Goal: Communication & Community: Answer question/provide support

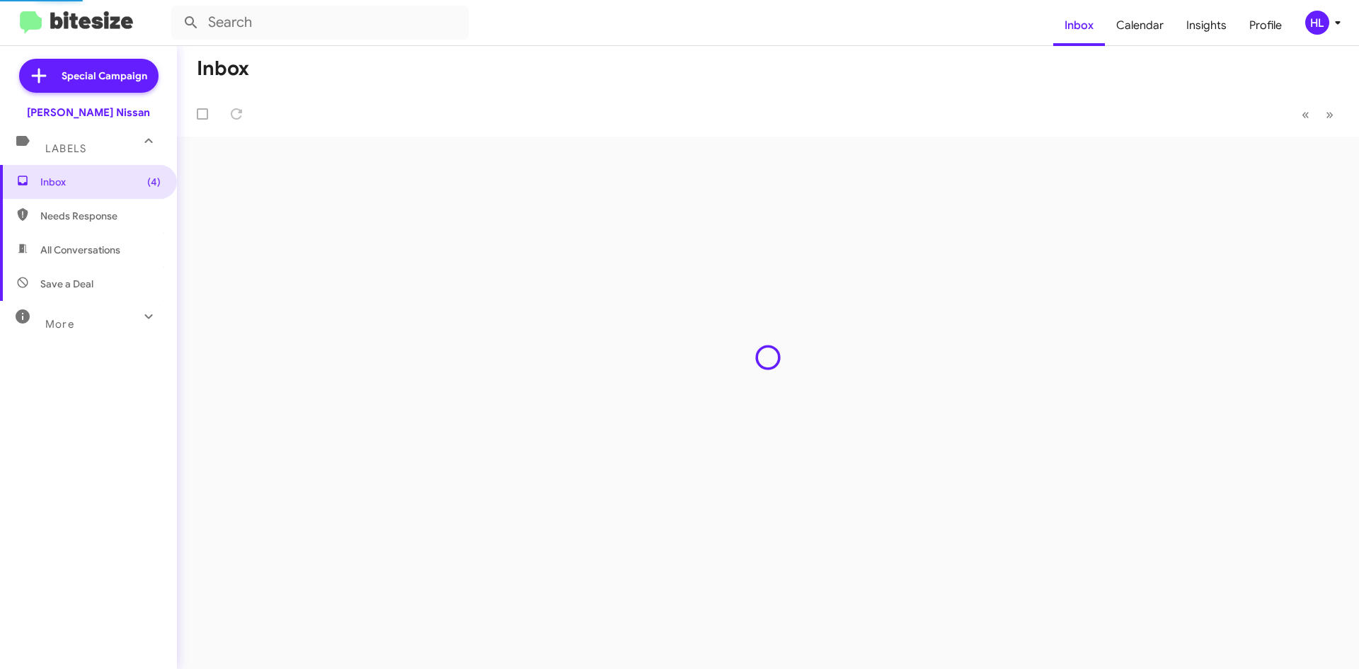
click at [125, 240] on span "All Conversations" at bounding box center [88, 250] width 177 height 34
type input "in:all-conversations"
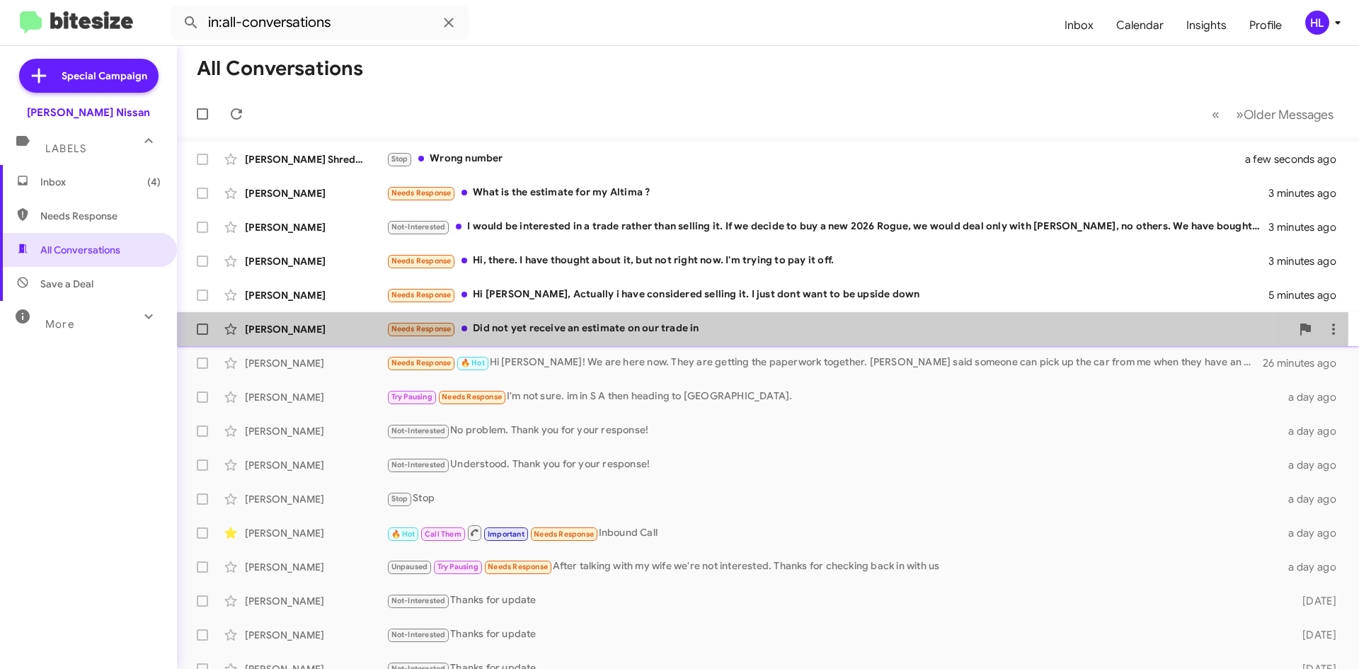
click at [323, 325] on div "[PERSON_NAME]" at bounding box center [316, 329] width 142 height 14
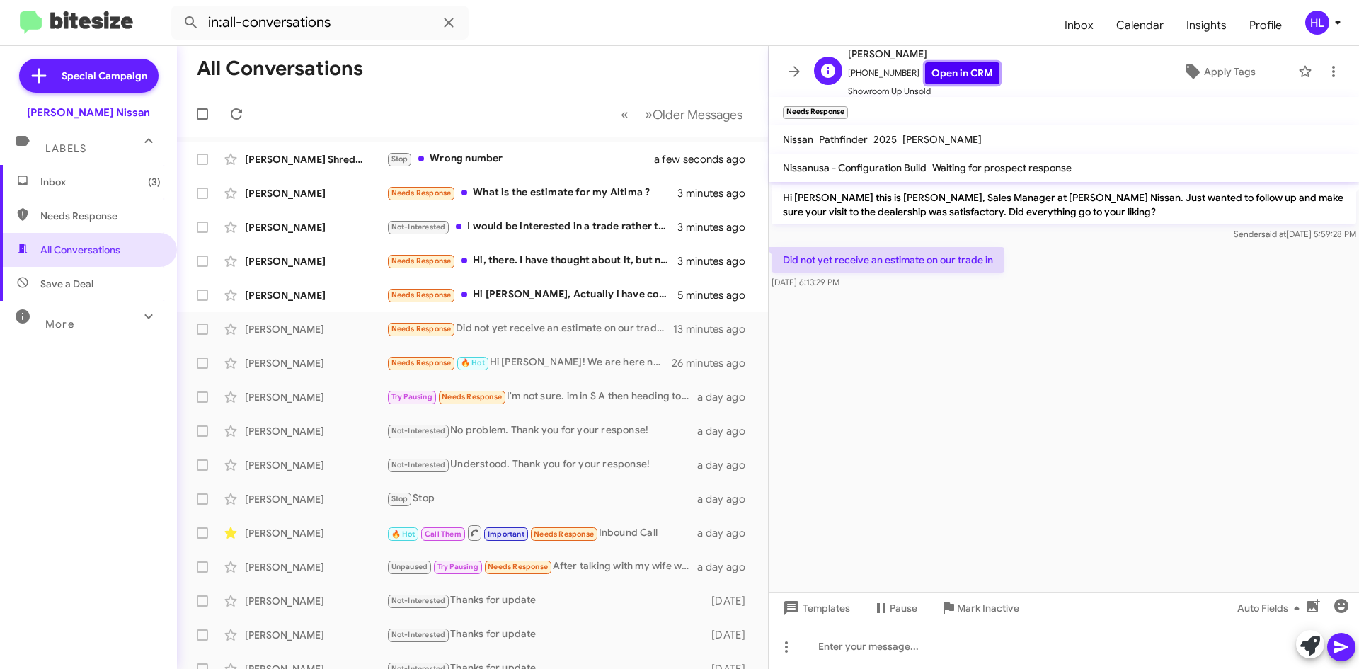
click at [960, 81] on link "Open in CRM" at bounding box center [962, 73] width 74 height 22
click at [947, 70] on link "Open in CRM" at bounding box center [962, 73] width 74 height 22
click at [1325, 72] on icon at bounding box center [1333, 71] width 17 height 17
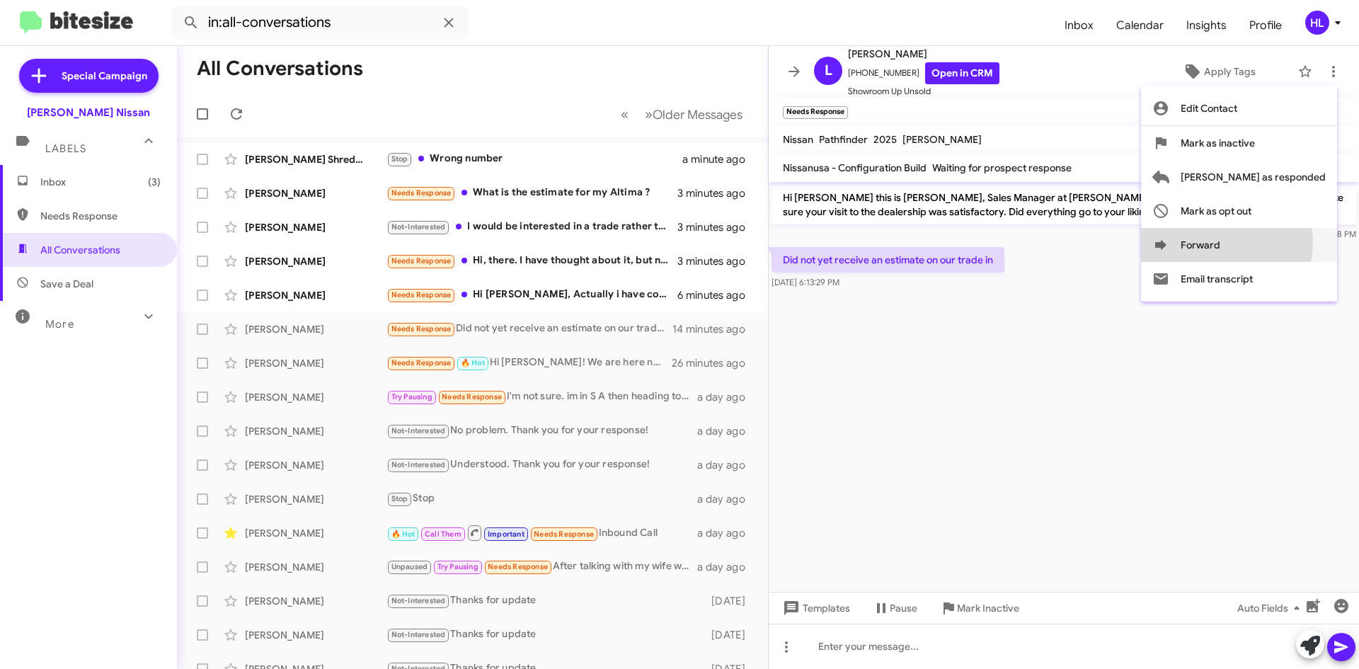
click at [1283, 243] on button "Forward" at bounding box center [1239, 245] width 196 height 34
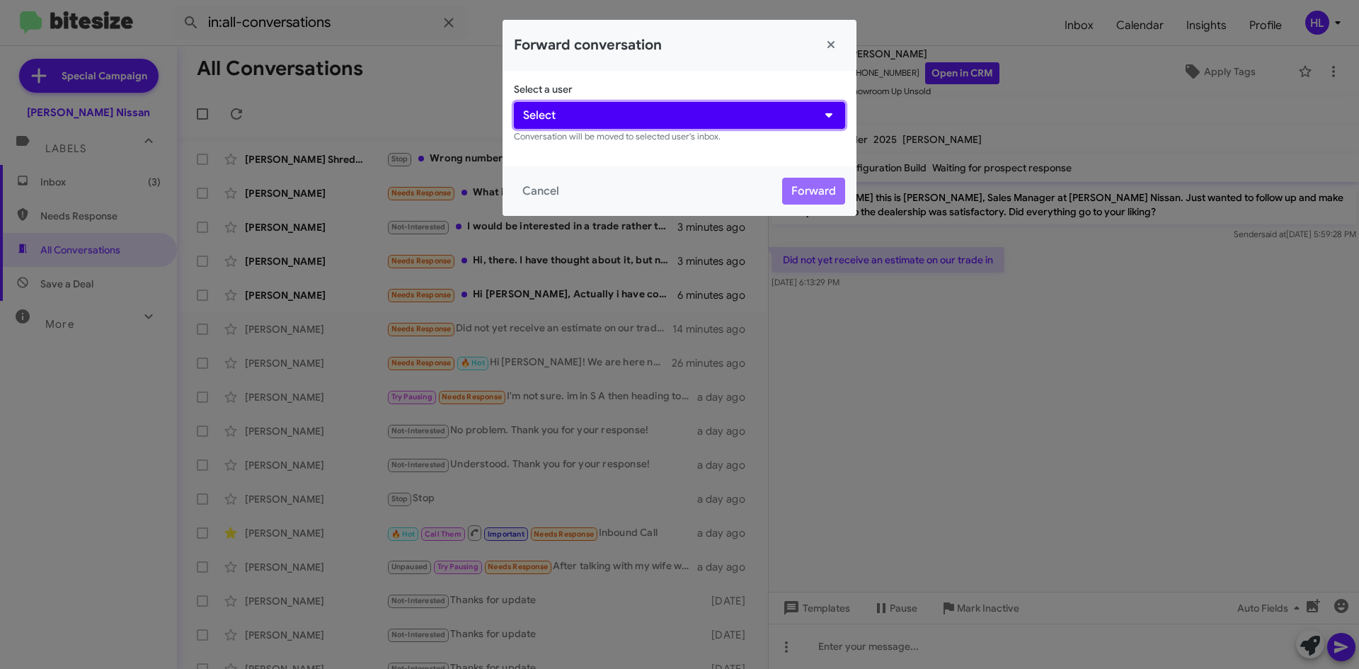
click at [691, 124] on button "Select" at bounding box center [679, 115] width 331 height 27
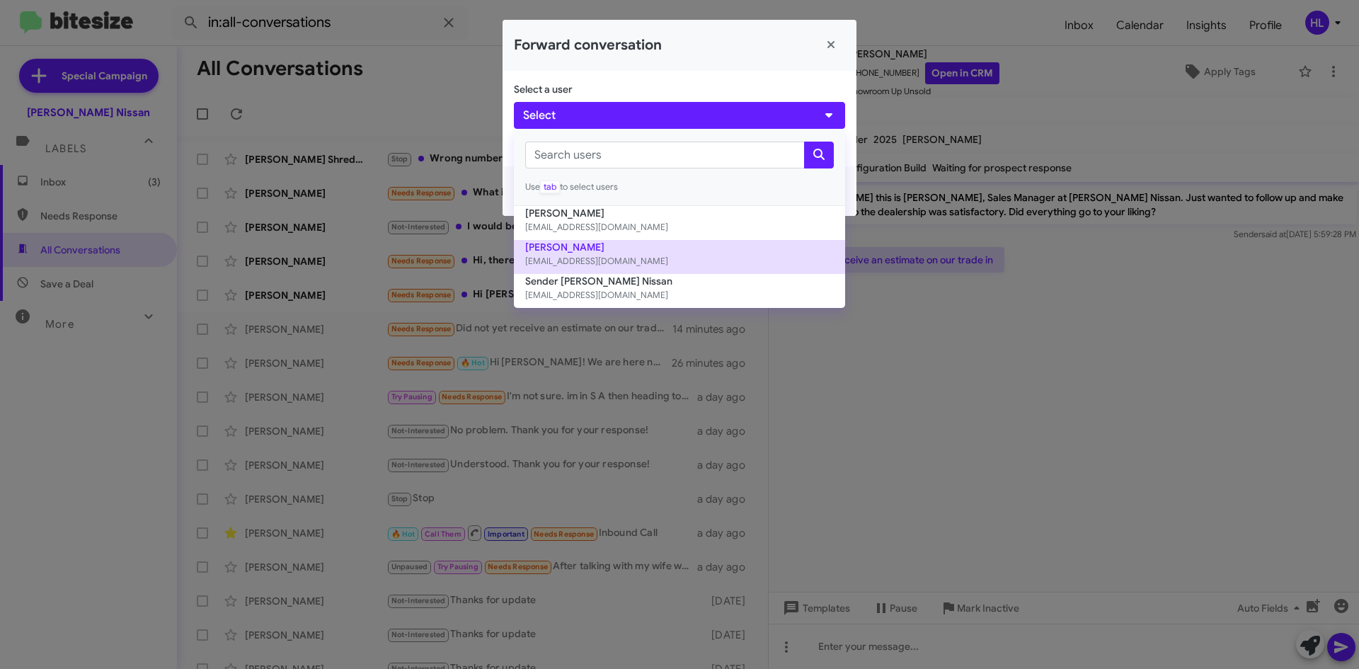
click at [648, 255] on small "[EMAIL_ADDRESS][DOMAIN_NAME]" at bounding box center [679, 261] width 309 height 14
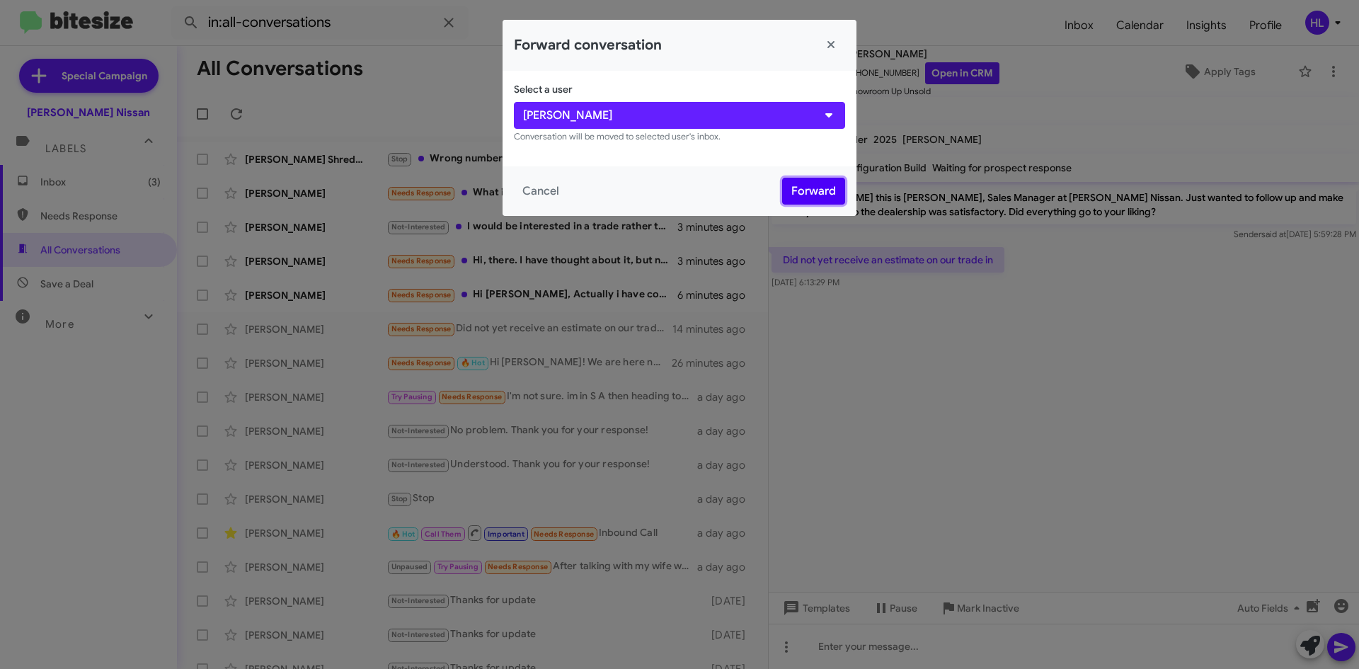
click at [829, 200] on button "Forward" at bounding box center [813, 191] width 63 height 27
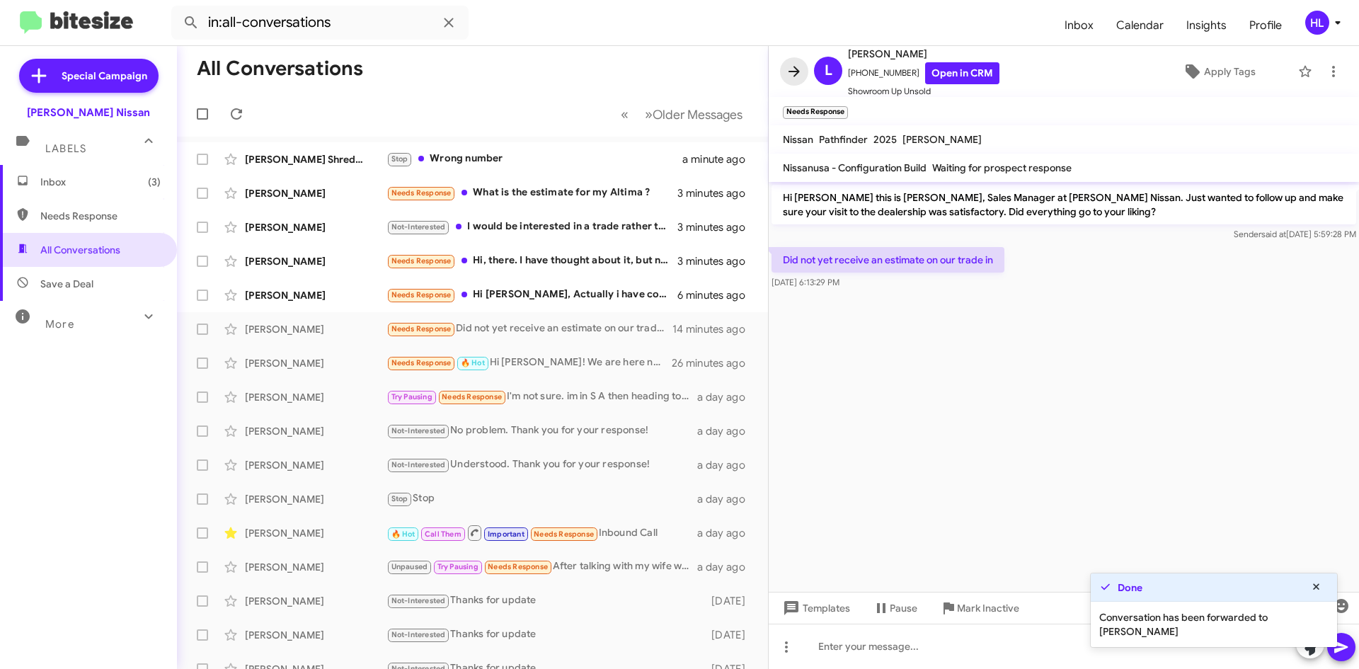
click at [790, 65] on icon at bounding box center [793, 71] width 17 height 17
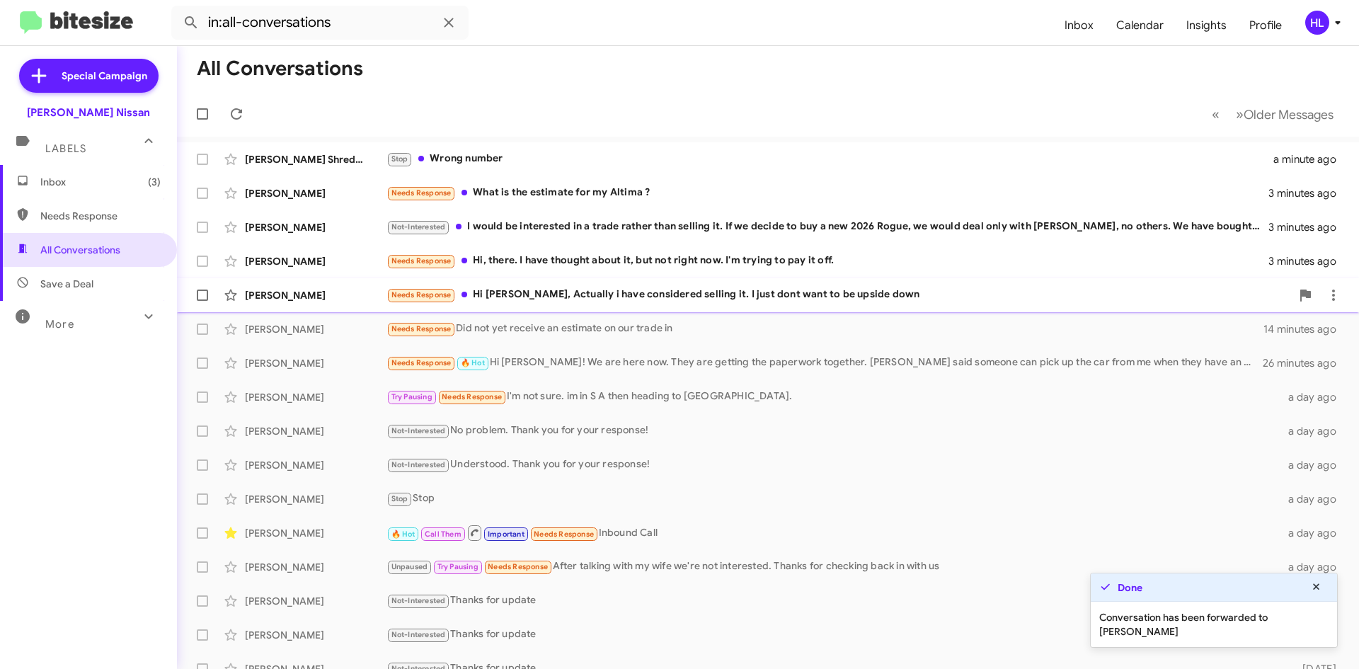
click at [330, 299] on div "[PERSON_NAME]" at bounding box center [316, 295] width 142 height 14
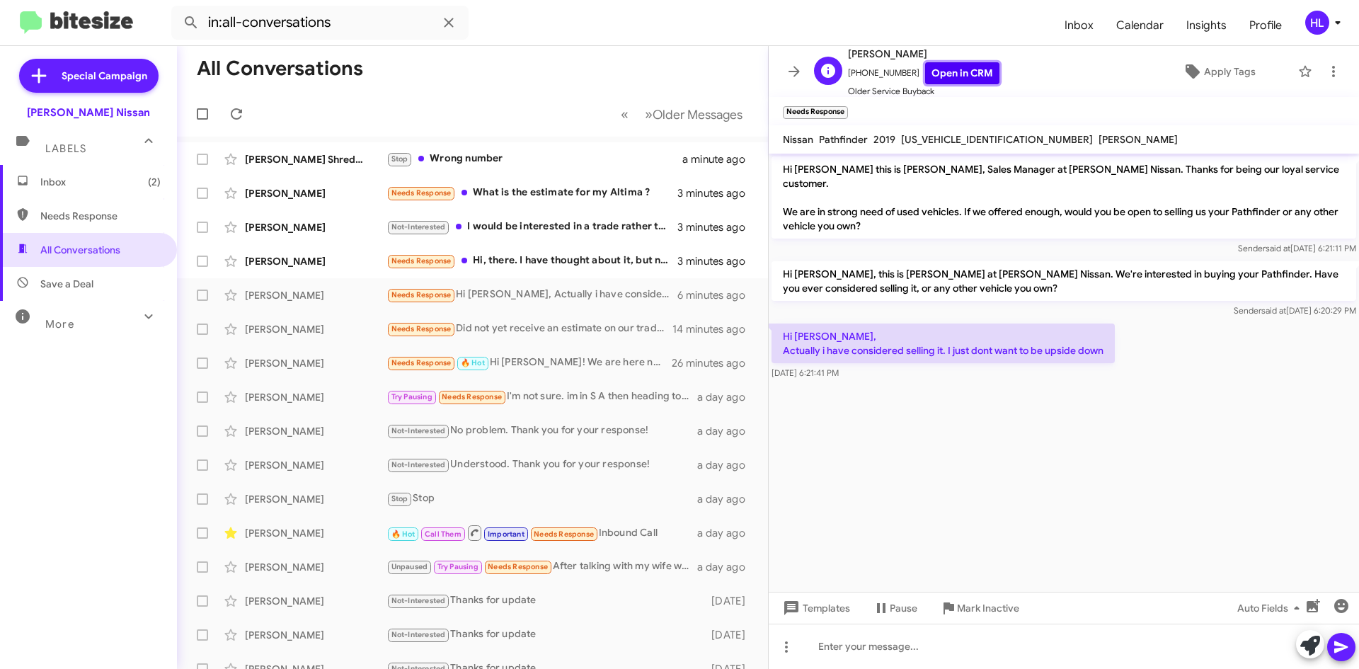
click at [962, 78] on link "Open in CRM" at bounding box center [962, 73] width 74 height 22
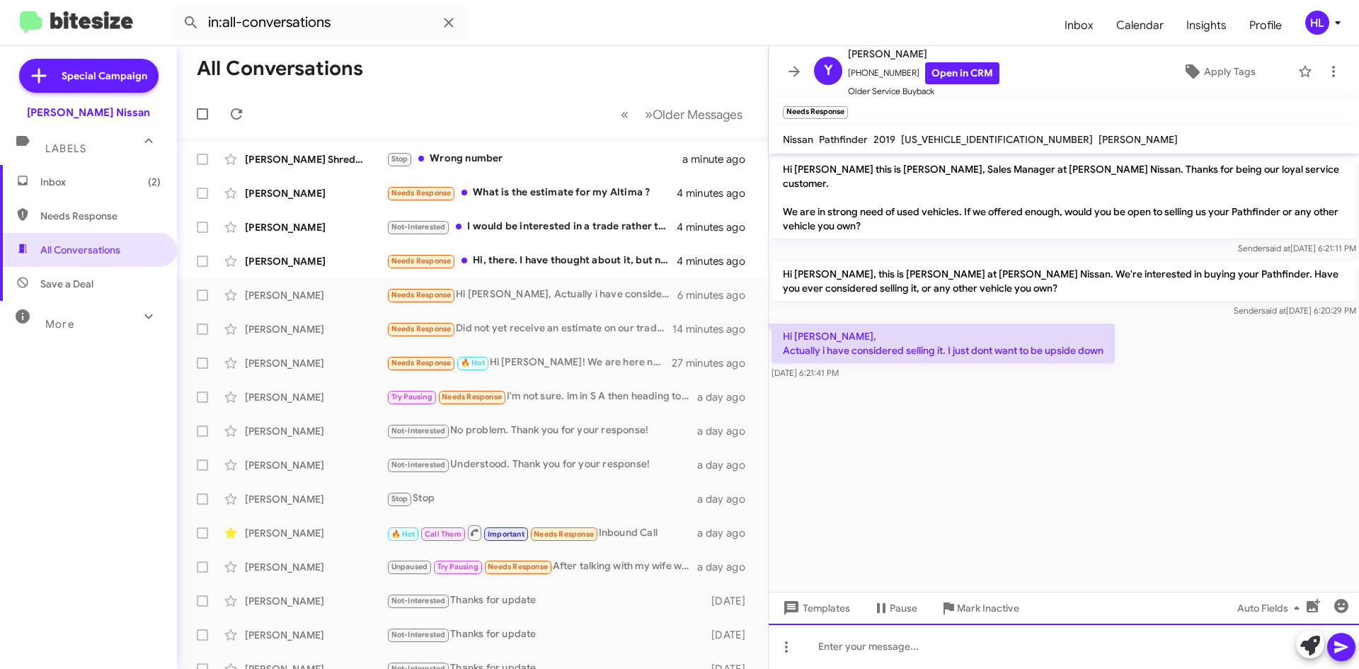
click at [985, 643] on div at bounding box center [1063, 645] width 590 height 45
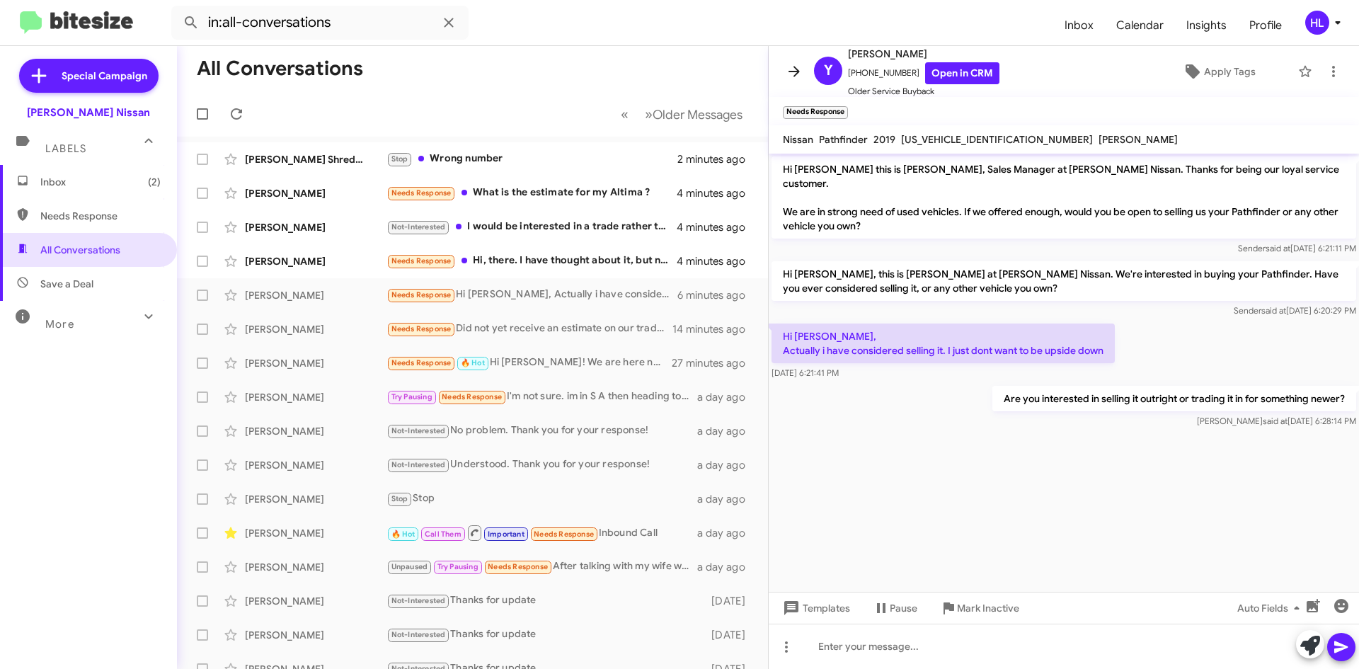
click at [803, 64] on span at bounding box center [794, 71] width 28 height 17
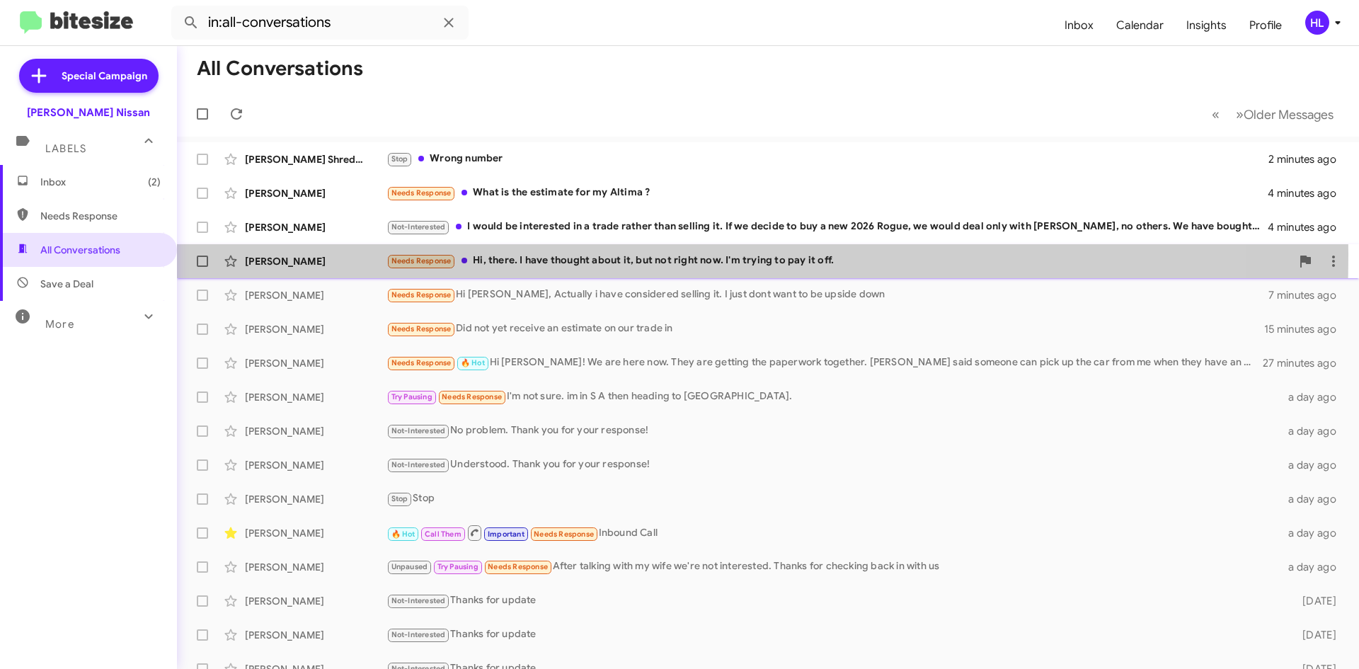
click at [308, 254] on div "[PERSON_NAME]" at bounding box center [316, 261] width 142 height 14
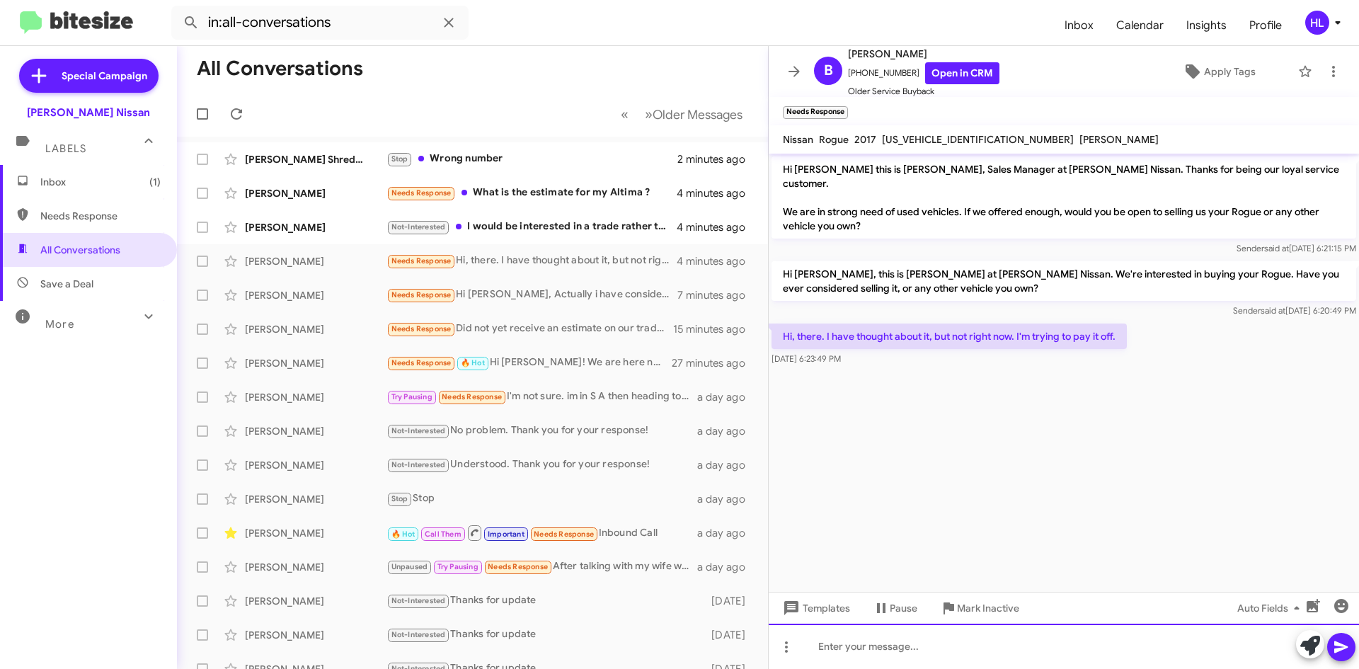
click at [1007, 657] on div at bounding box center [1063, 645] width 590 height 45
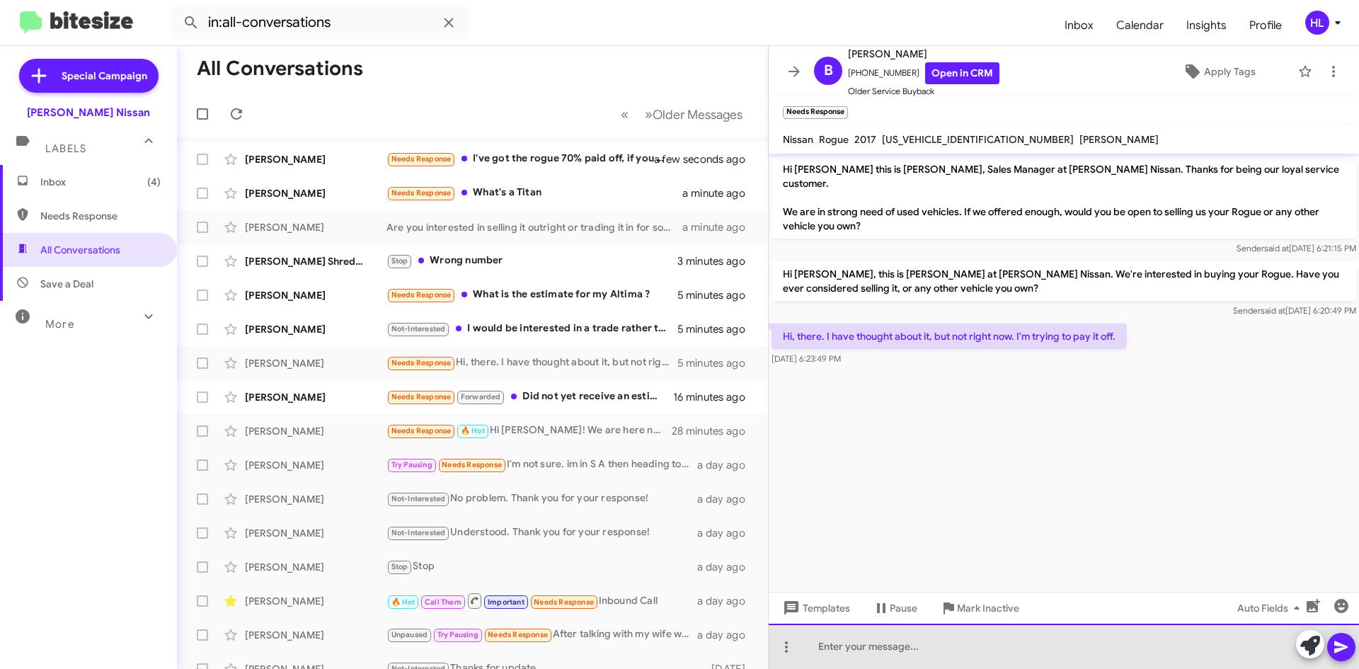
click at [1012, 648] on div at bounding box center [1063, 645] width 590 height 45
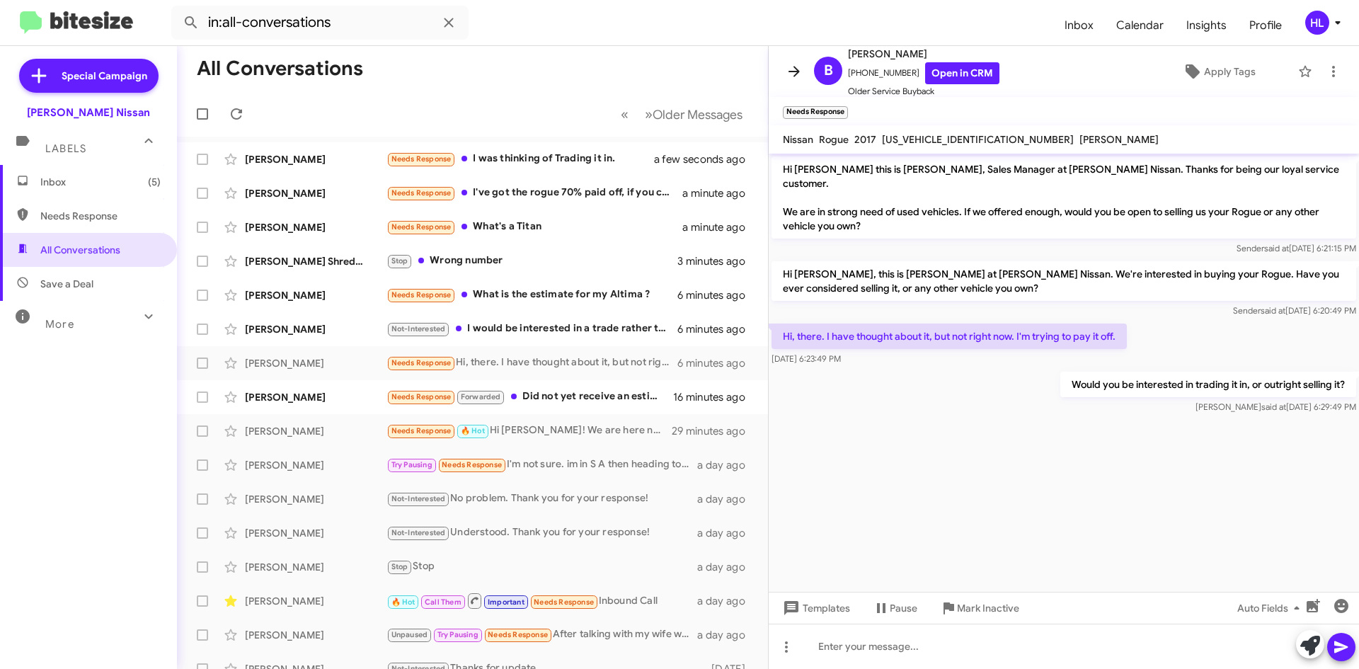
click at [790, 76] on icon at bounding box center [793, 71] width 17 height 17
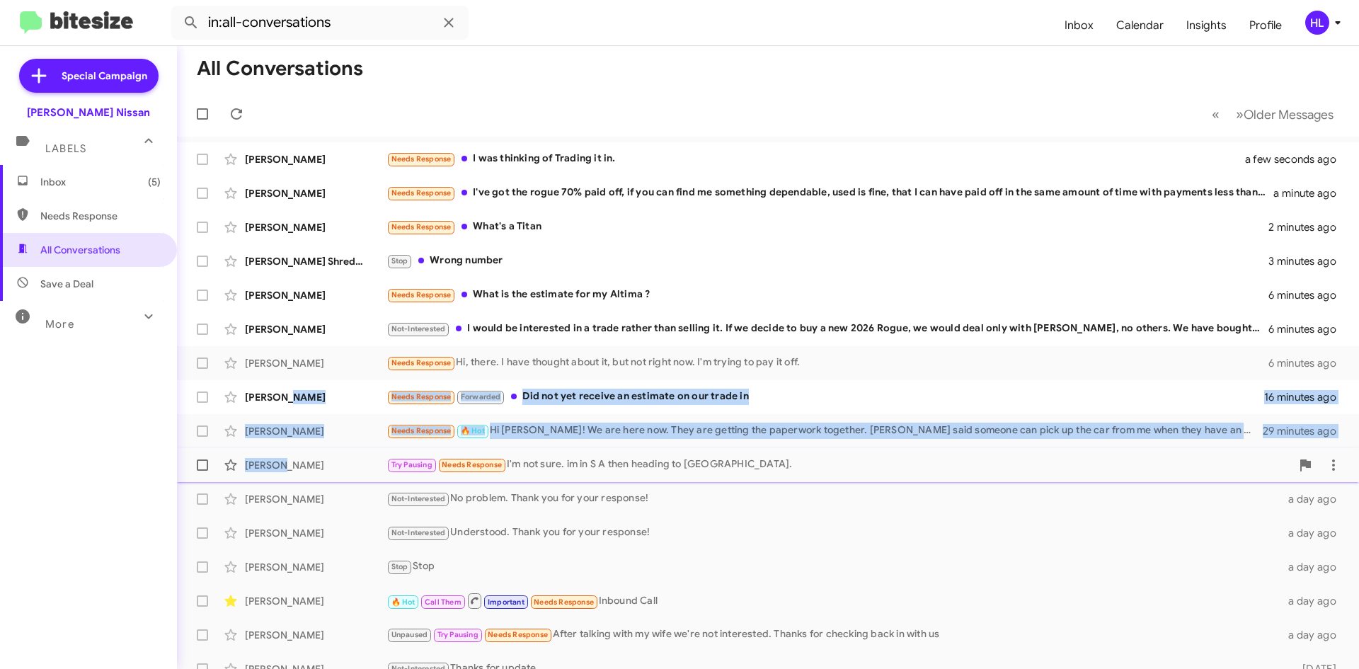
drag, startPoint x: 288, startPoint y: 402, endPoint x: 279, endPoint y: 455, distance: 53.9
click at [279, 455] on mat-action-list "[PERSON_NAME] Needs Response I was thinking of Trading it in. a few seconds ago…" at bounding box center [768, 479] width 1182 height 685
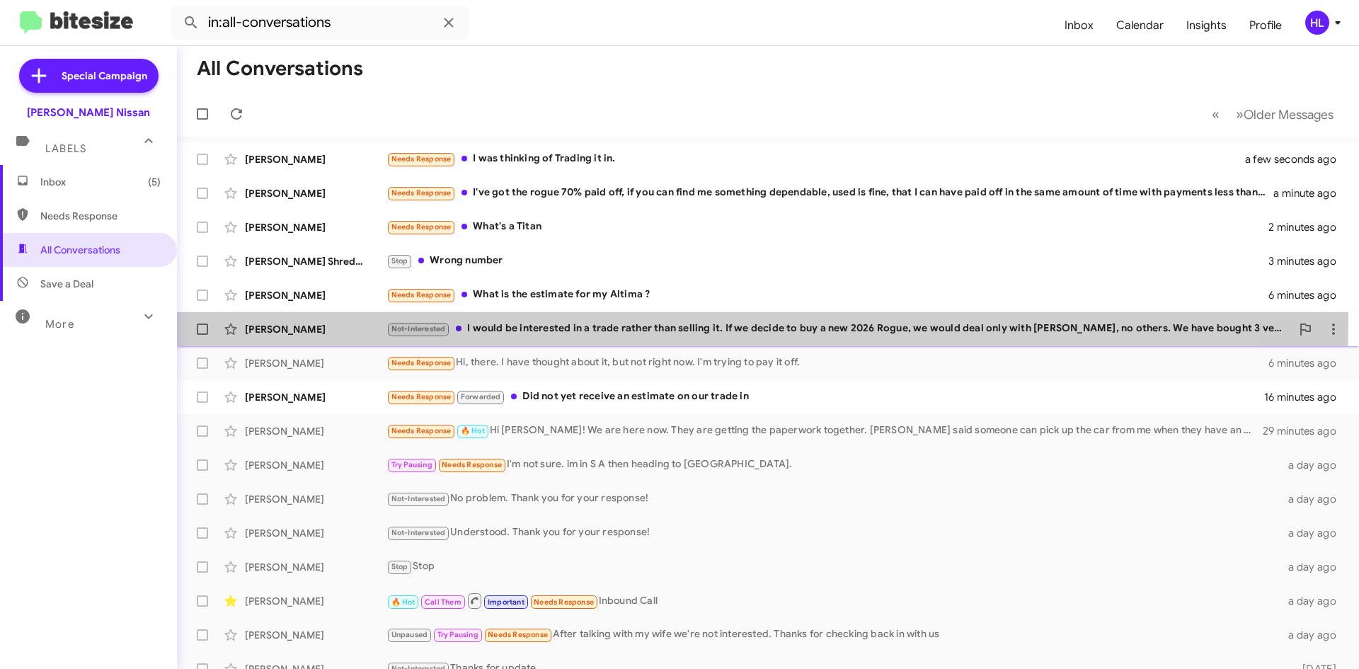
click at [314, 320] on div "[PERSON_NAME] Not-Interested I would be interested in a trade rather than selli…" at bounding box center [767, 329] width 1159 height 28
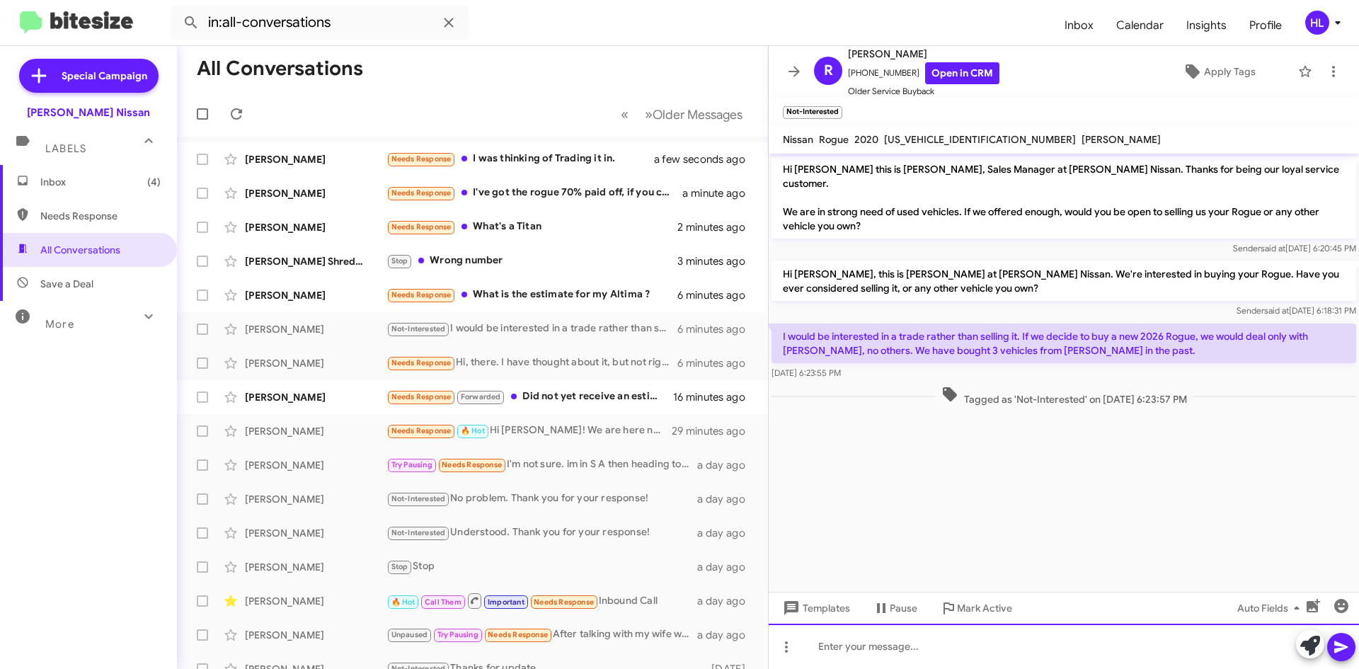
click at [996, 663] on div at bounding box center [1063, 645] width 590 height 45
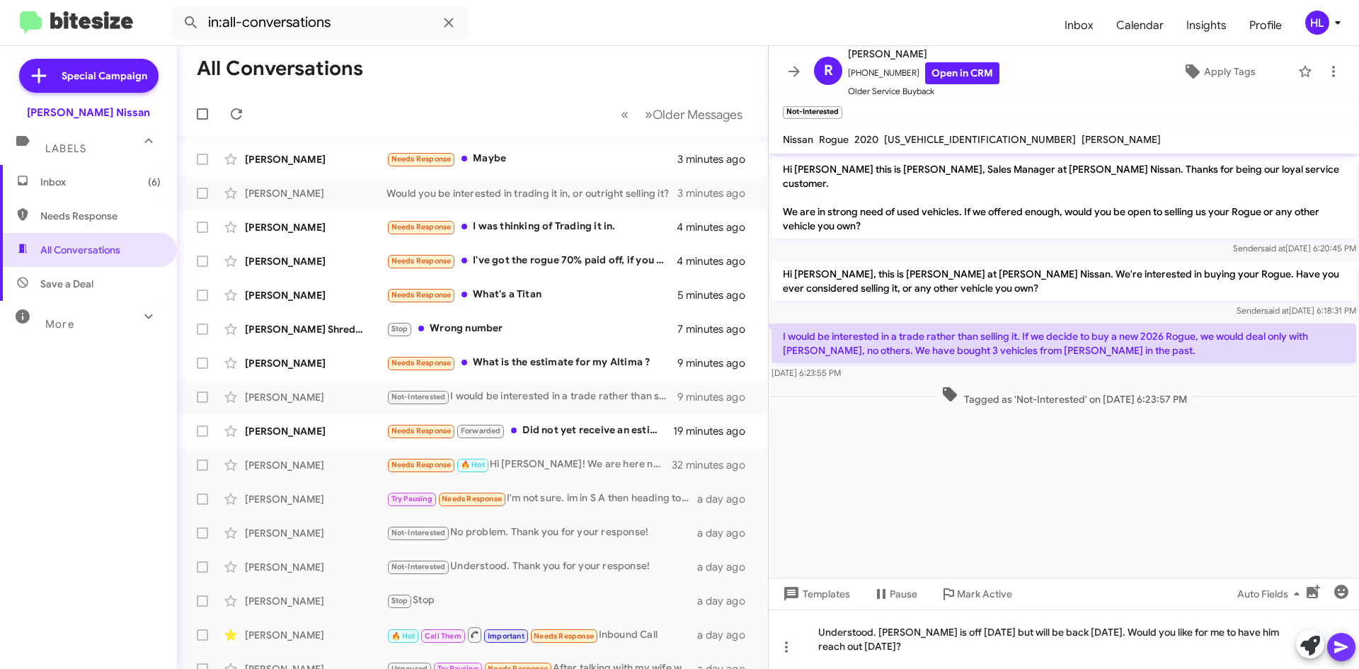
click at [1340, 650] on icon at bounding box center [1340, 647] width 13 height 12
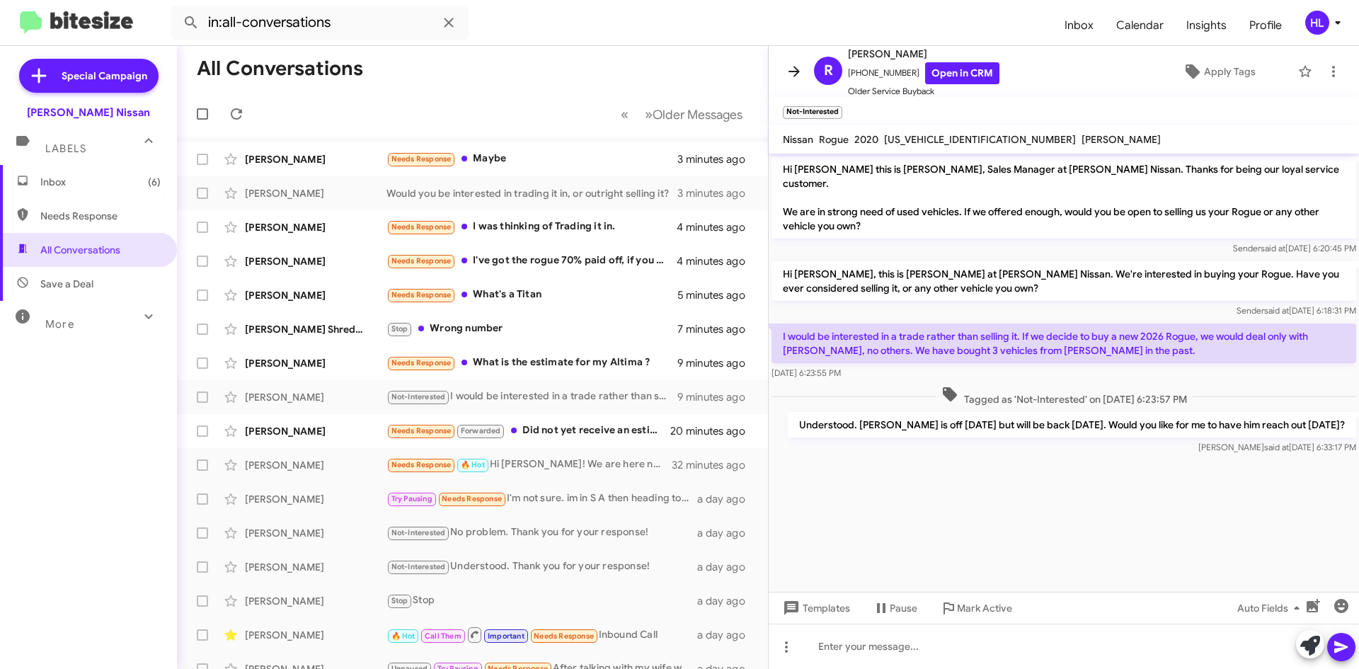
click at [796, 79] on icon at bounding box center [793, 71] width 17 height 17
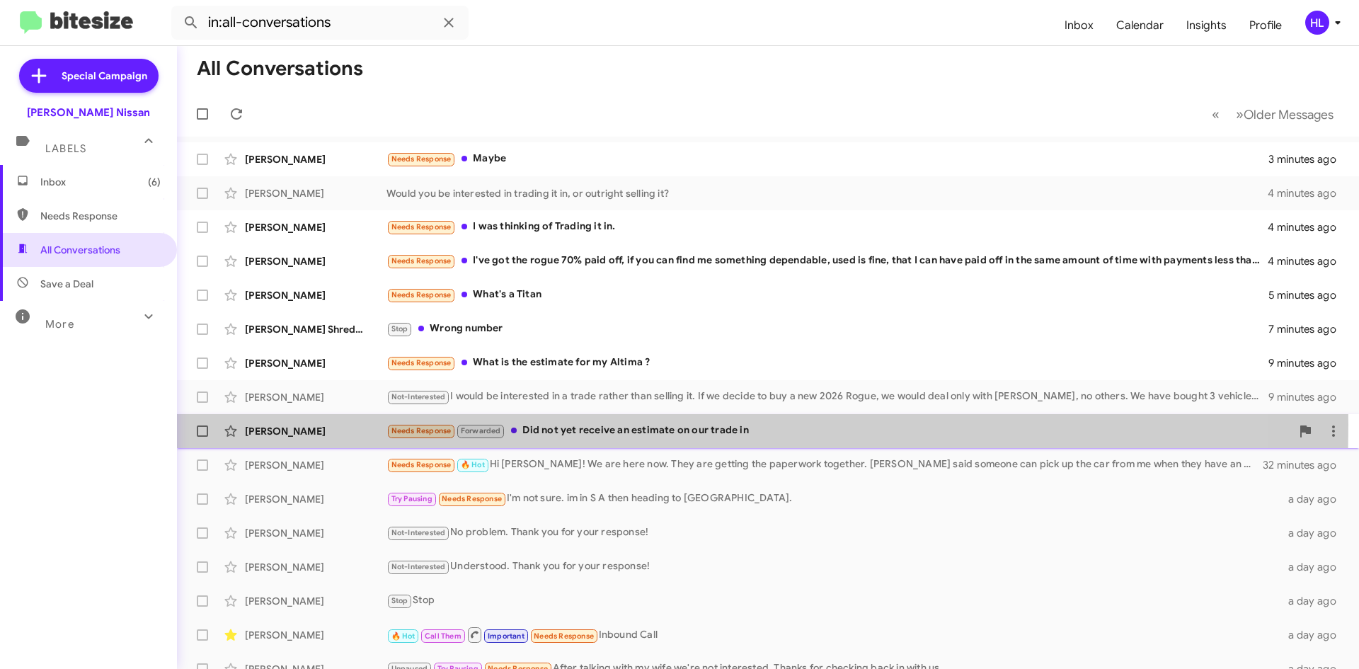
click at [319, 425] on div "[PERSON_NAME]" at bounding box center [316, 431] width 142 height 14
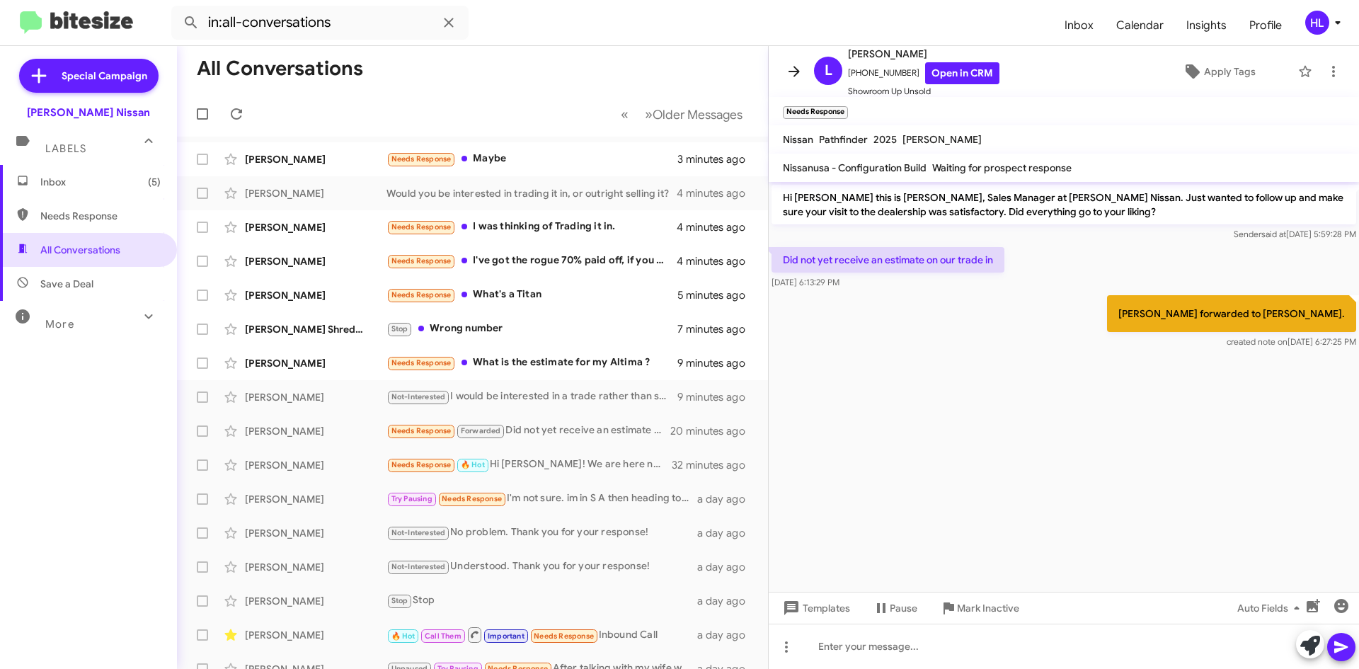
click at [795, 71] on icon at bounding box center [793, 71] width 11 height 11
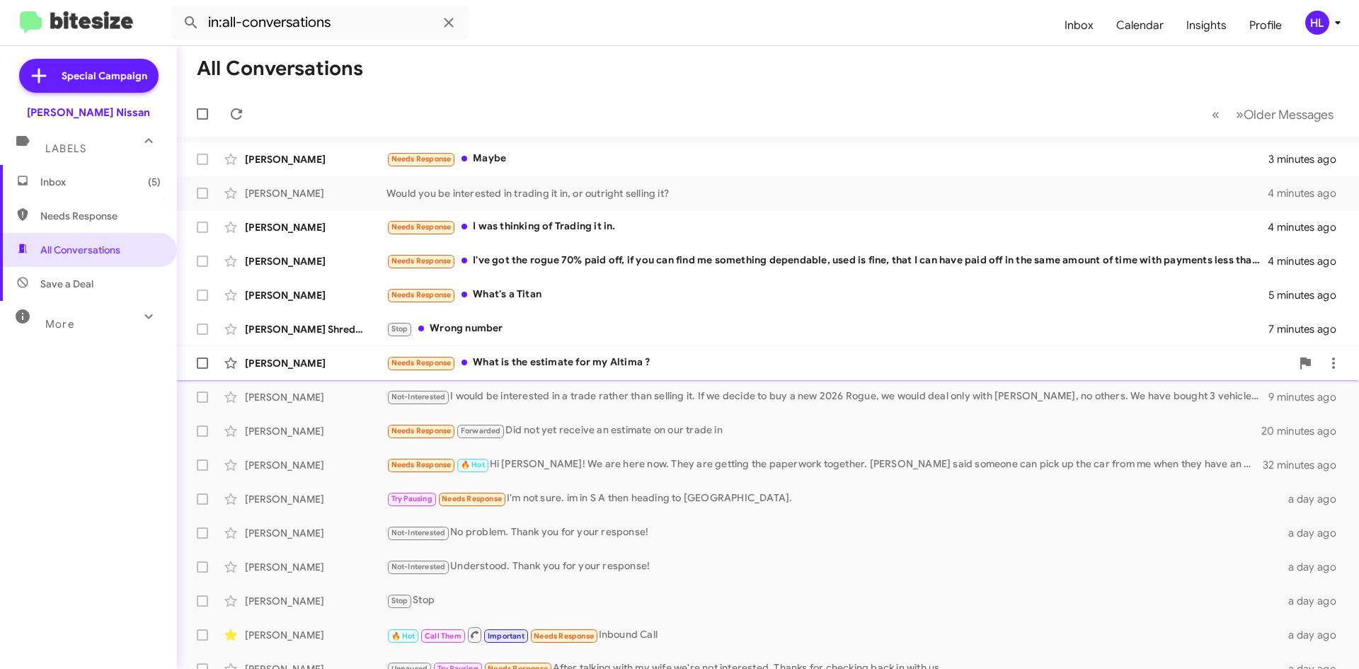
click at [260, 355] on div "[PERSON_NAME] Needs Response What is the estimate for my Altima ? 9 minutes ago" at bounding box center [767, 363] width 1159 height 28
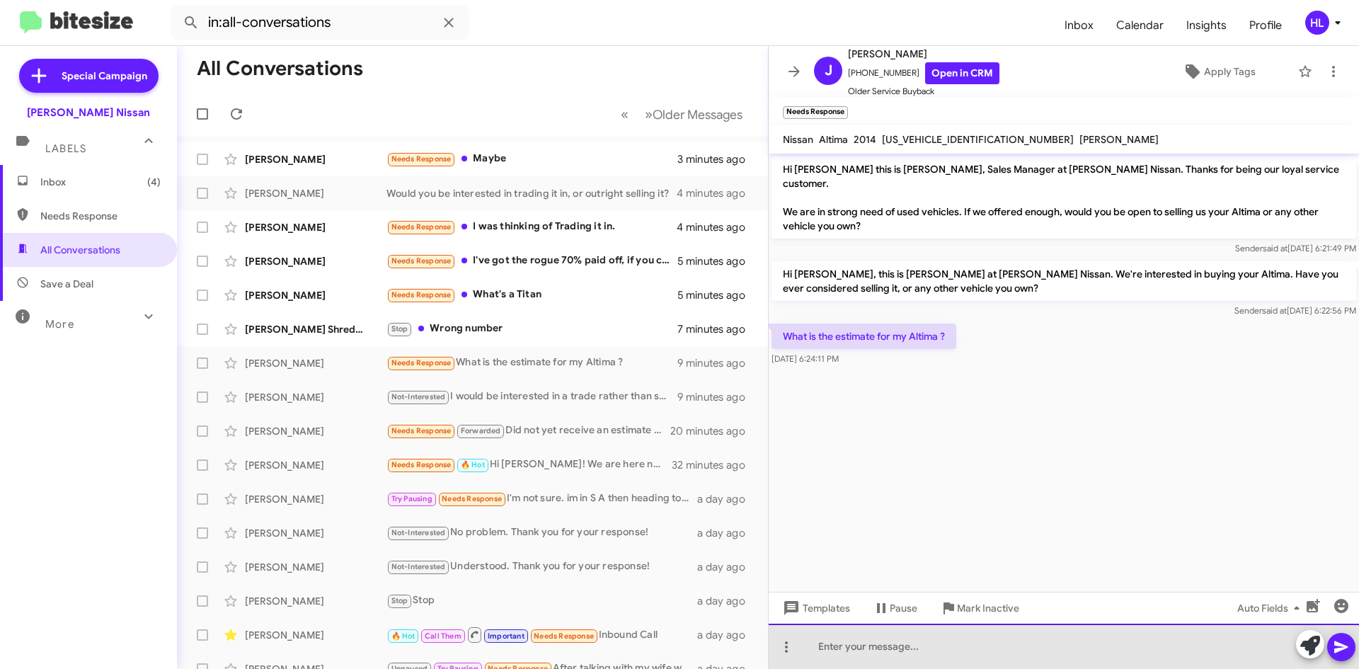
click at [945, 657] on div at bounding box center [1063, 645] width 590 height 45
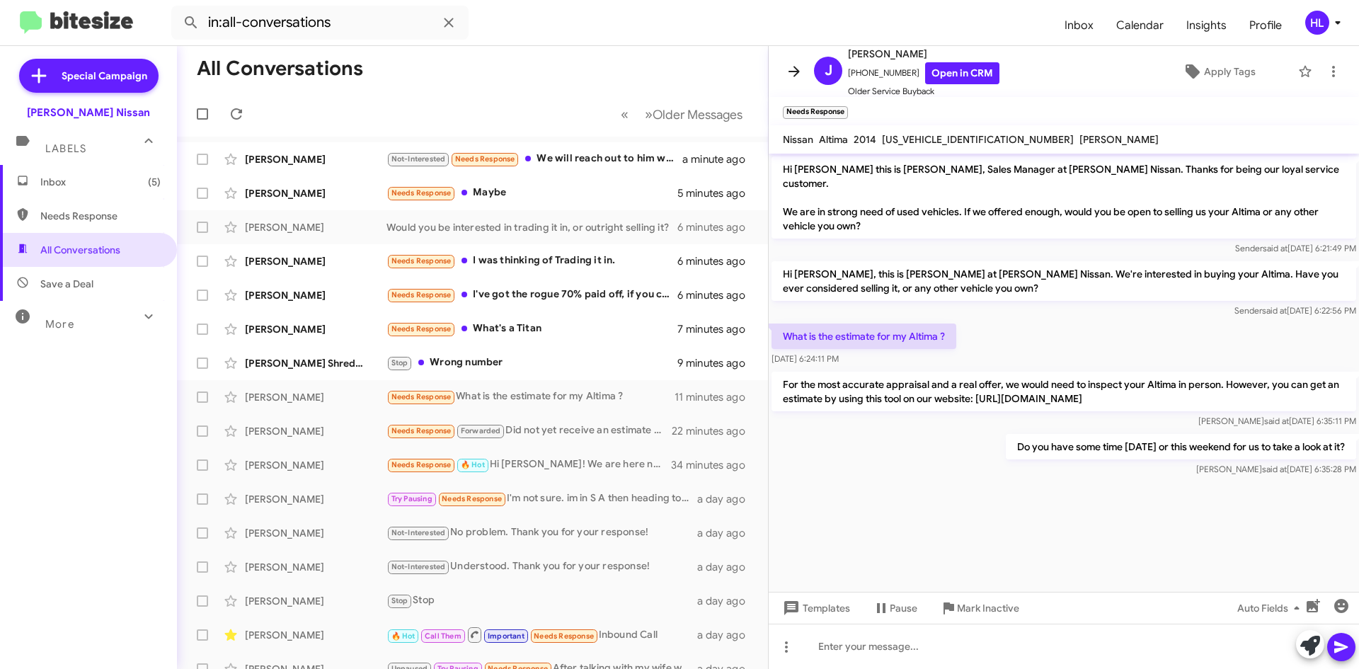
click at [798, 78] on icon at bounding box center [793, 71] width 17 height 17
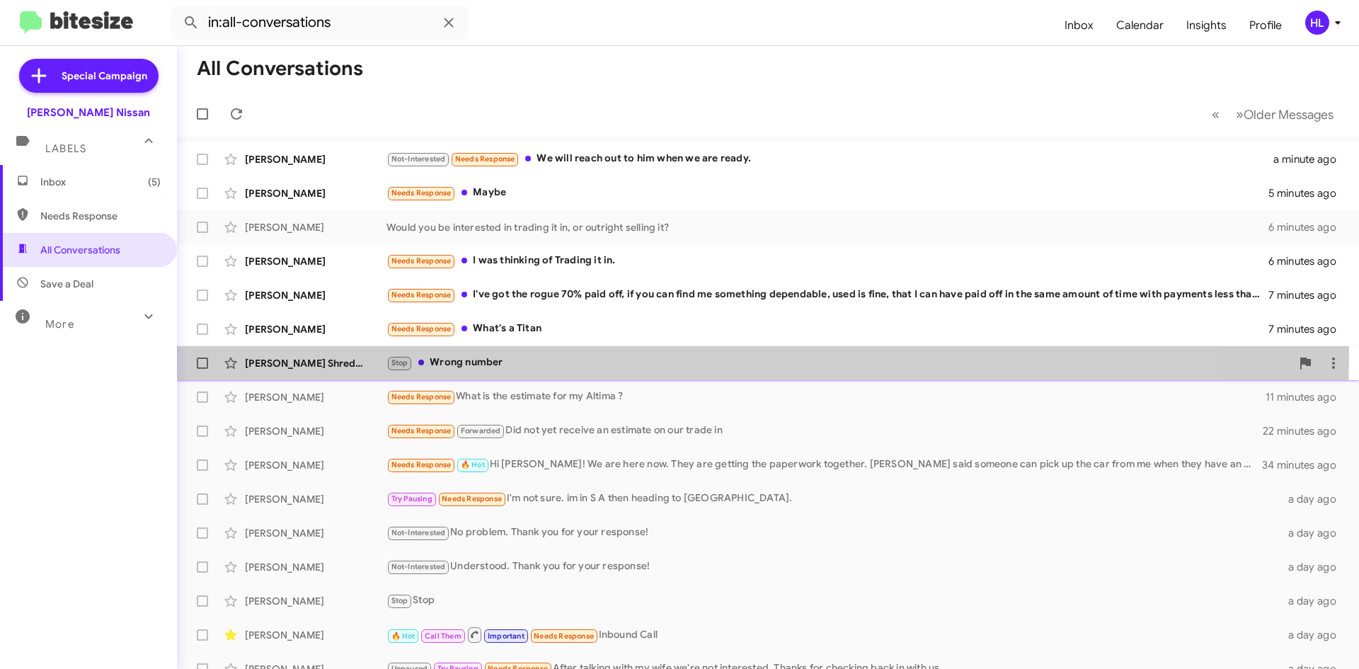
click at [296, 348] on span "[PERSON_NAME] Shredding Stop Wrong number 9 minutes ago" at bounding box center [768, 363] width 1182 height 34
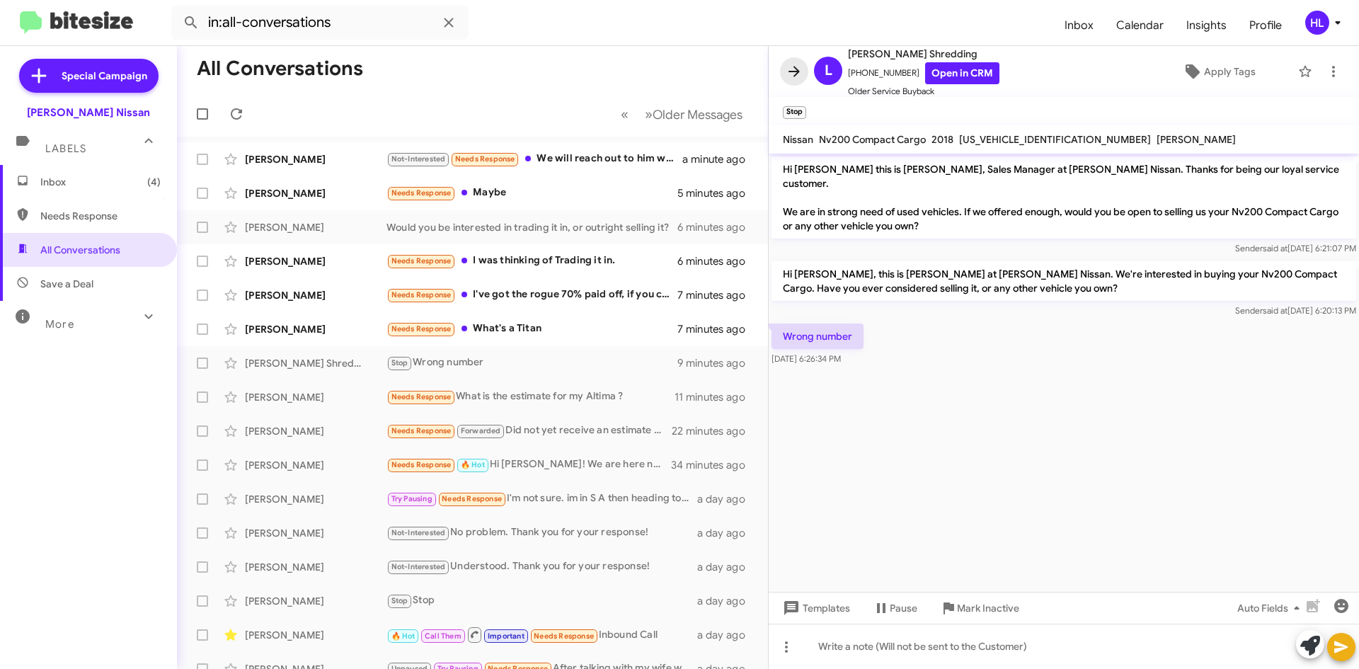
click at [798, 80] on button at bounding box center [794, 71] width 28 height 28
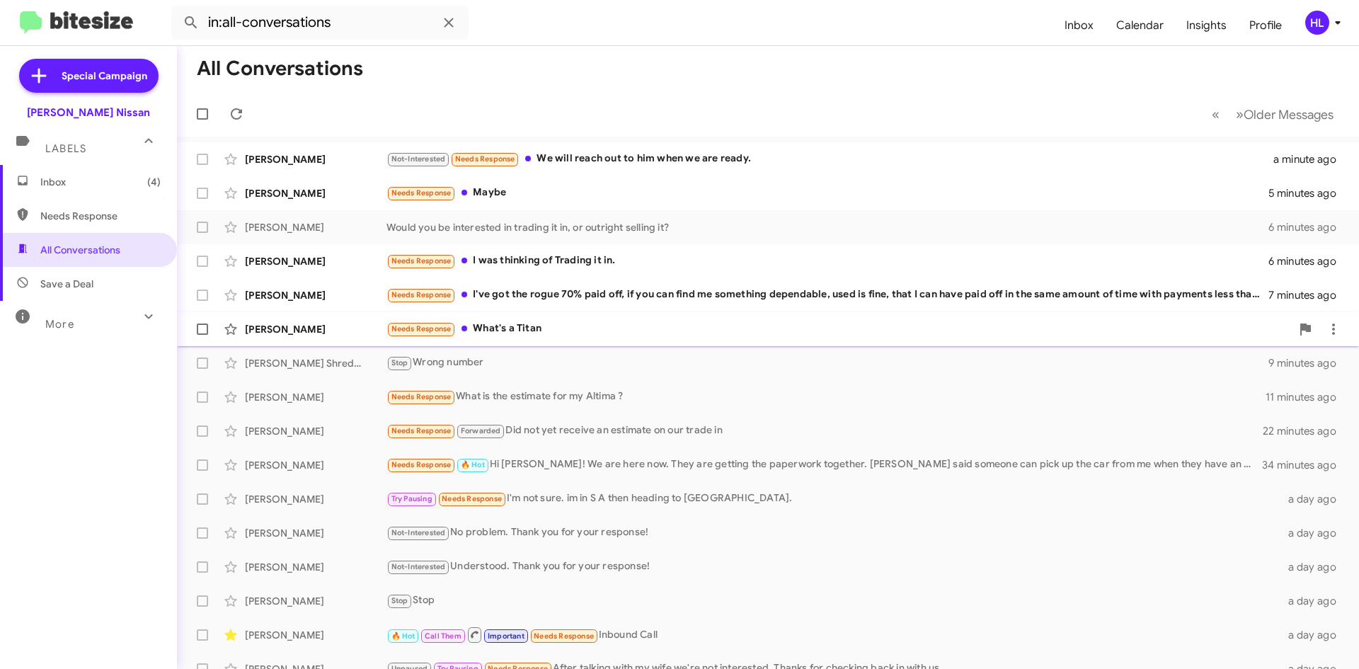
click at [297, 331] on div "[PERSON_NAME]" at bounding box center [316, 329] width 142 height 14
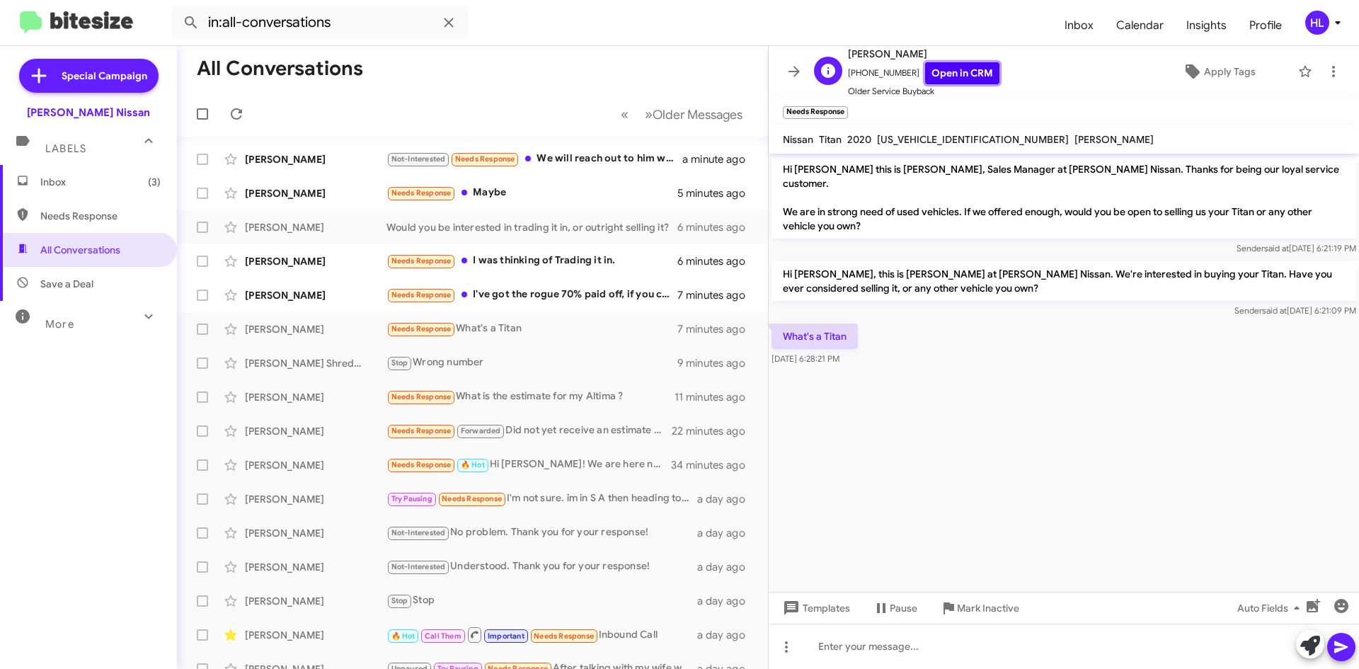
click at [951, 62] on link "Open in CRM" at bounding box center [962, 73] width 74 height 22
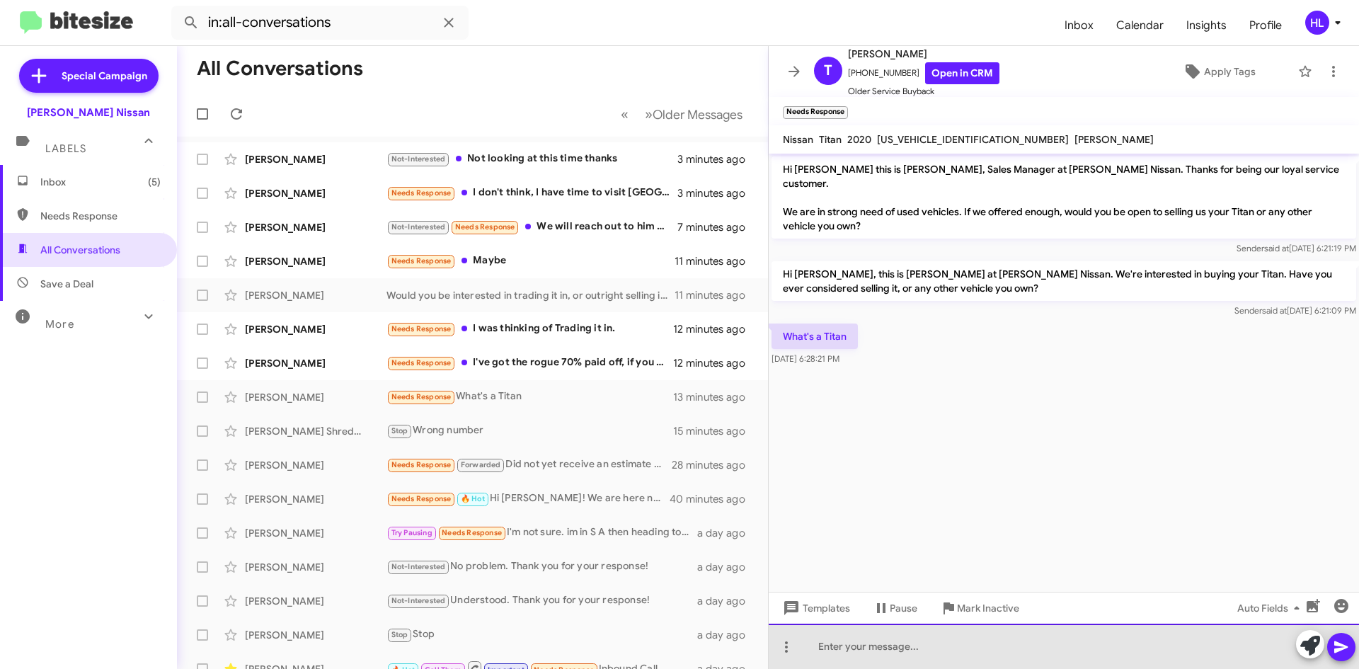
click at [952, 661] on div at bounding box center [1063, 645] width 590 height 45
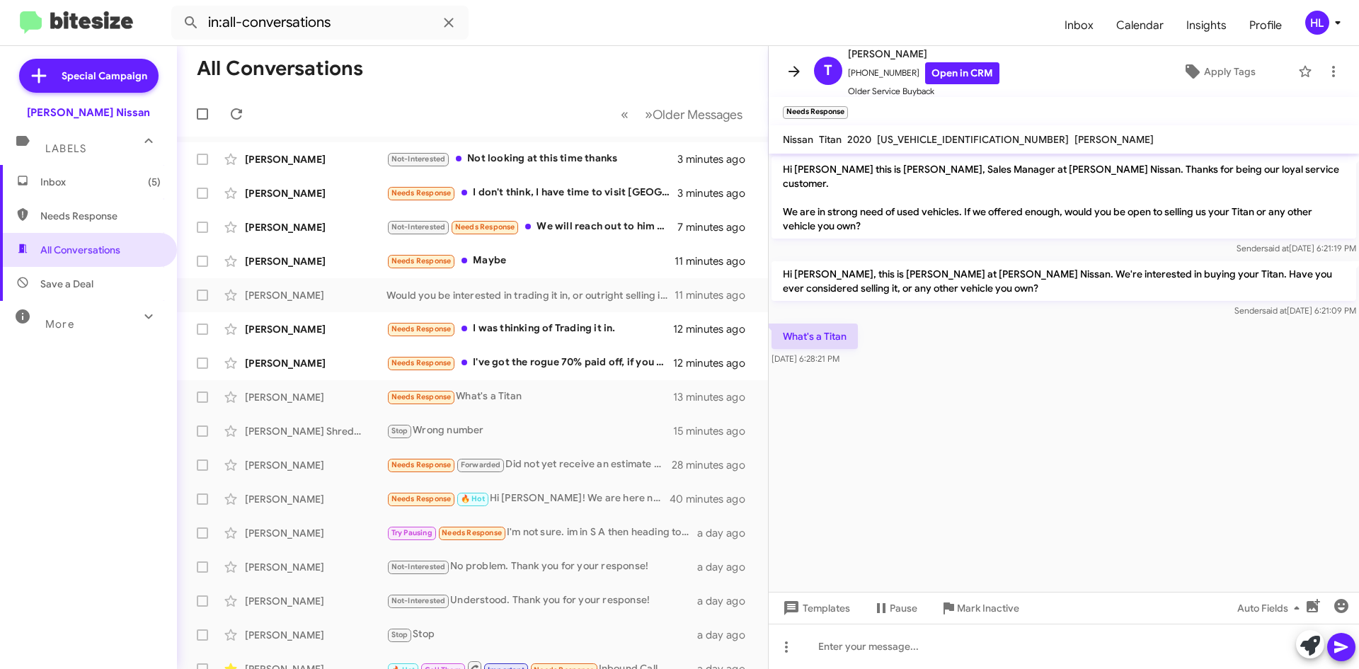
click at [795, 67] on icon at bounding box center [793, 71] width 17 height 17
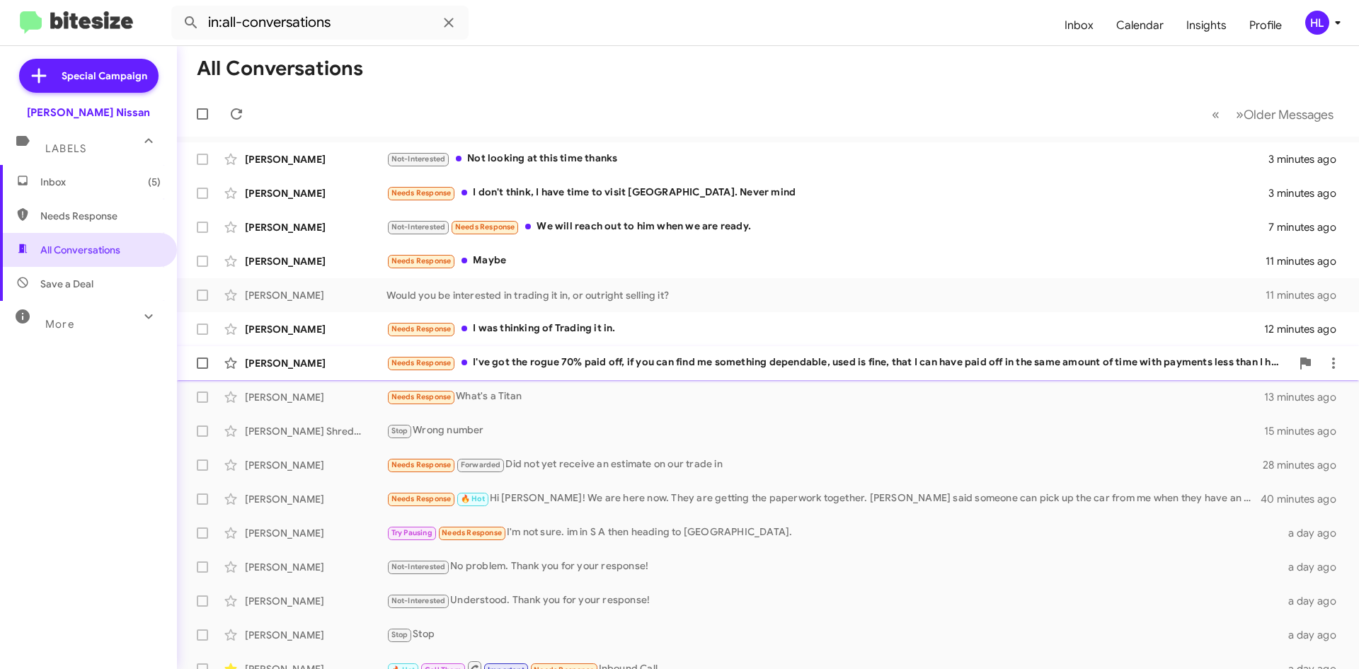
click at [374, 368] on div "[PERSON_NAME]" at bounding box center [316, 363] width 142 height 14
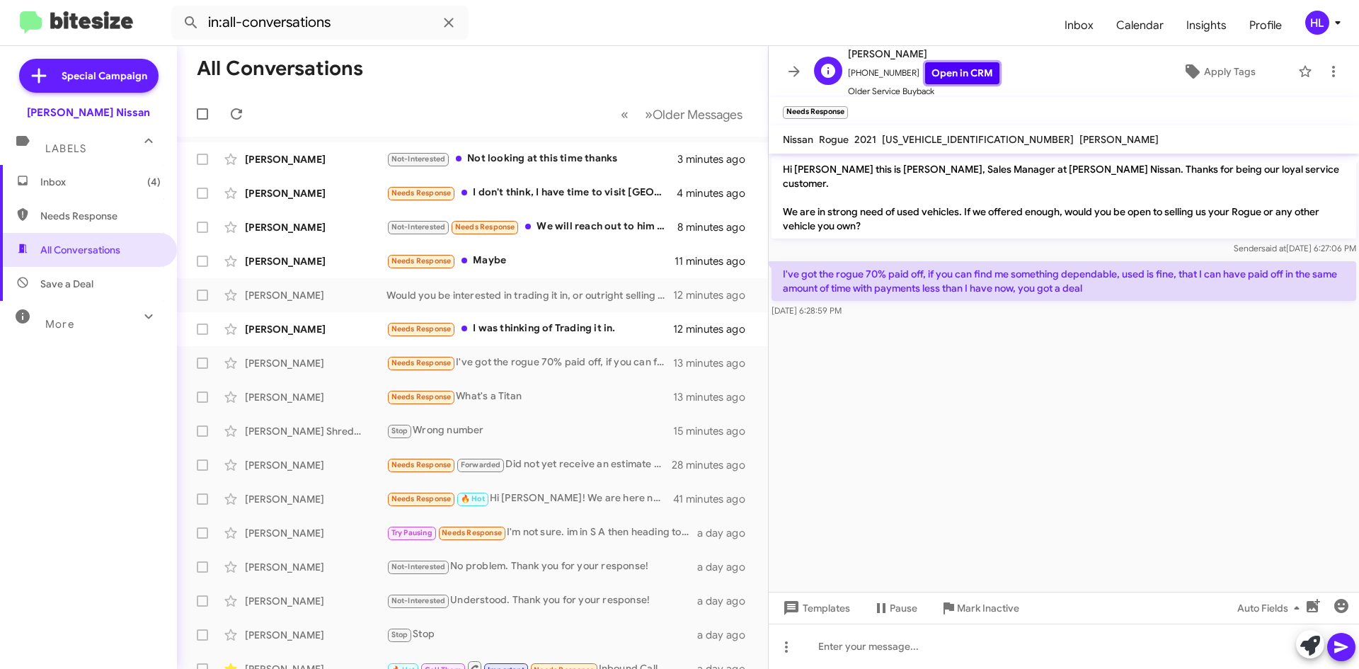
click at [947, 78] on link "Open in CRM" at bounding box center [962, 73] width 74 height 22
click at [790, 74] on icon at bounding box center [793, 71] width 17 height 17
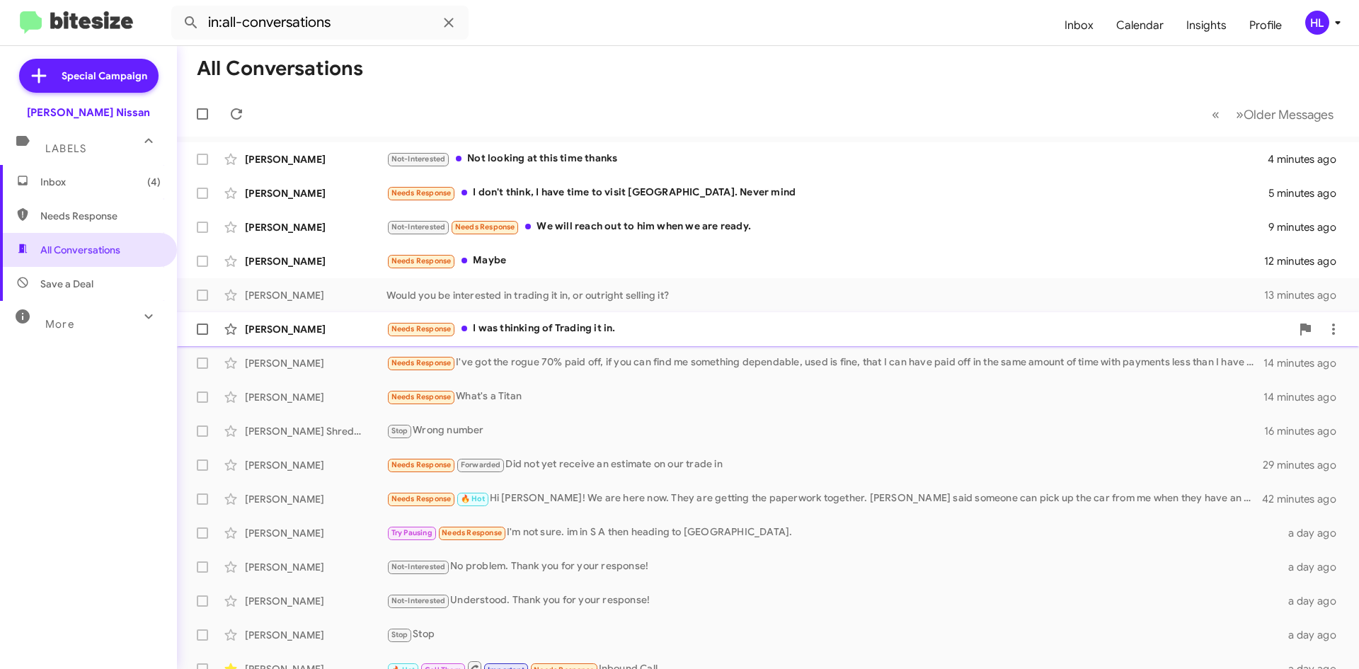
click at [321, 323] on div "[PERSON_NAME]" at bounding box center [316, 329] width 142 height 14
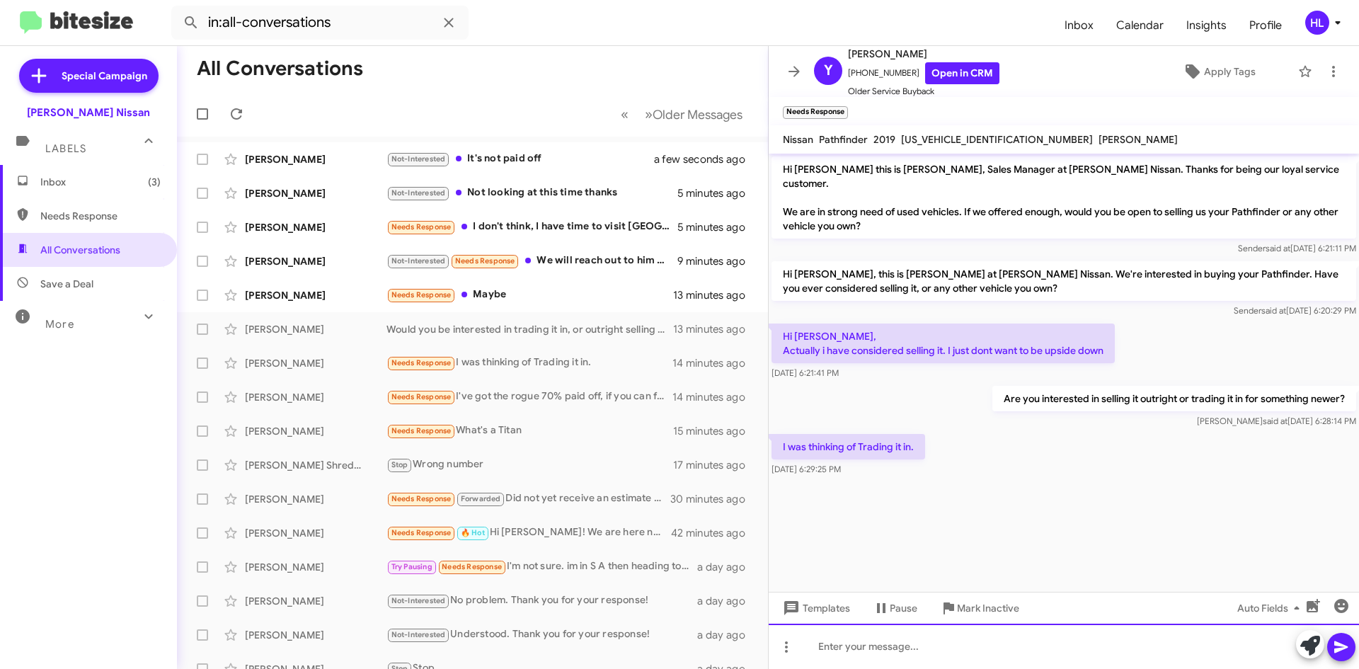
click at [846, 654] on div at bounding box center [1063, 645] width 590 height 45
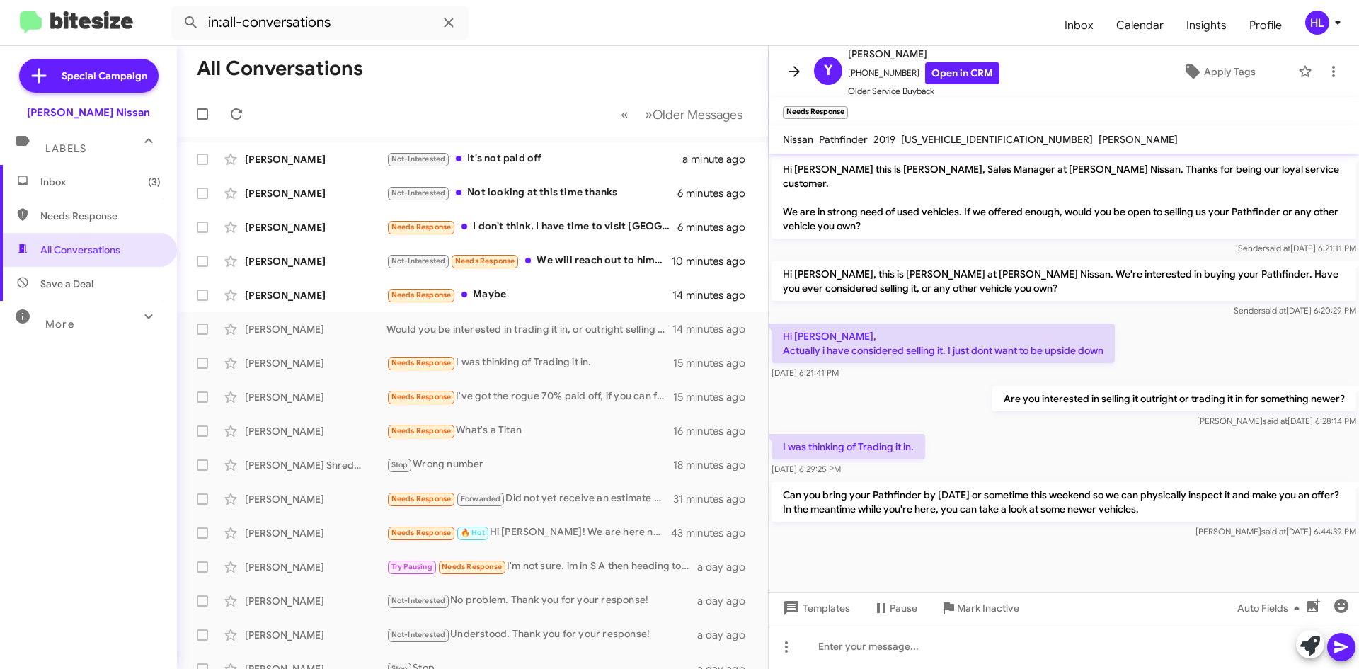
click at [790, 69] on icon at bounding box center [793, 71] width 17 height 17
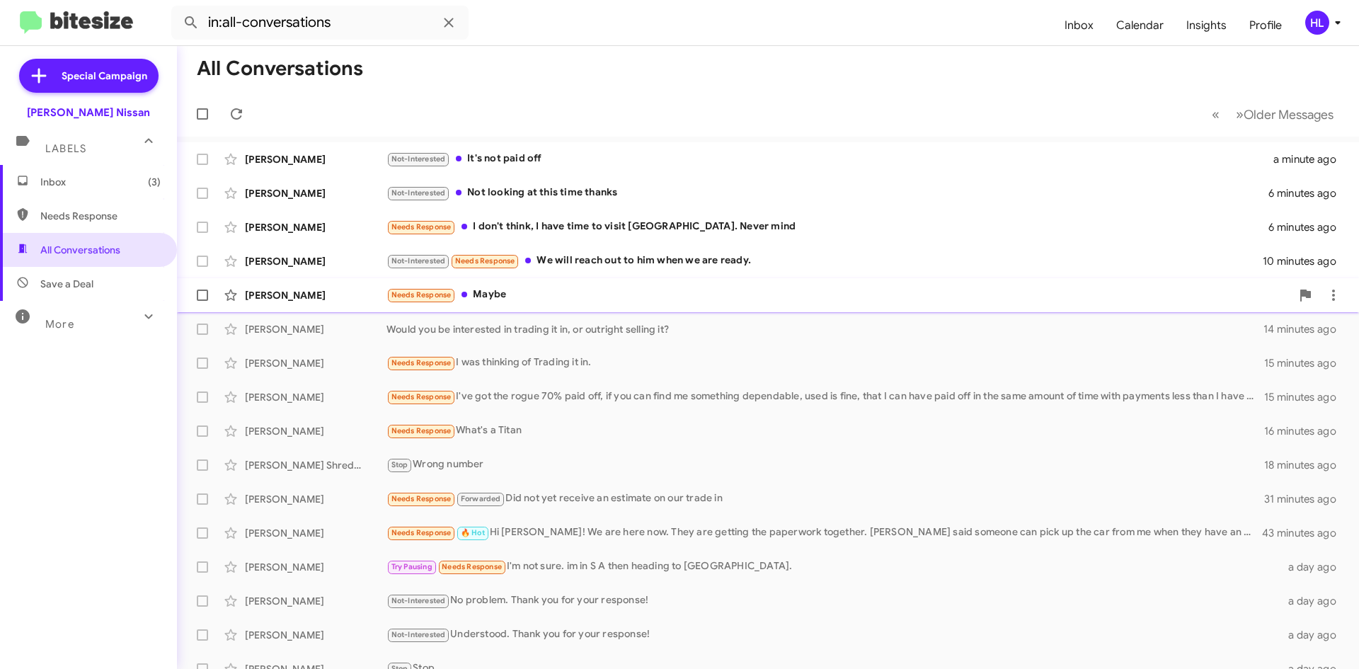
click at [247, 289] on div "[PERSON_NAME]" at bounding box center [316, 295] width 142 height 14
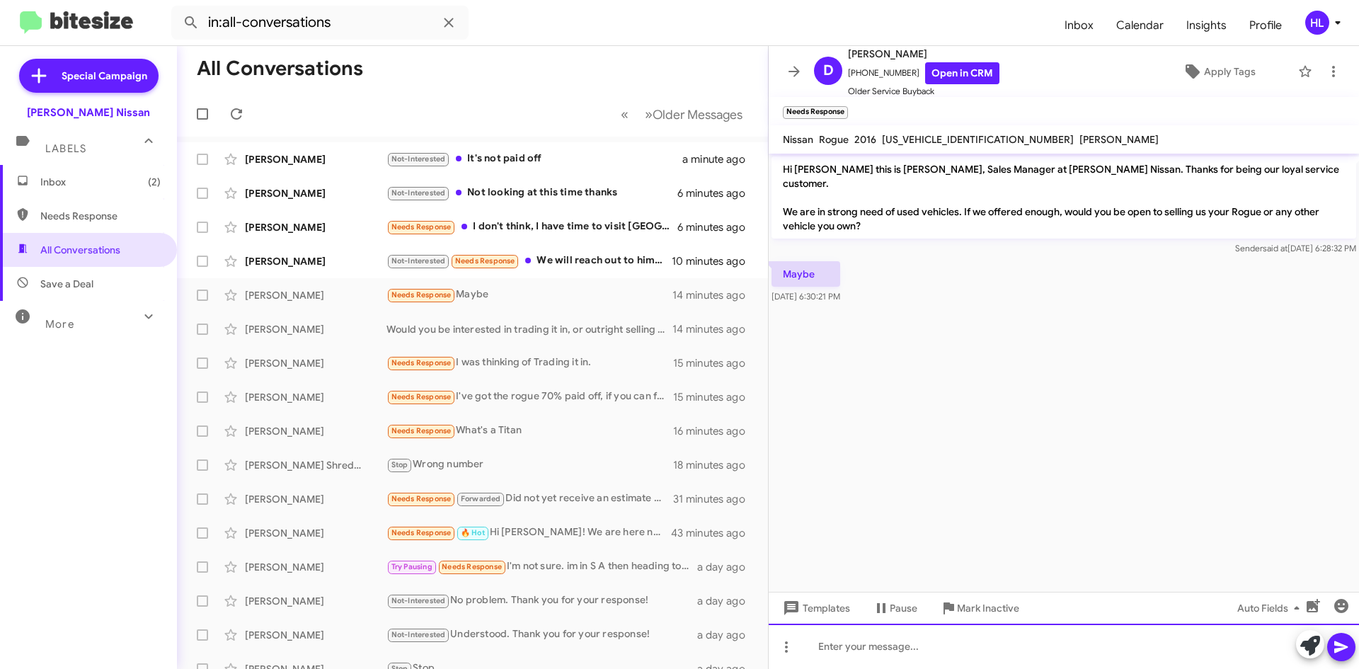
click at [1090, 643] on div at bounding box center [1063, 645] width 590 height 45
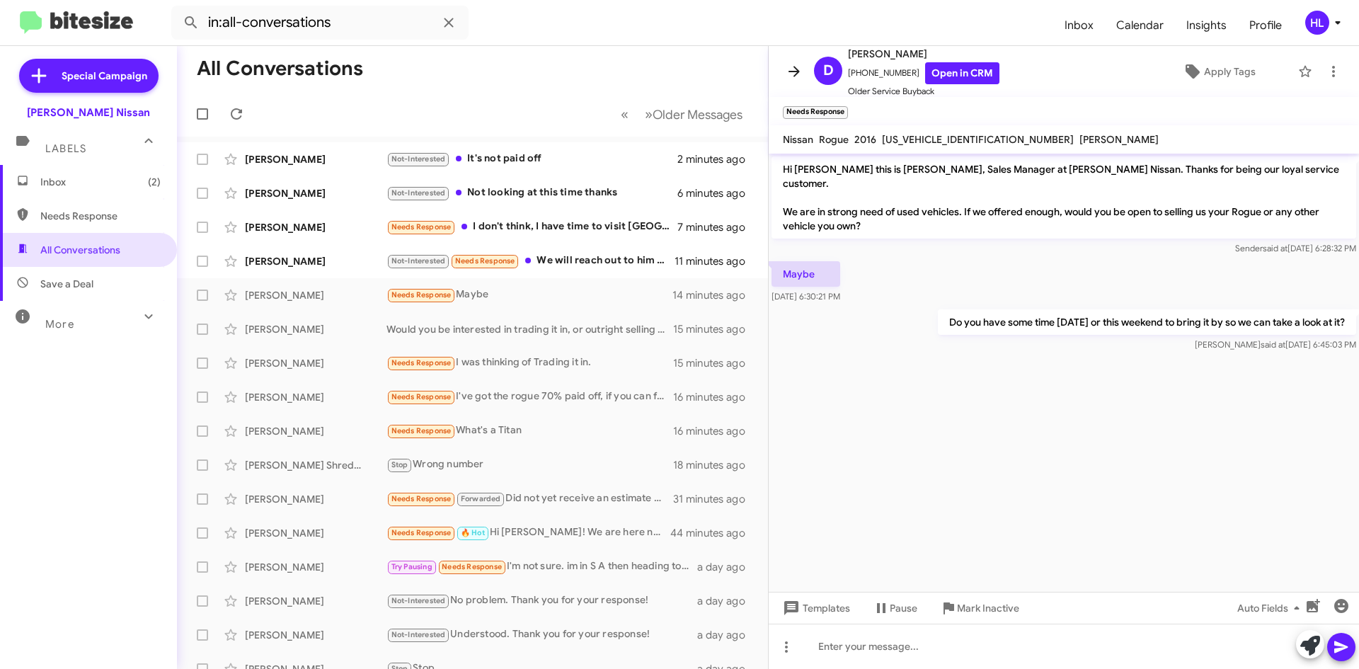
click at [802, 74] on icon at bounding box center [793, 71] width 17 height 17
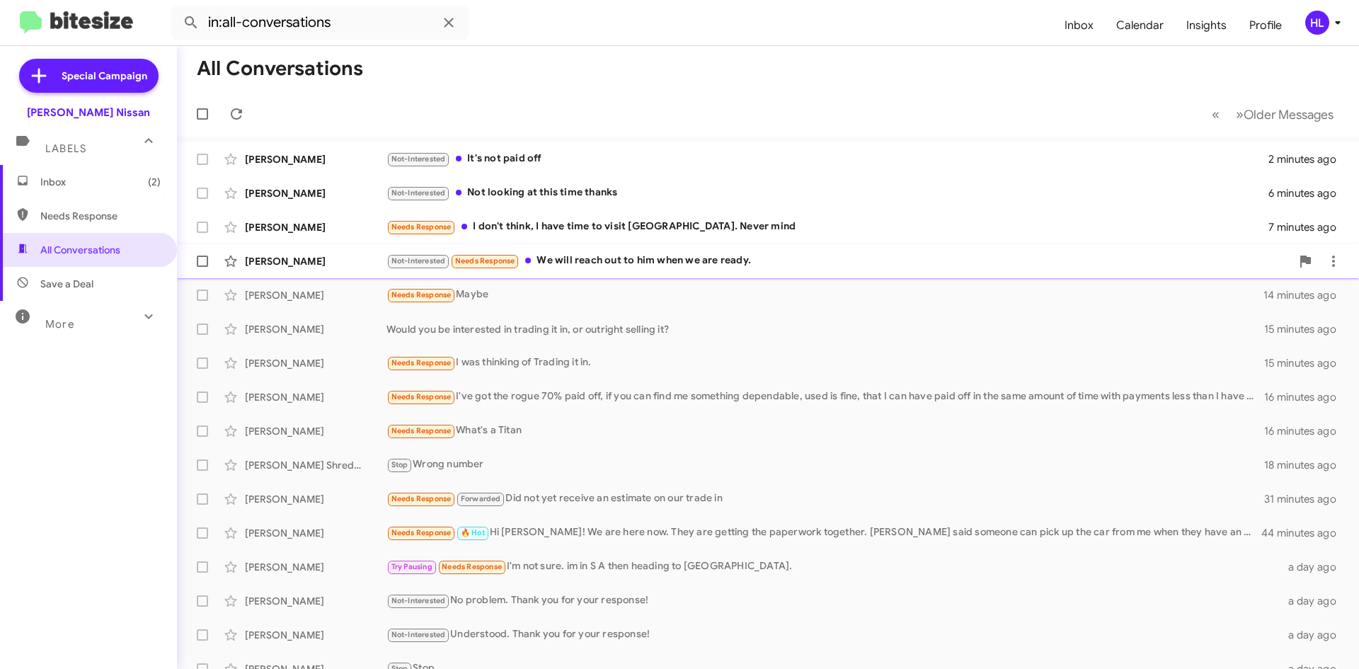
click at [362, 253] on div "[PERSON_NAME] Not-Interested Needs Response We will reach out to him when we ar…" at bounding box center [767, 261] width 1159 height 28
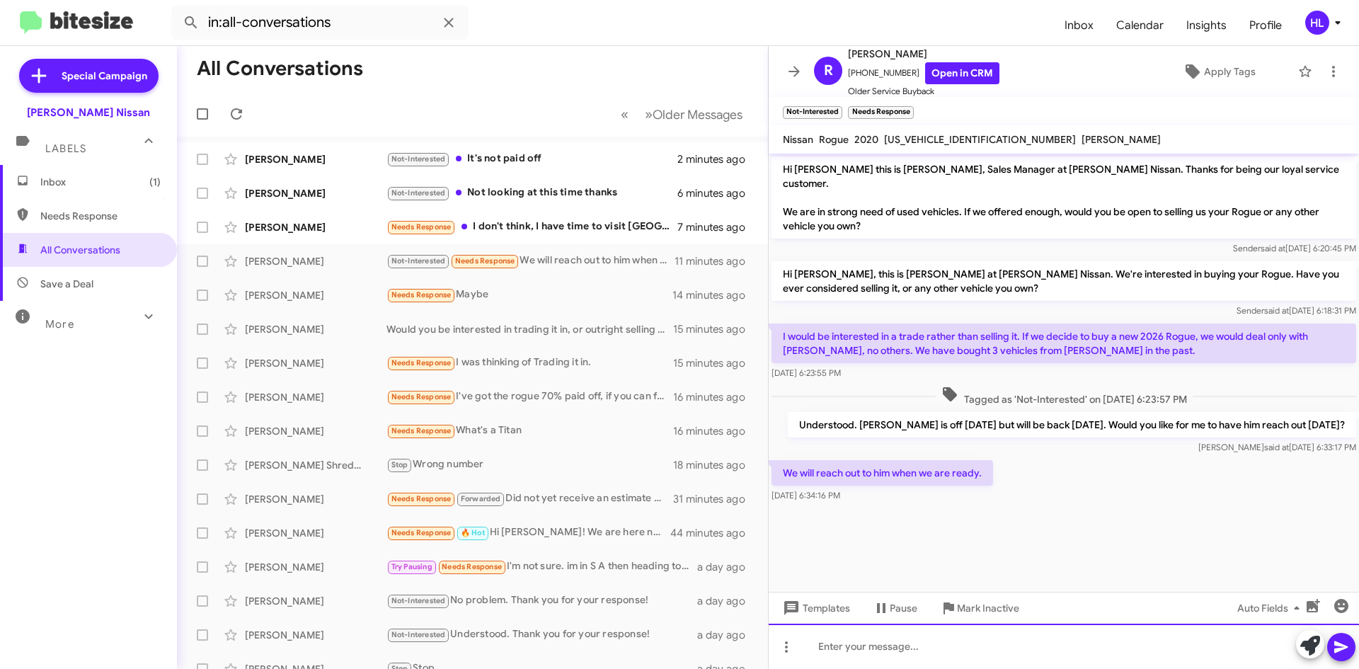
click at [1022, 647] on div at bounding box center [1063, 645] width 590 height 45
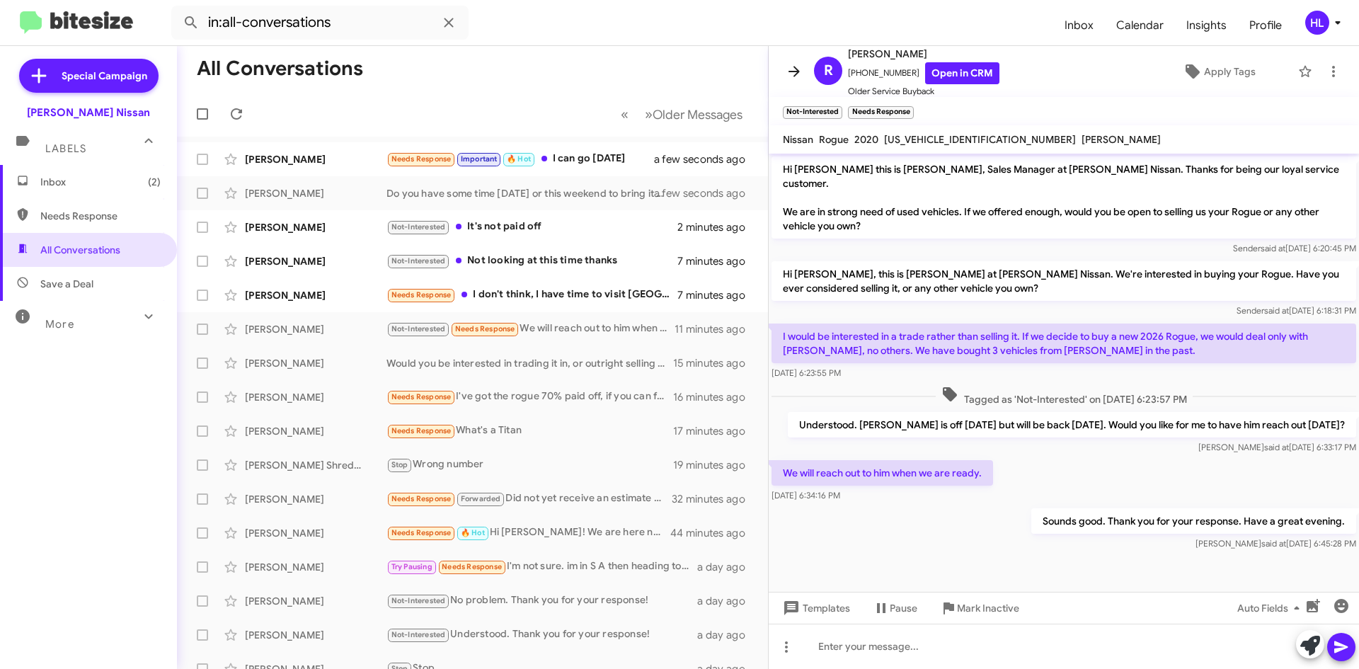
click at [791, 71] on icon at bounding box center [793, 71] width 11 height 11
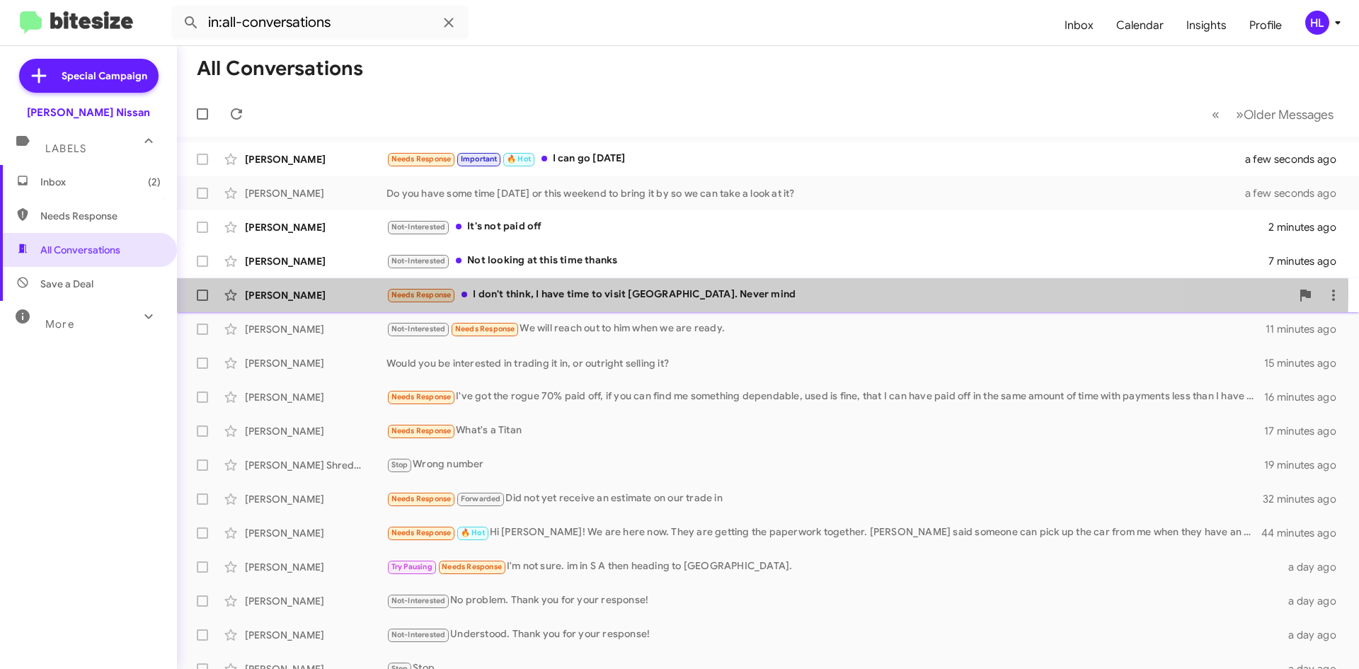
click at [277, 291] on div "[PERSON_NAME]" at bounding box center [316, 295] width 142 height 14
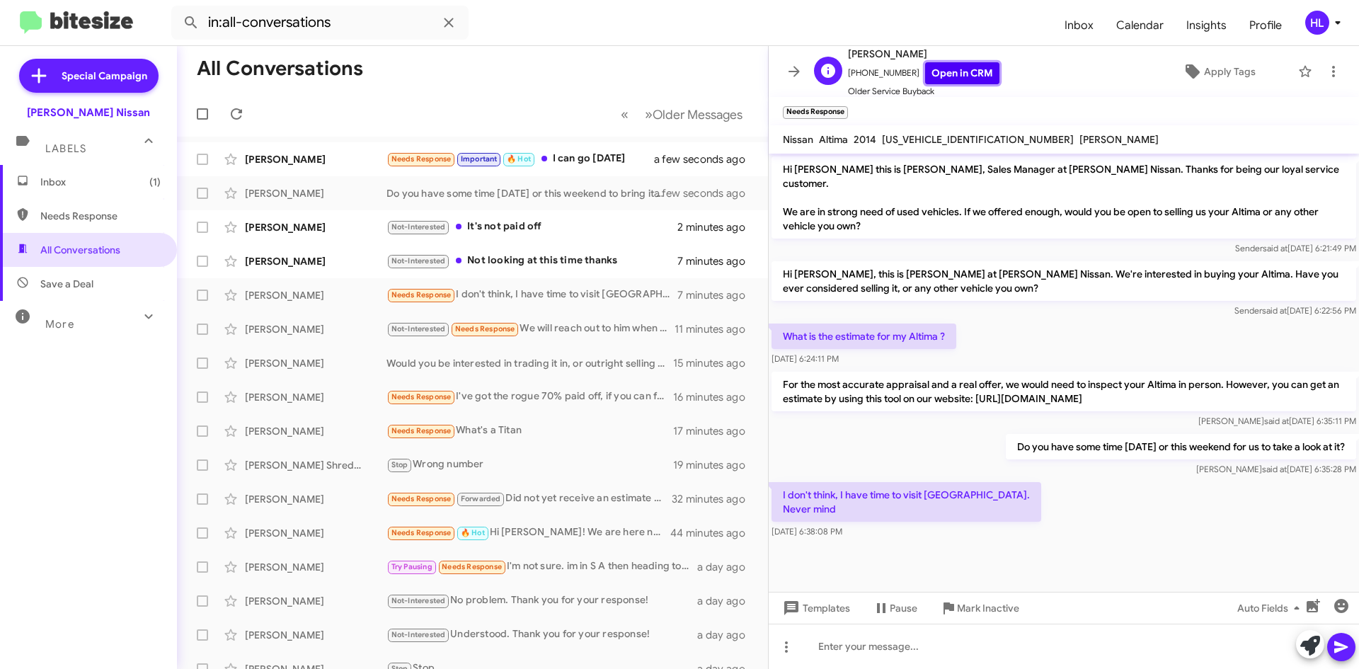
click at [932, 65] on link "Open in CRM" at bounding box center [962, 73] width 74 height 22
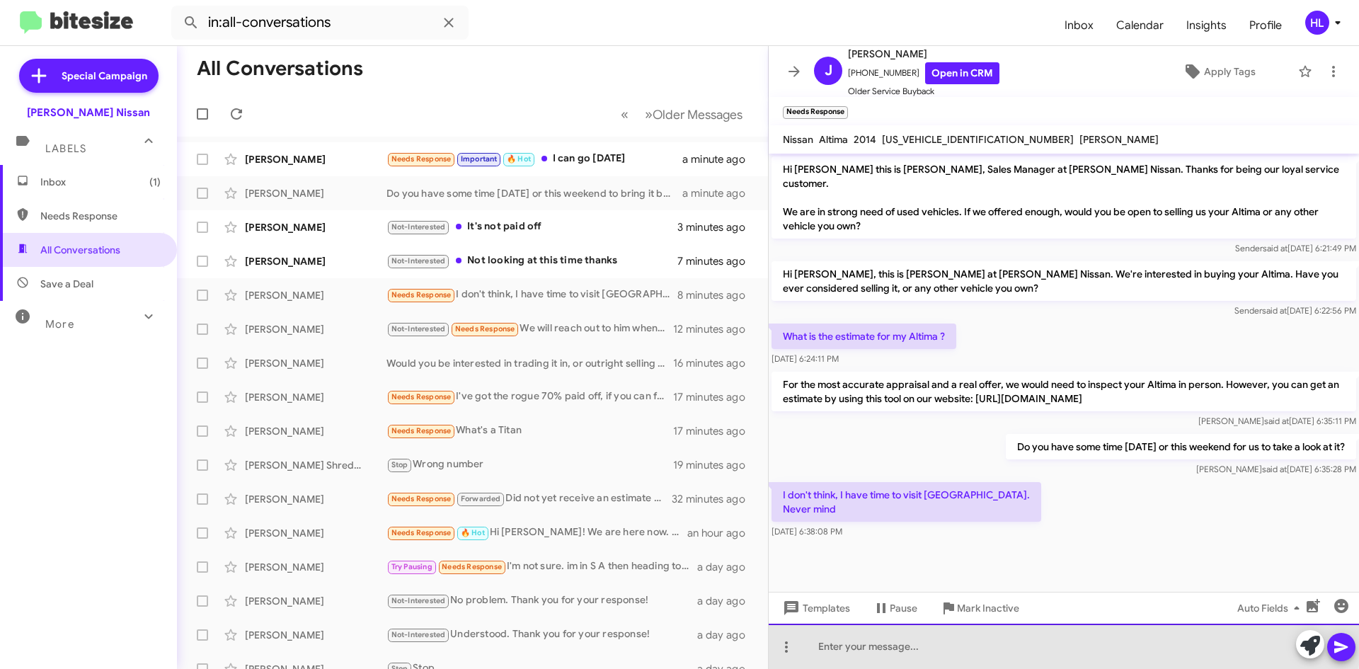
click at [1030, 644] on div at bounding box center [1063, 645] width 590 height 45
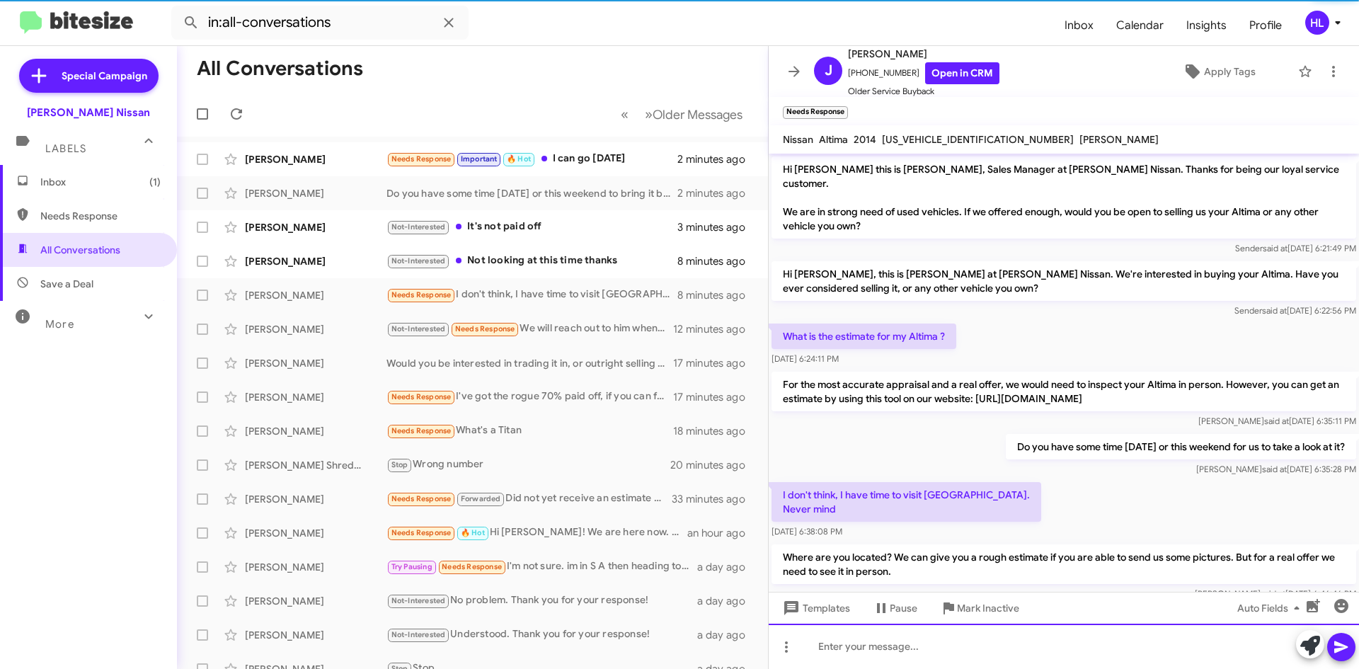
scroll to position [23, 0]
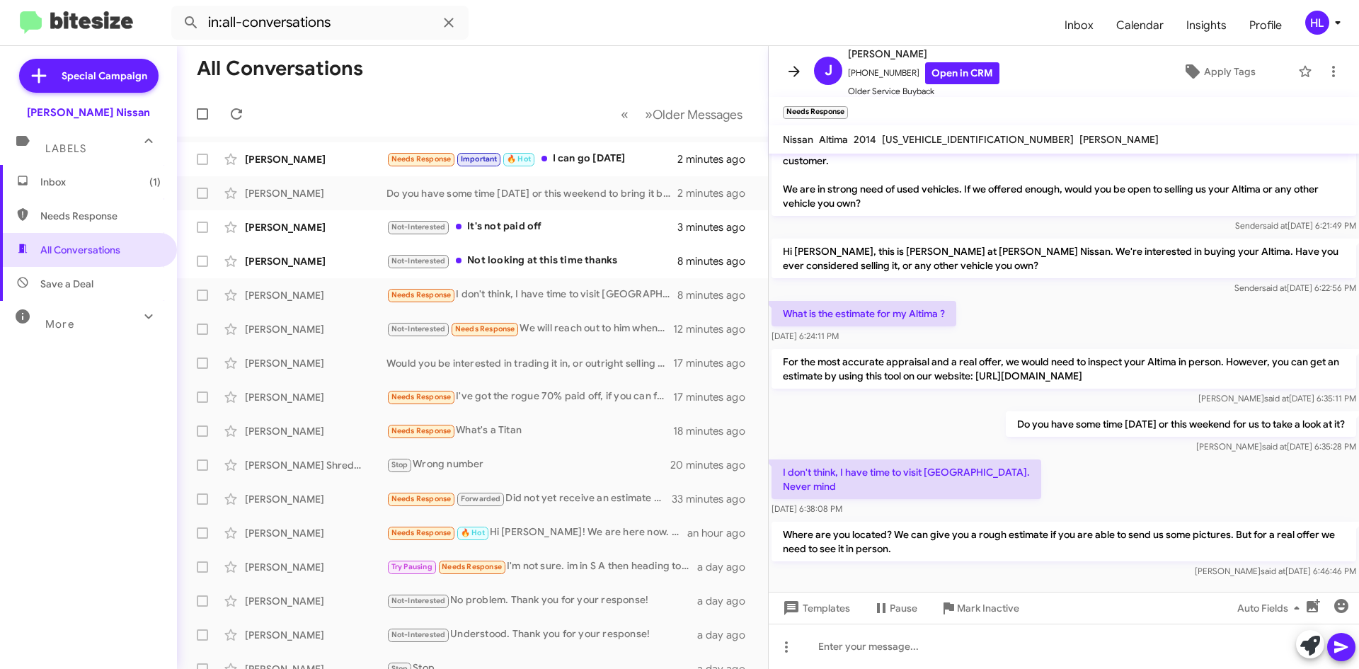
click at [796, 76] on icon at bounding box center [793, 71] width 17 height 17
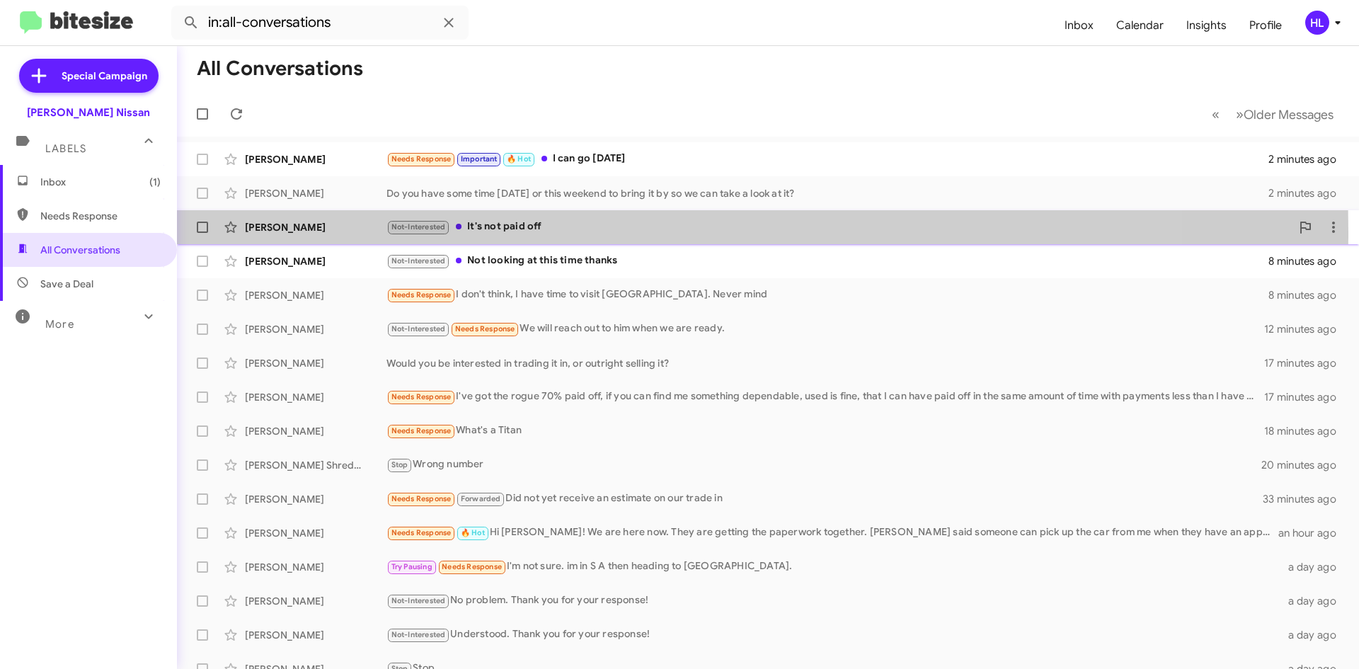
click at [276, 232] on div "[PERSON_NAME]" at bounding box center [316, 227] width 142 height 14
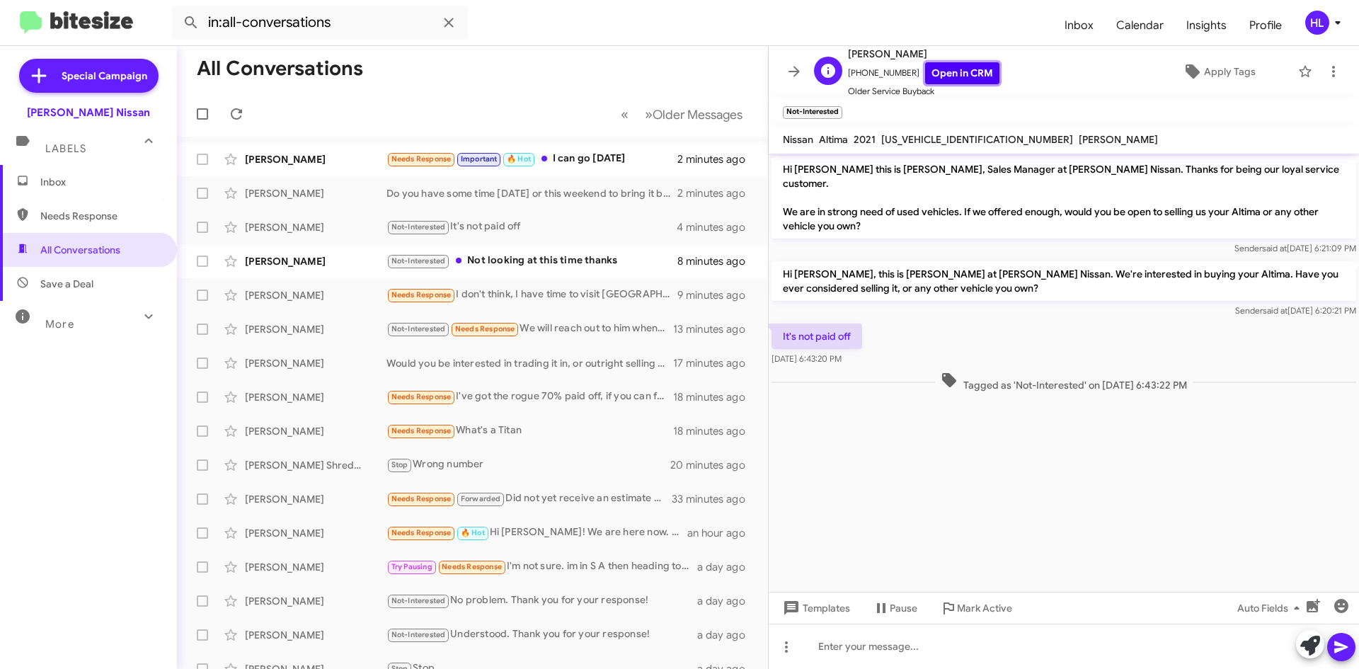
click at [940, 76] on link "Open in CRM" at bounding box center [962, 73] width 74 height 22
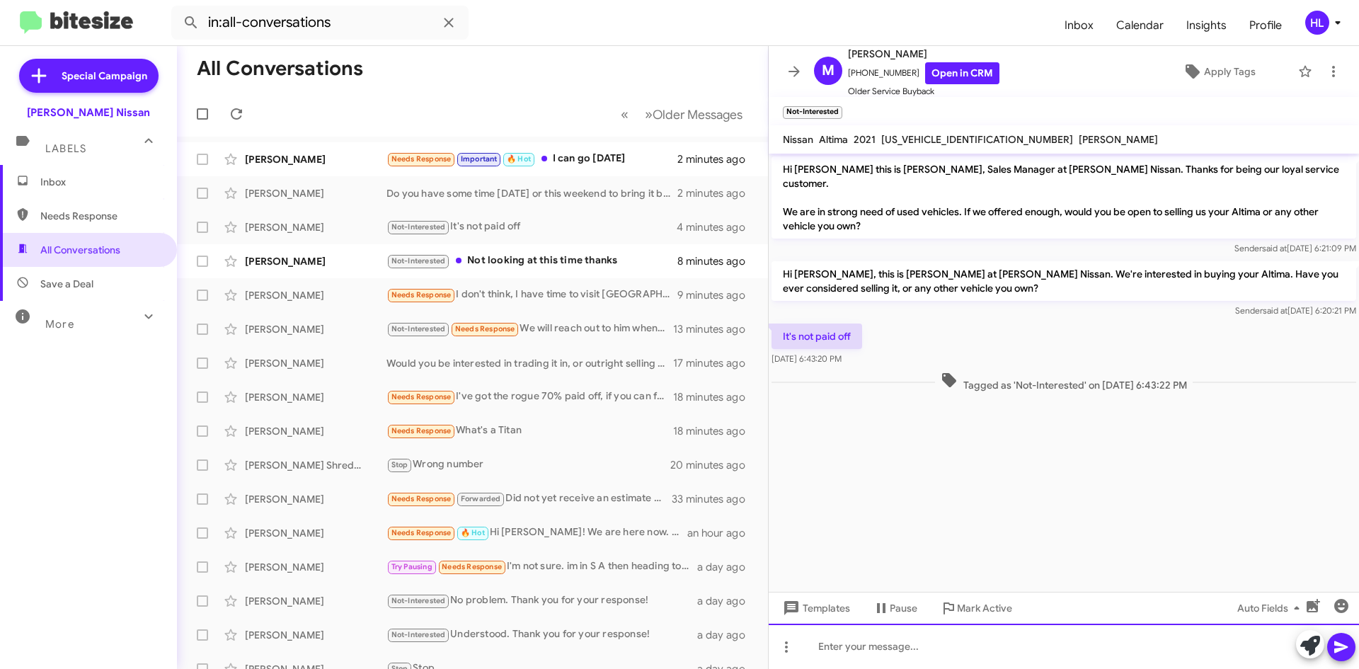
click at [915, 651] on div at bounding box center [1063, 645] width 590 height 45
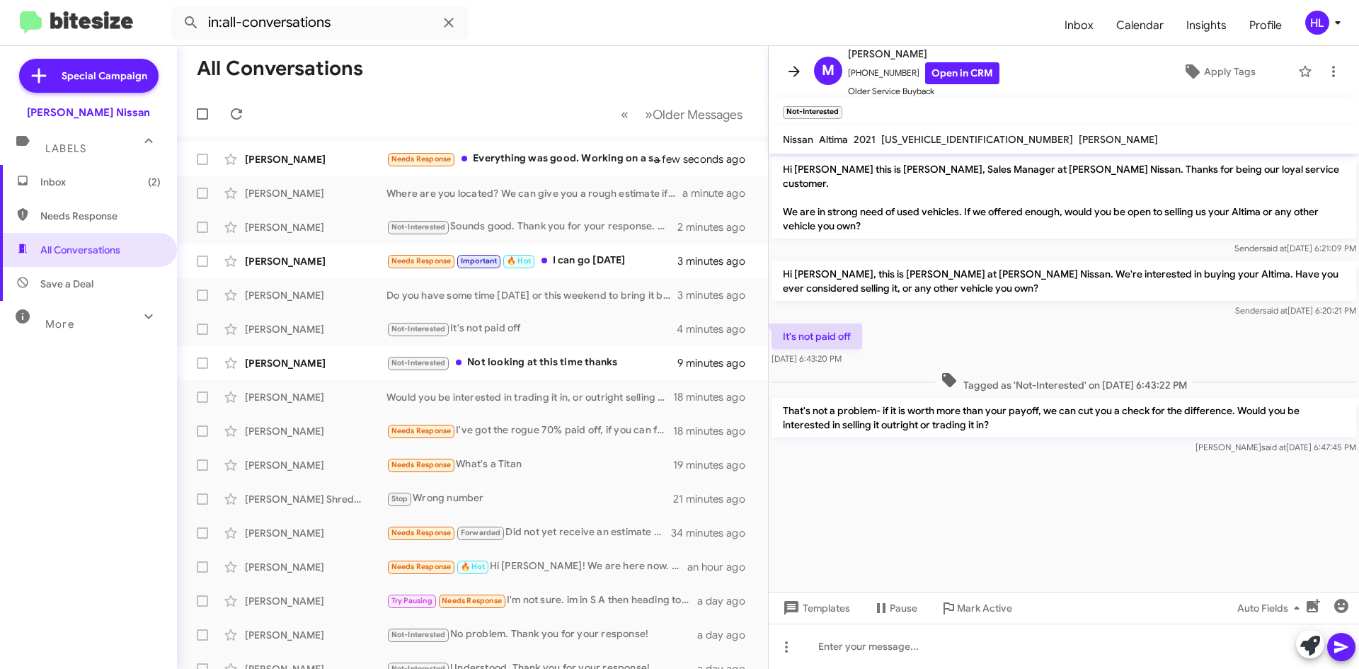
click at [797, 74] on icon at bounding box center [793, 71] width 11 height 11
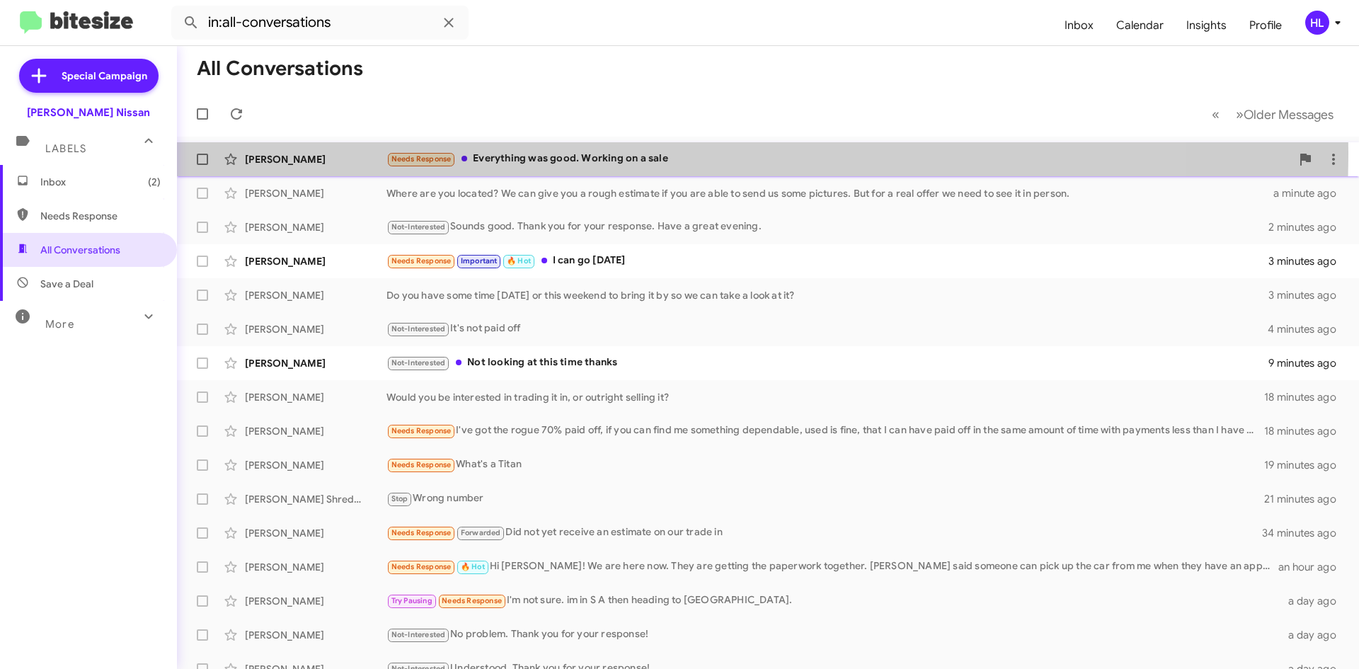
click at [278, 151] on div "[PERSON_NAME] Needs Response Everything was good. Working on a sale a few secon…" at bounding box center [767, 159] width 1159 height 28
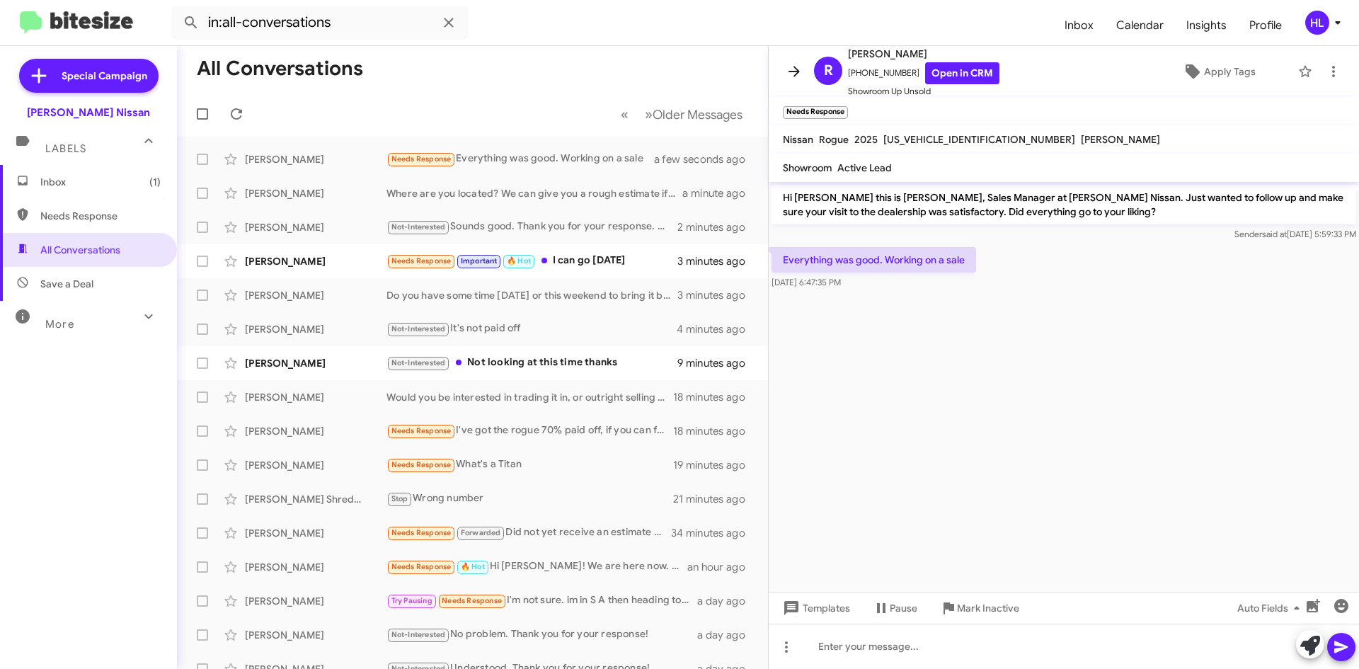
click at [788, 72] on icon at bounding box center [793, 71] width 17 height 17
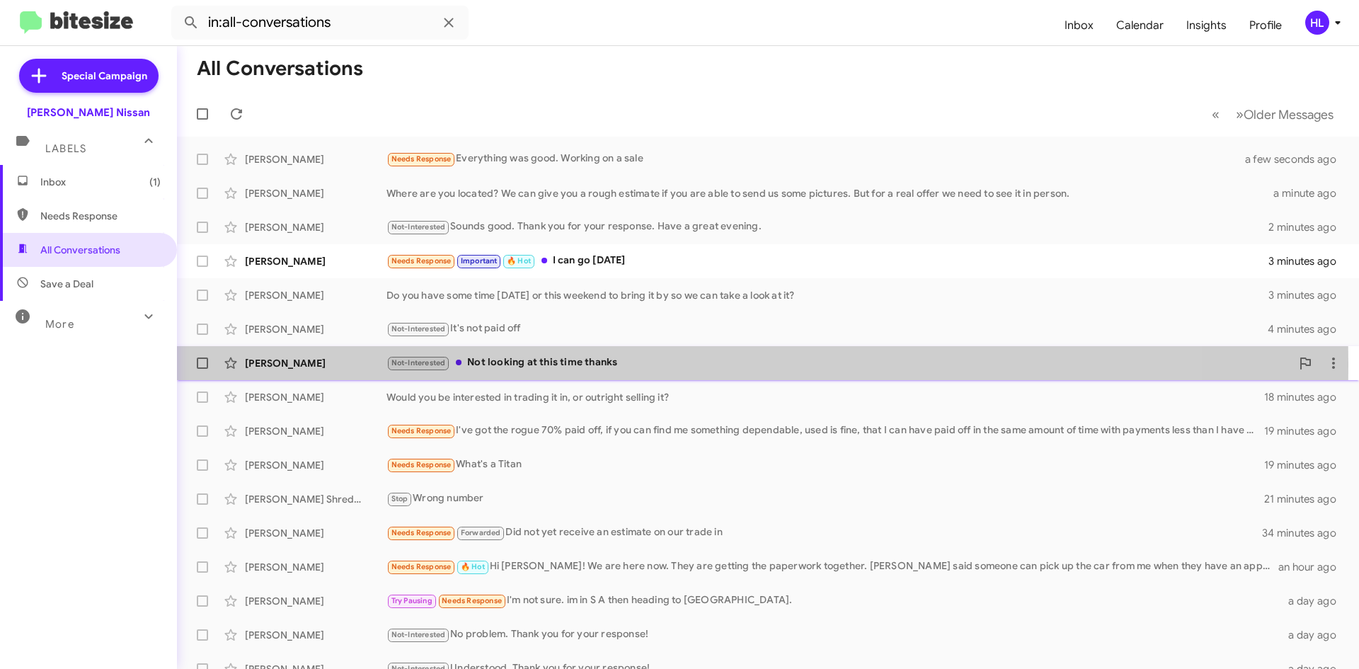
click at [286, 363] on div "[PERSON_NAME]" at bounding box center [316, 363] width 142 height 14
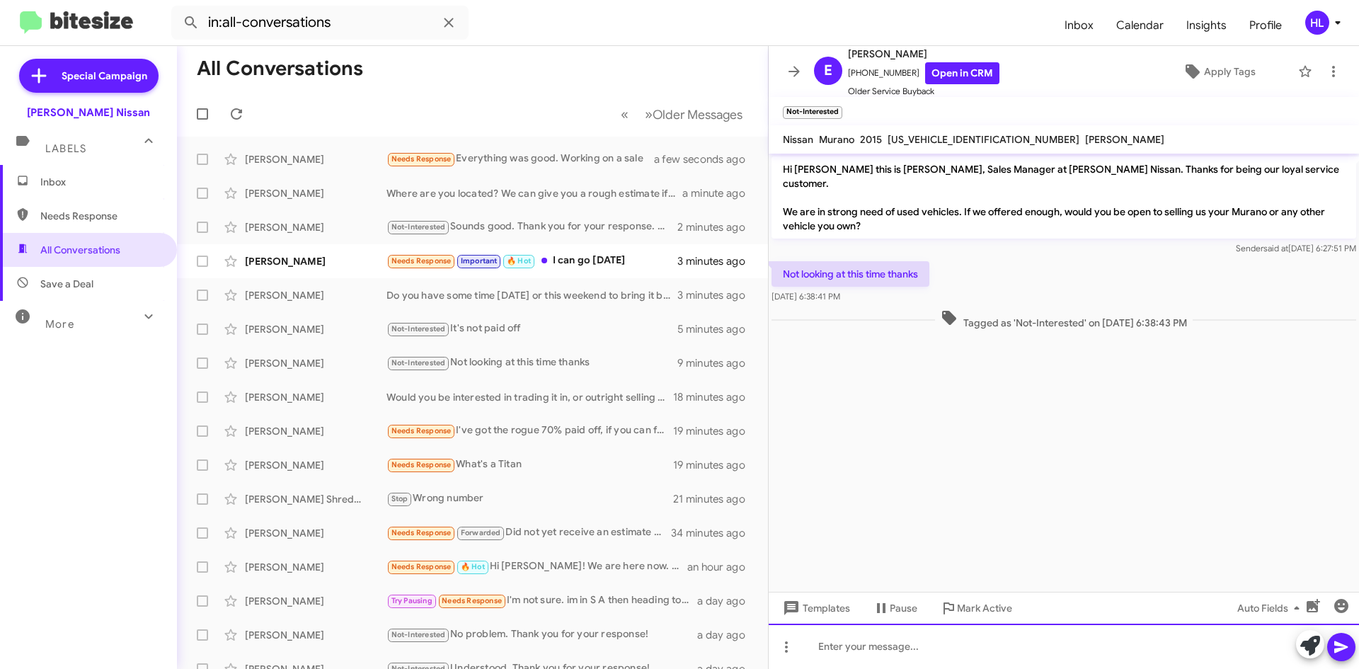
click at [987, 645] on div at bounding box center [1063, 645] width 590 height 45
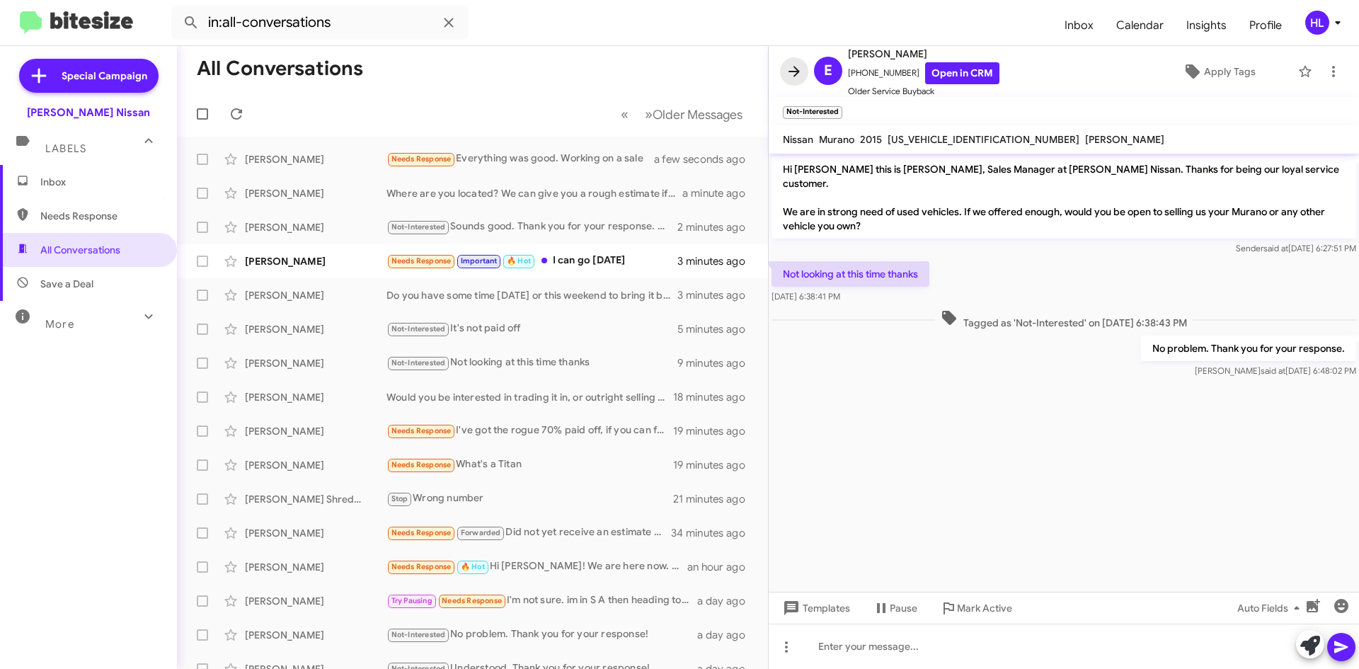
click at [793, 75] on icon at bounding box center [793, 71] width 17 height 17
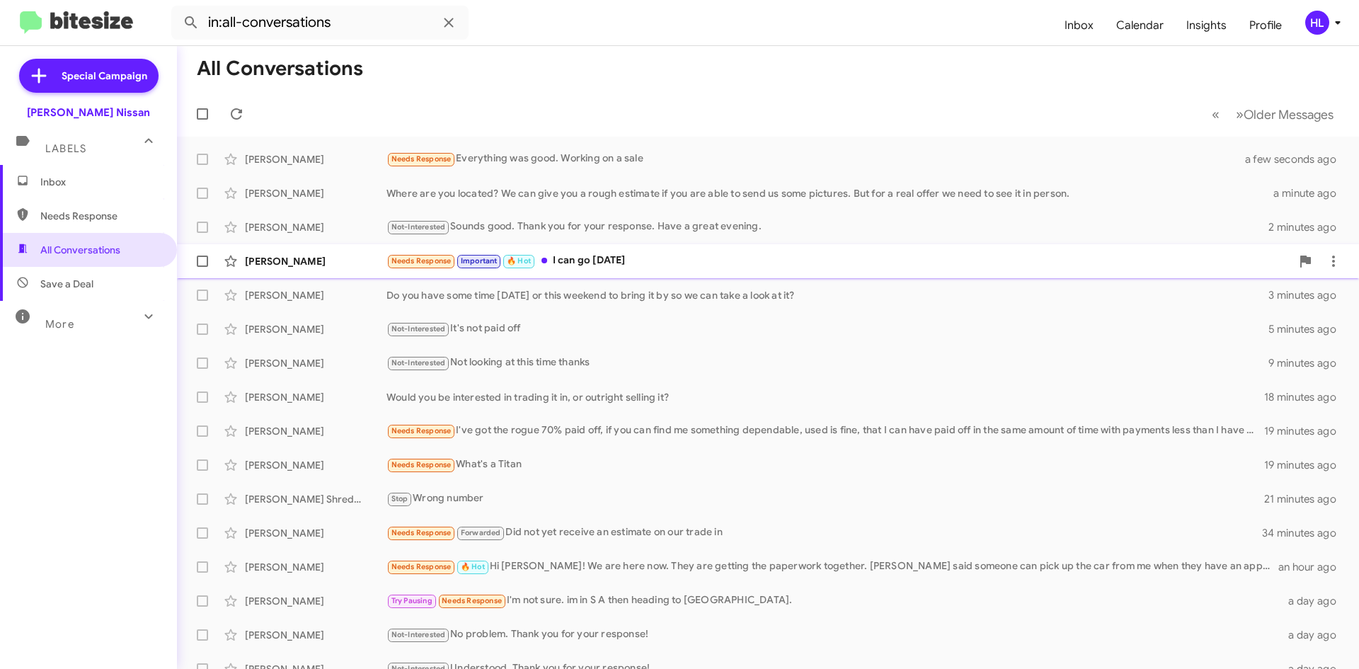
click at [257, 265] on div "[PERSON_NAME]" at bounding box center [316, 261] width 142 height 14
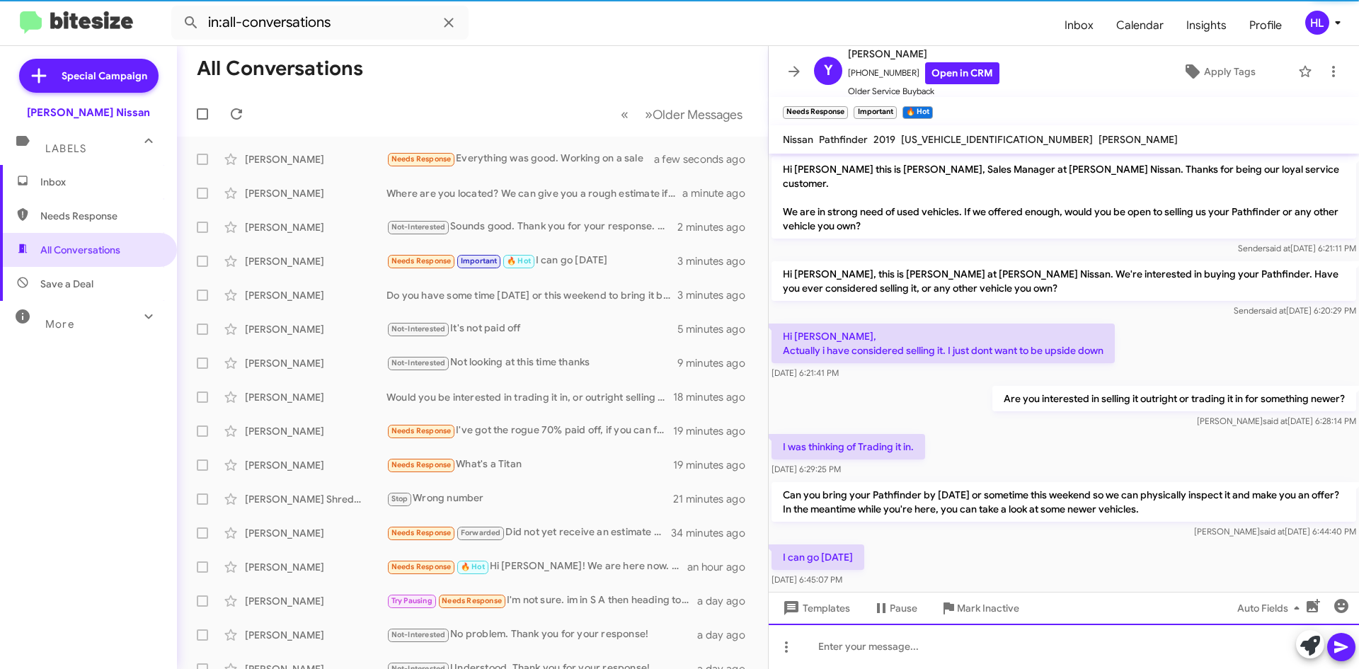
click at [1068, 652] on div at bounding box center [1063, 645] width 590 height 45
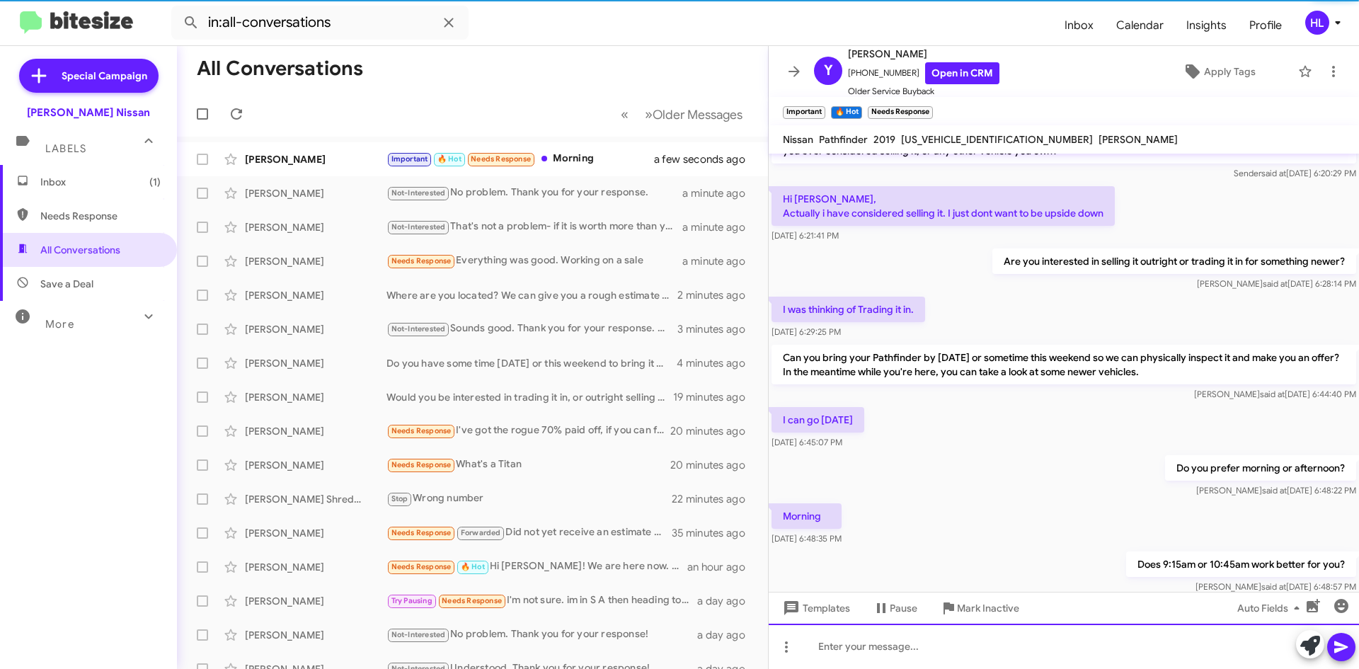
scroll to position [163, 0]
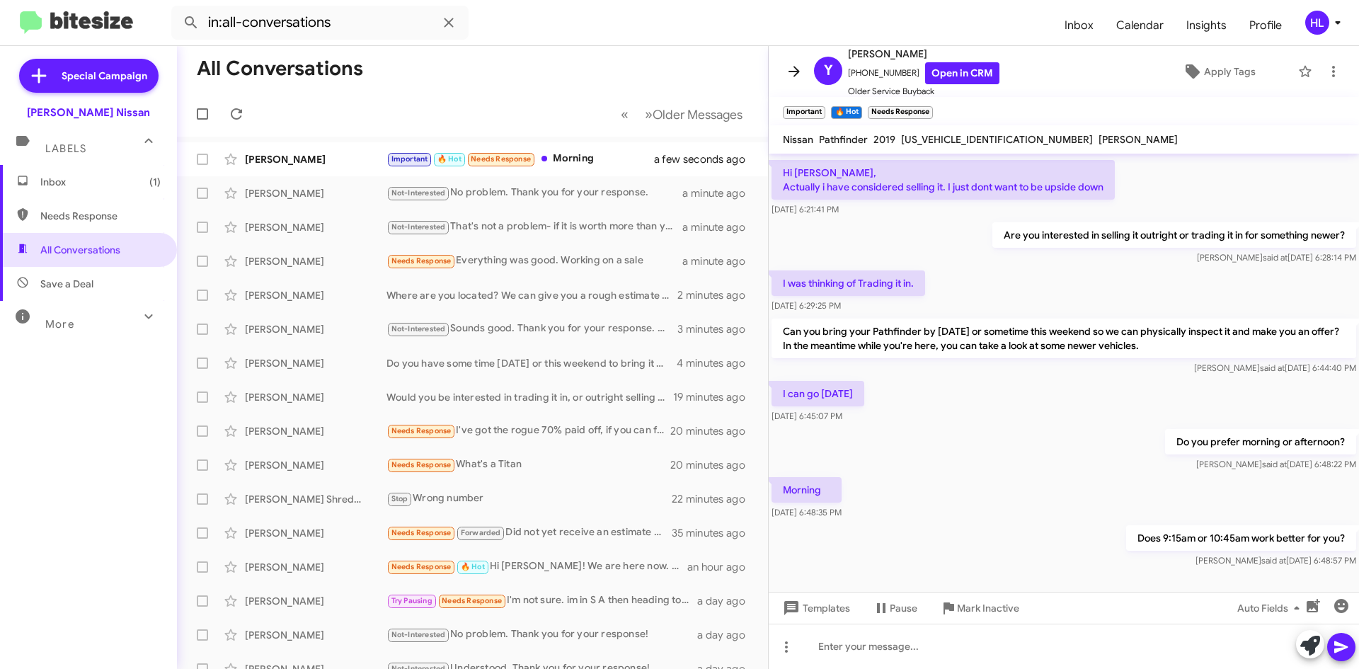
click at [792, 71] on icon at bounding box center [793, 71] width 11 height 11
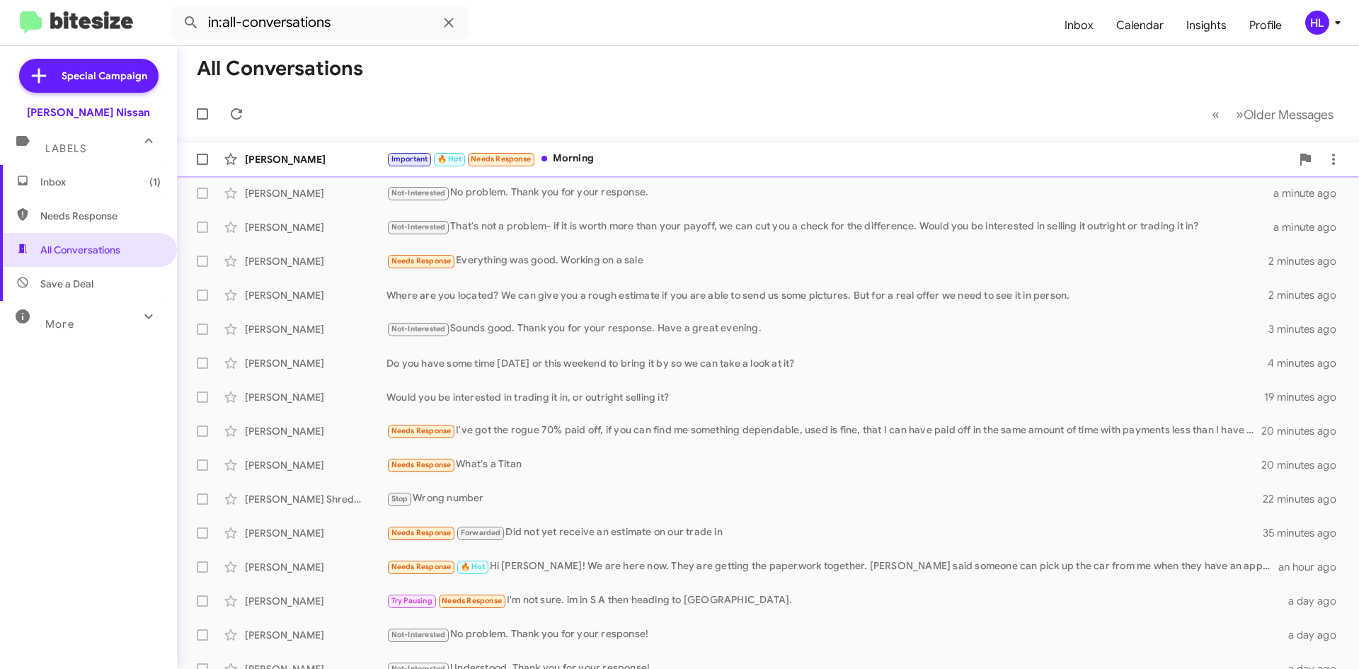
click at [353, 153] on div "[PERSON_NAME]" at bounding box center [316, 159] width 142 height 14
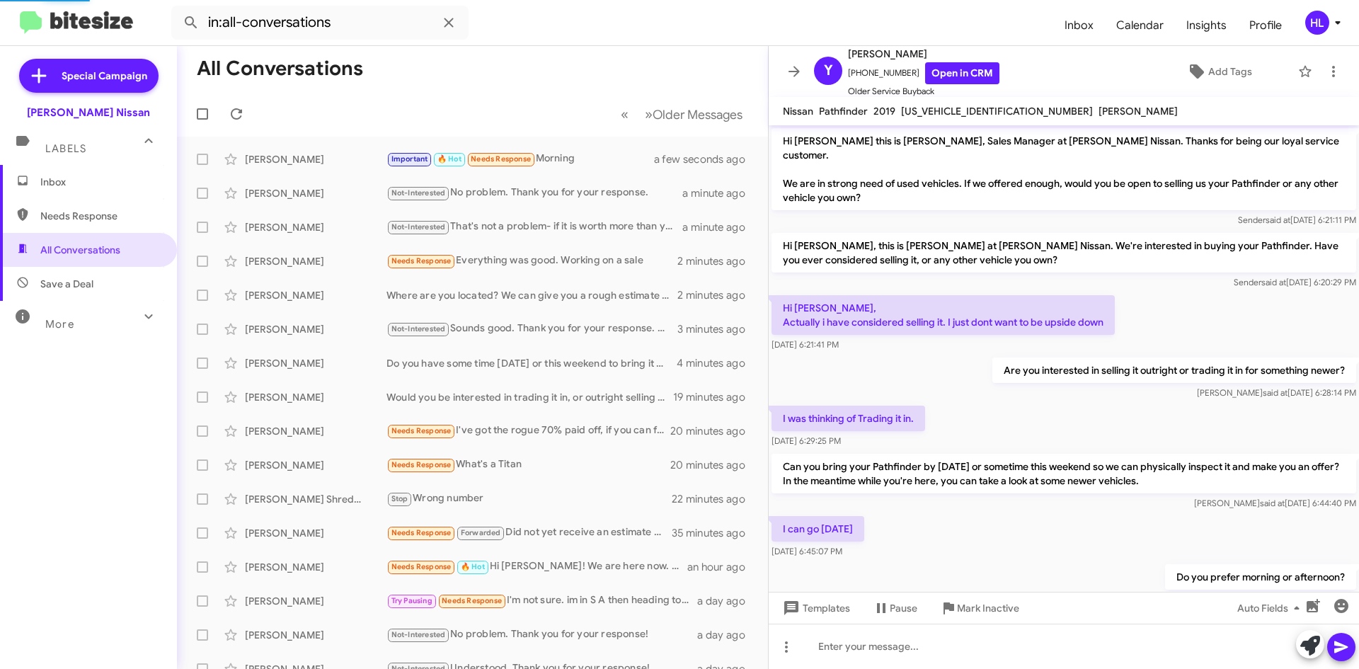
scroll to position [107, 0]
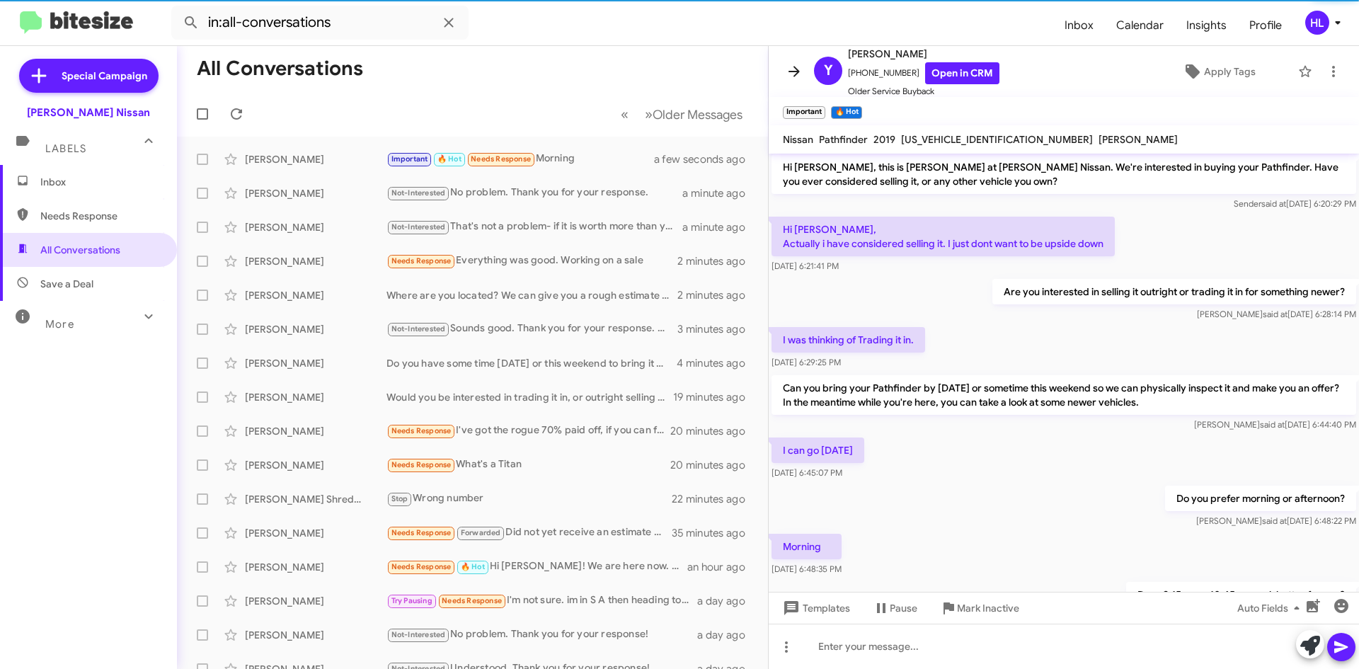
click at [786, 74] on icon at bounding box center [793, 71] width 17 height 17
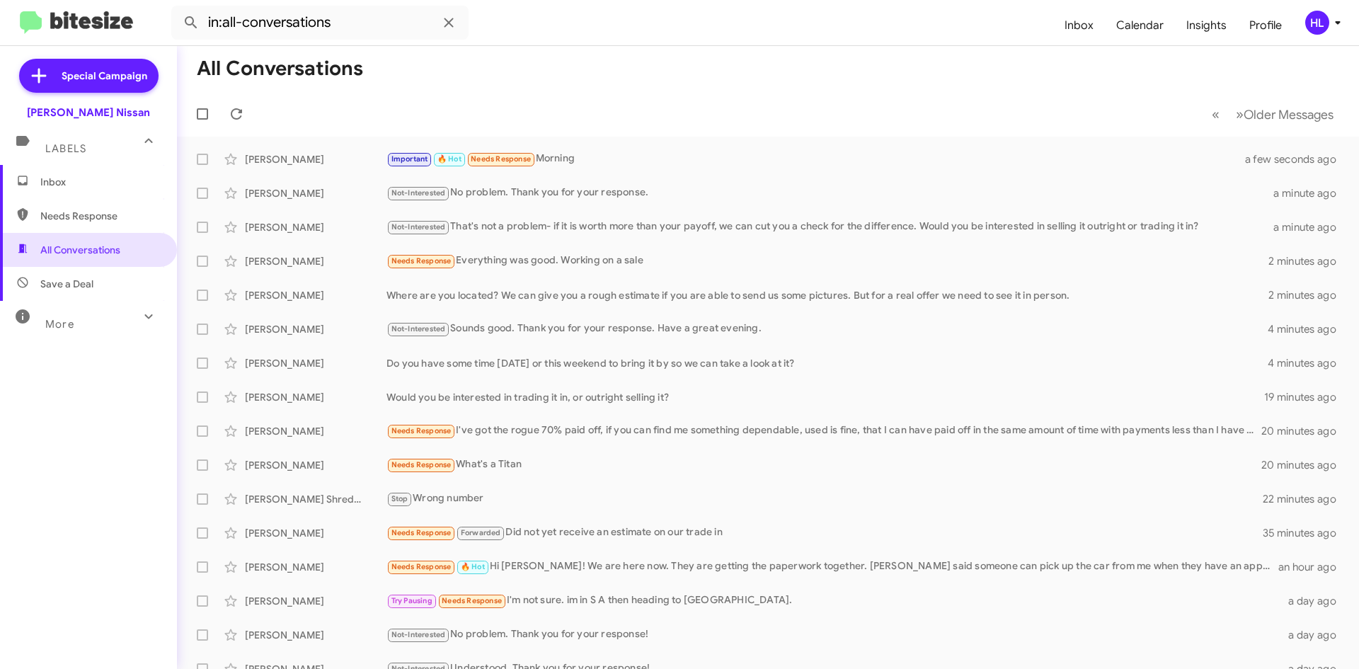
click at [90, 22] on img at bounding box center [76, 22] width 113 height 23
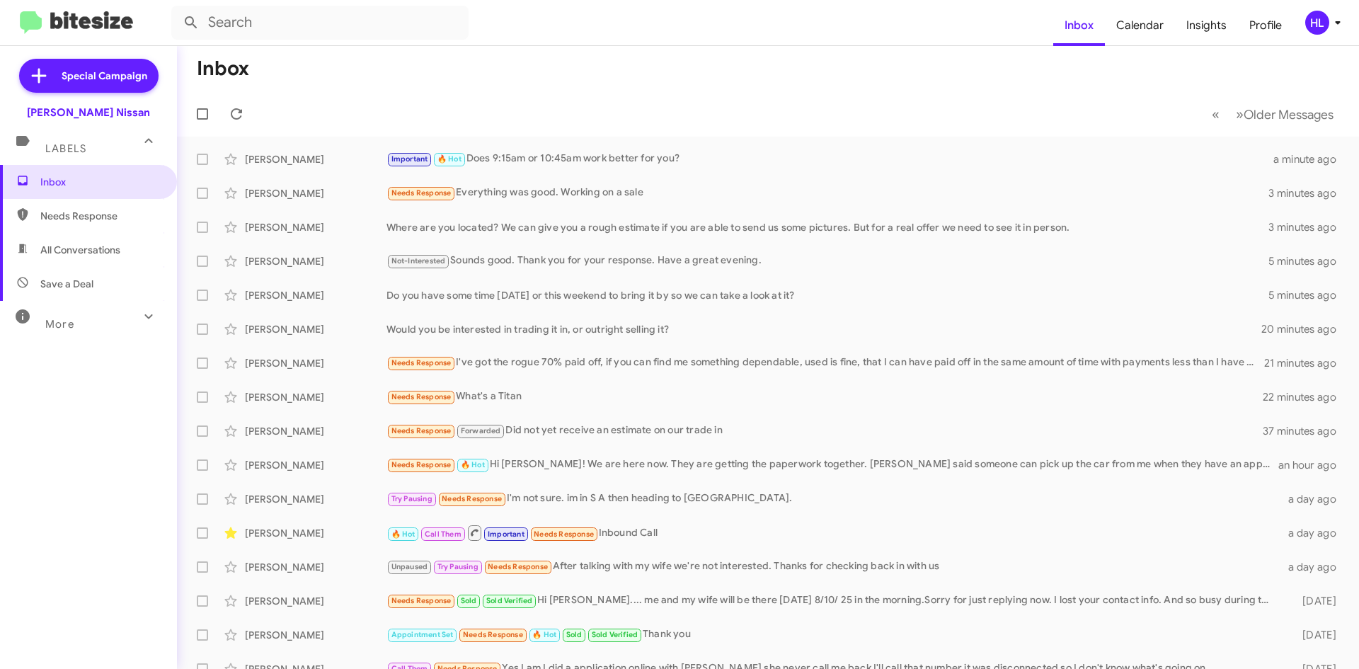
click at [128, 257] on span "All Conversations" at bounding box center [88, 250] width 177 height 34
type input "in:all-conversations"
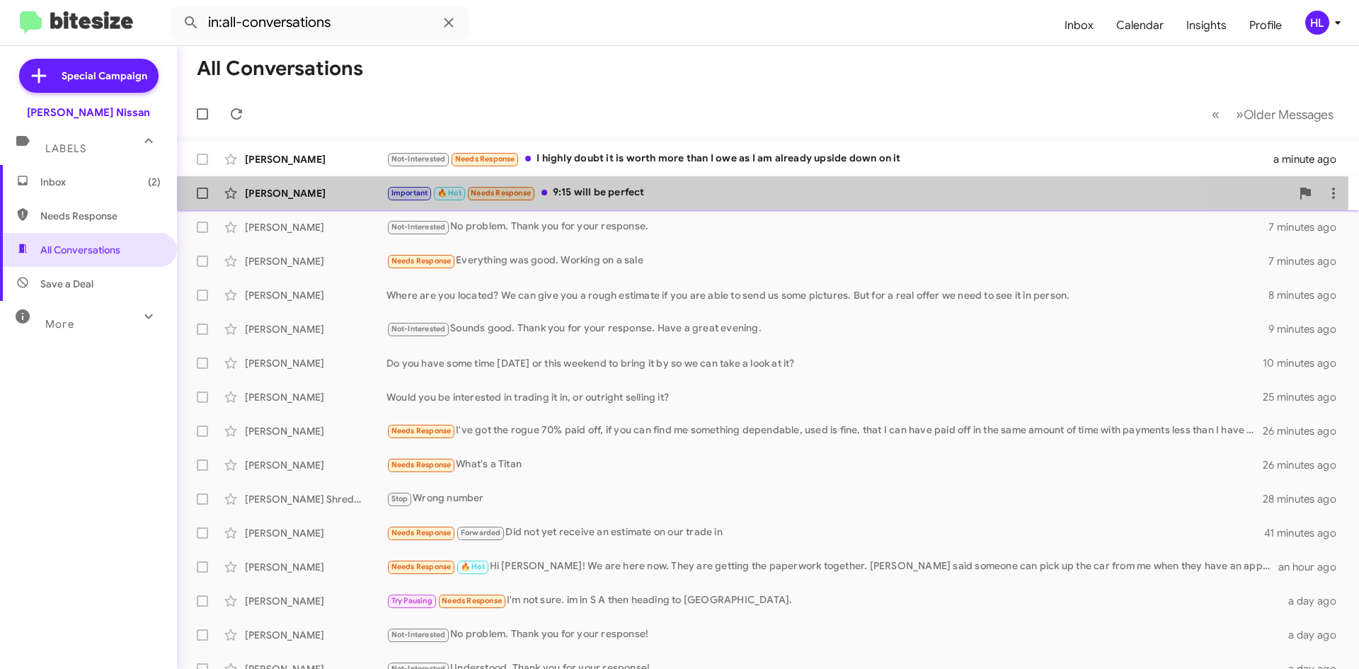
click at [287, 190] on div "[PERSON_NAME]" at bounding box center [316, 193] width 142 height 14
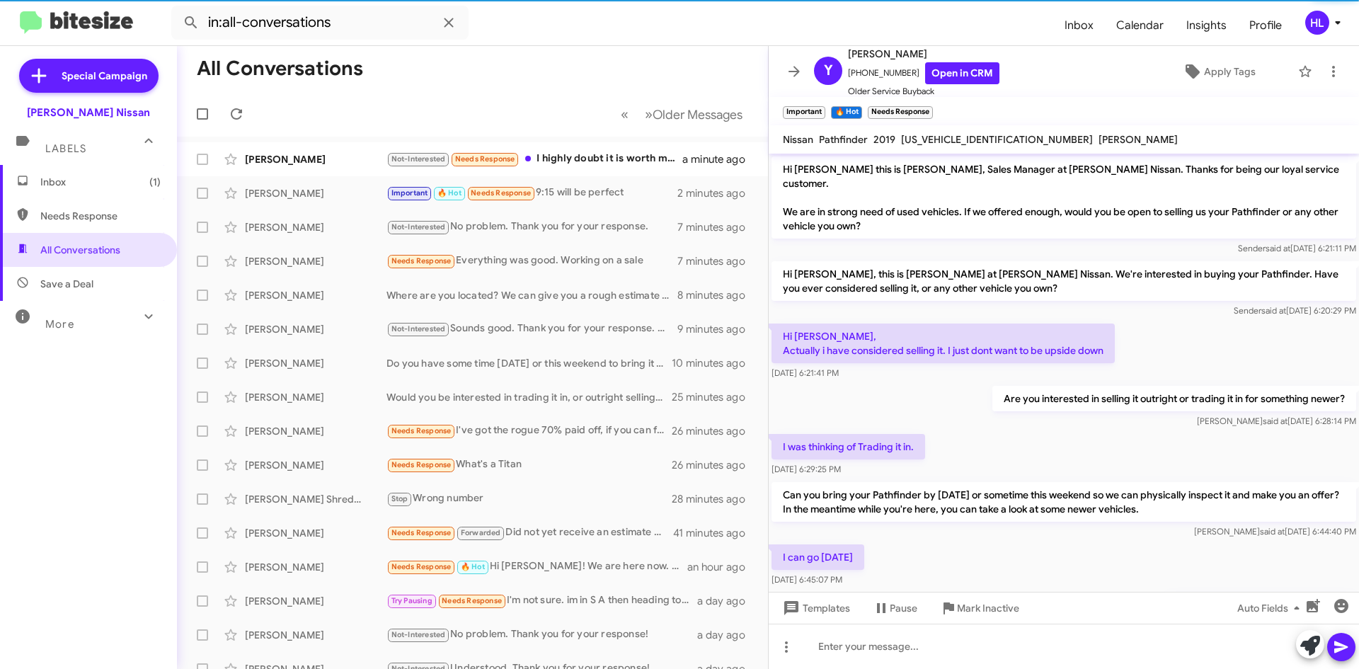
scroll to position [187, 0]
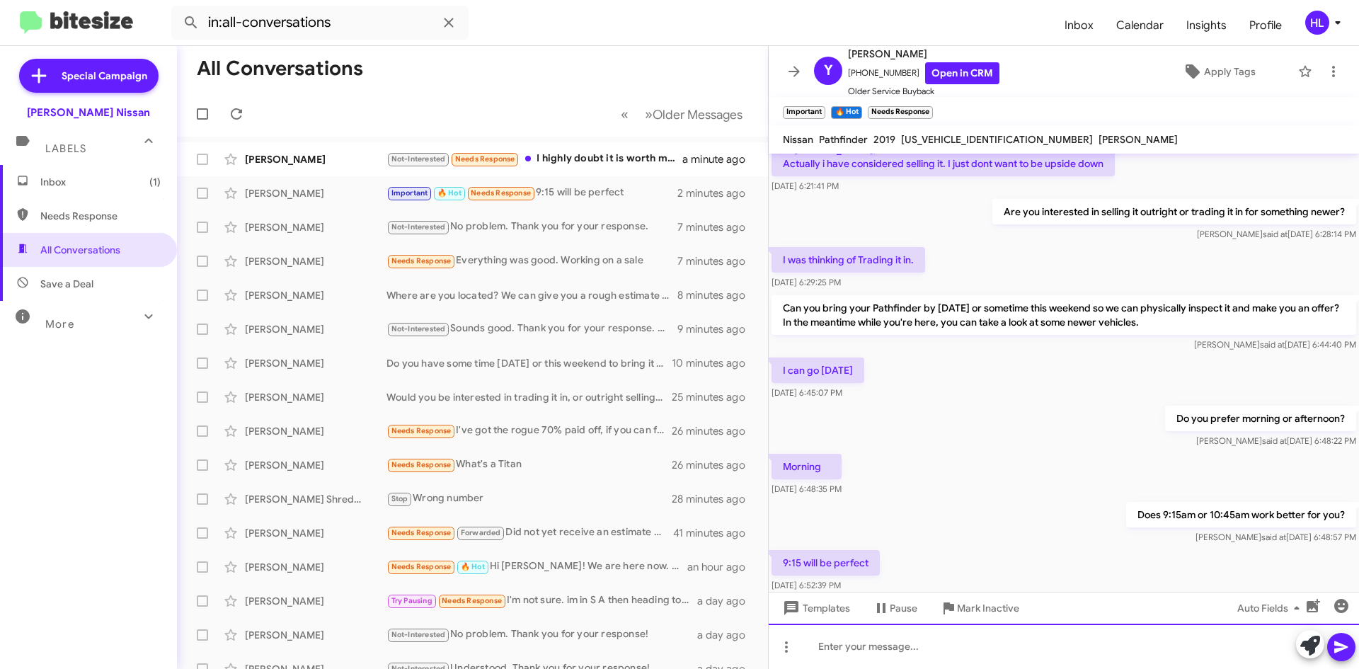
click at [1084, 656] on div at bounding box center [1063, 645] width 590 height 45
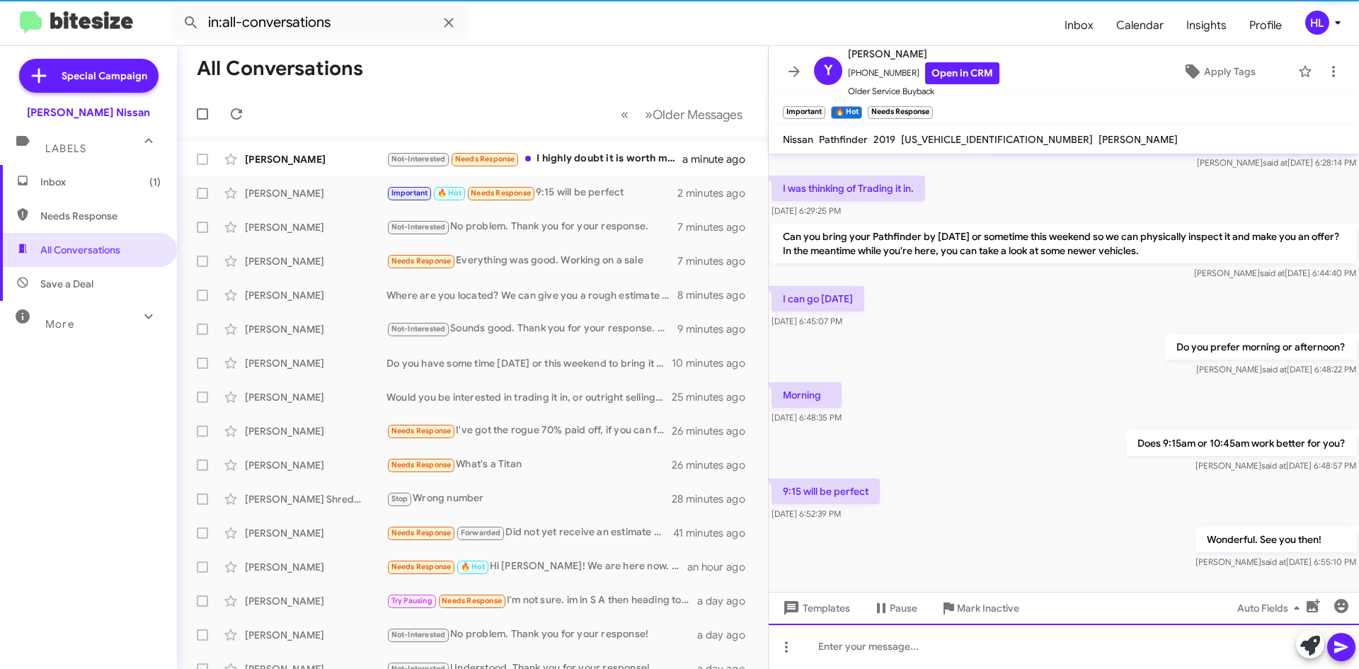
scroll to position [267, 0]
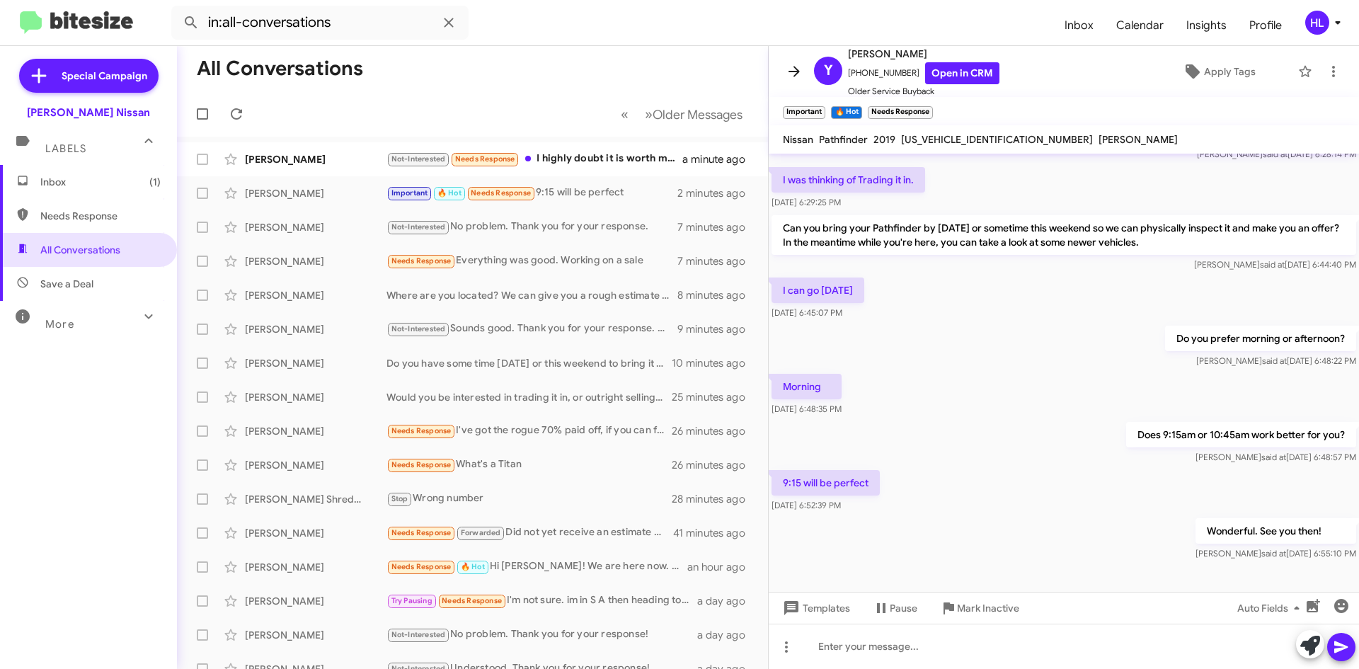
click at [788, 68] on icon at bounding box center [793, 71] width 17 height 17
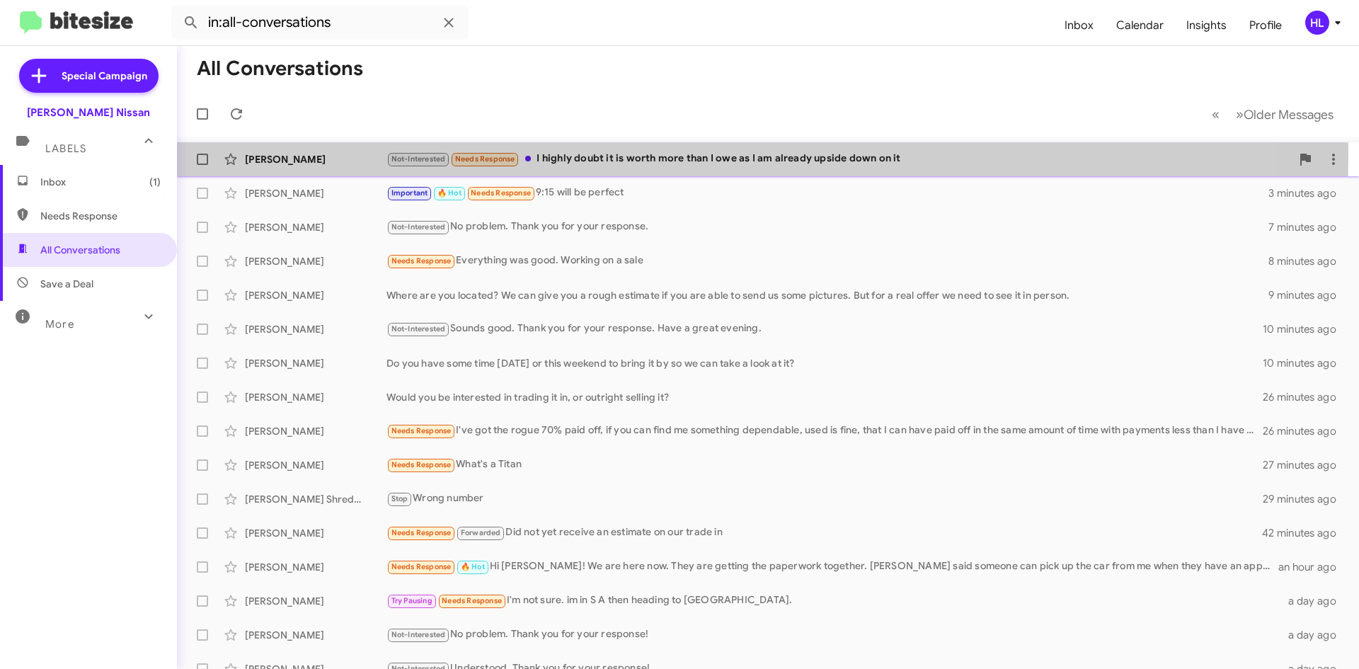
click at [323, 152] on div "[PERSON_NAME]" at bounding box center [316, 159] width 142 height 14
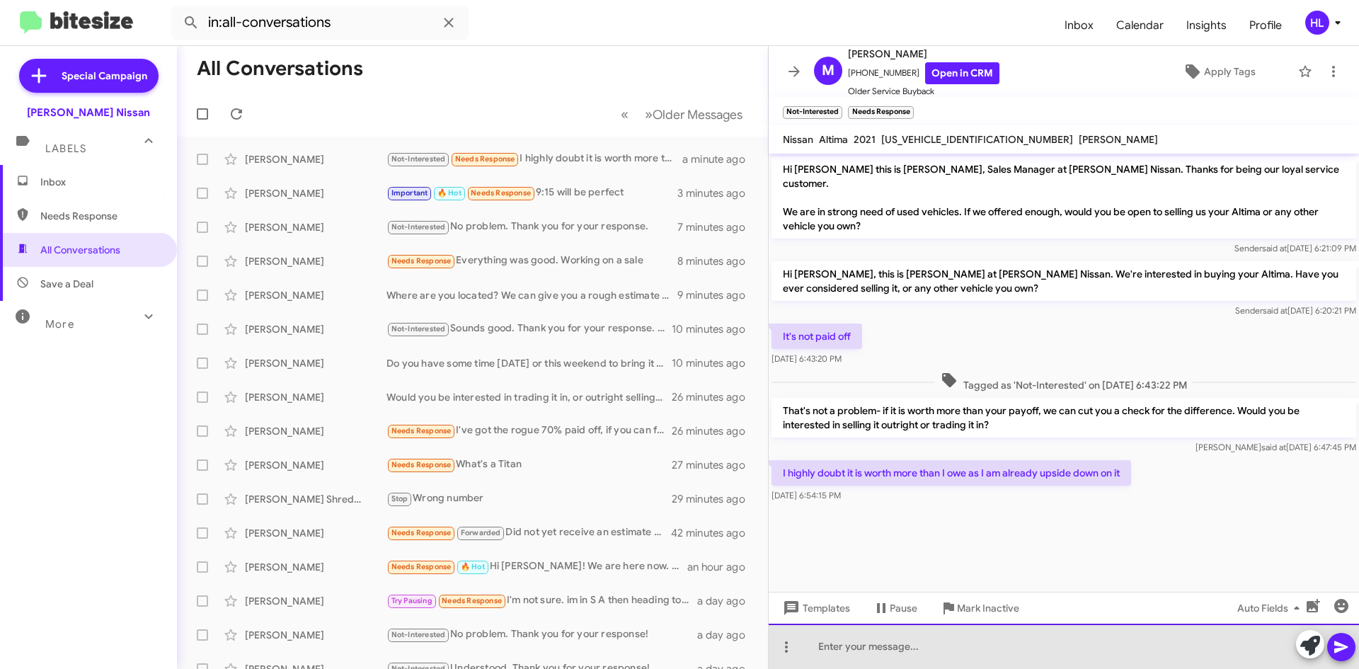
click at [1082, 654] on div at bounding box center [1063, 645] width 590 height 45
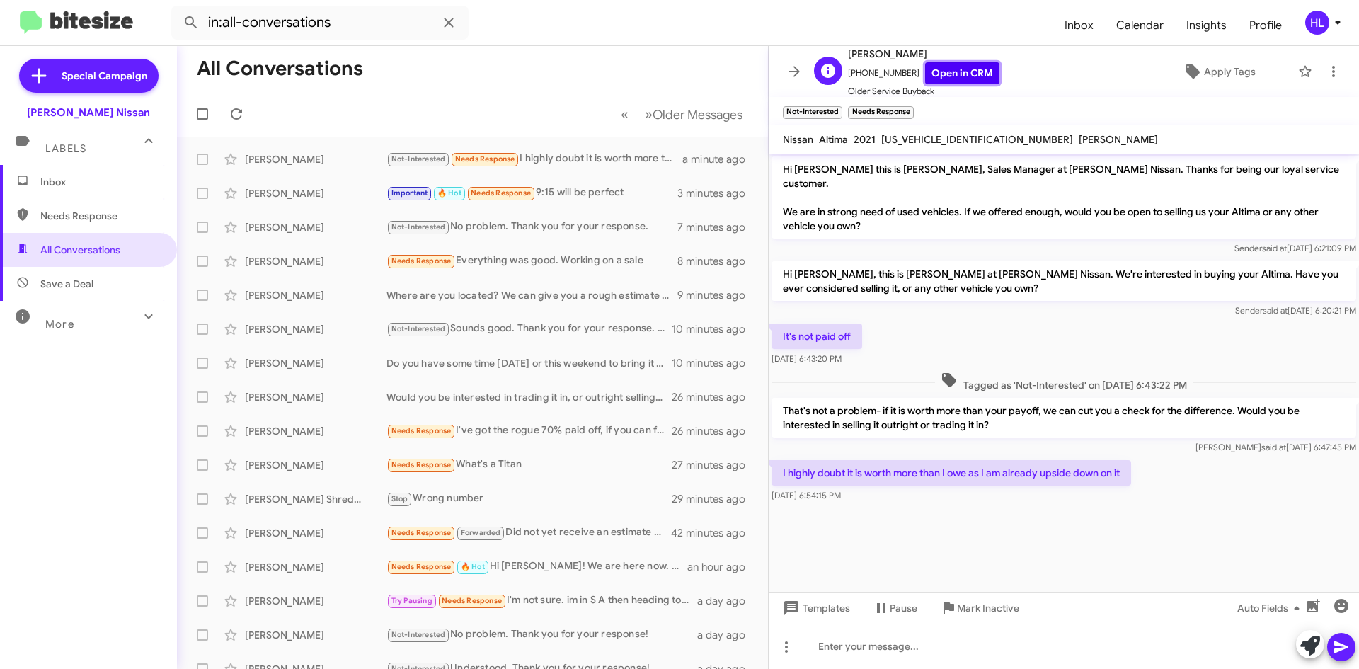
click at [973, 74] on link "Open in CRM" at bounding box center [962, 73] width 74 height 22
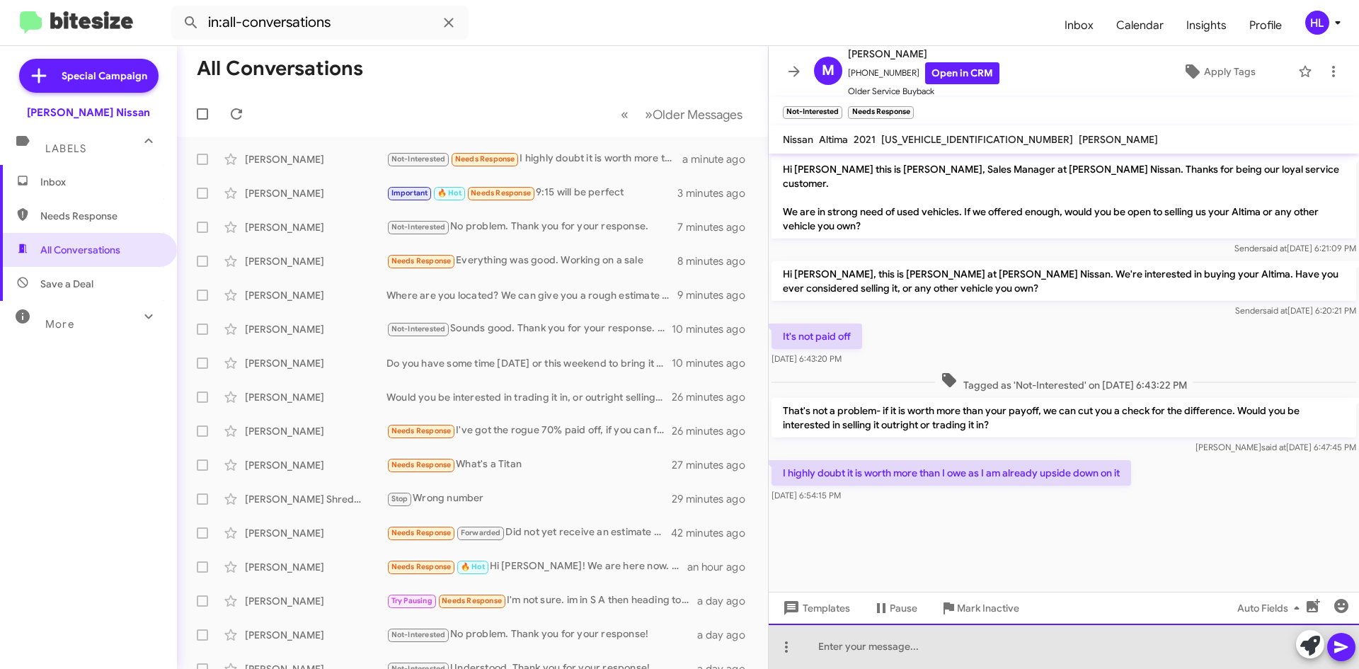
click at [1112, 657] on div at bounding box center [1063, 645] width 590 height 45
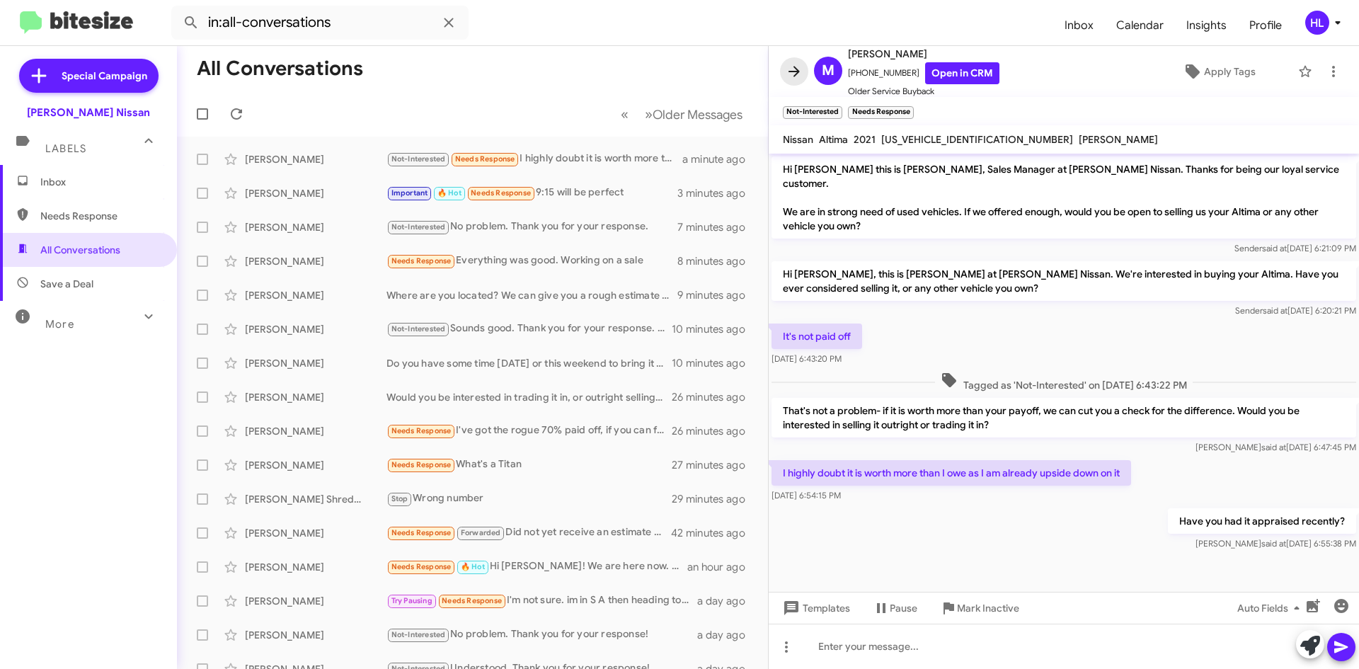
click at [790, 74] on icon at bounding box center [793, 71] width 17 height 17
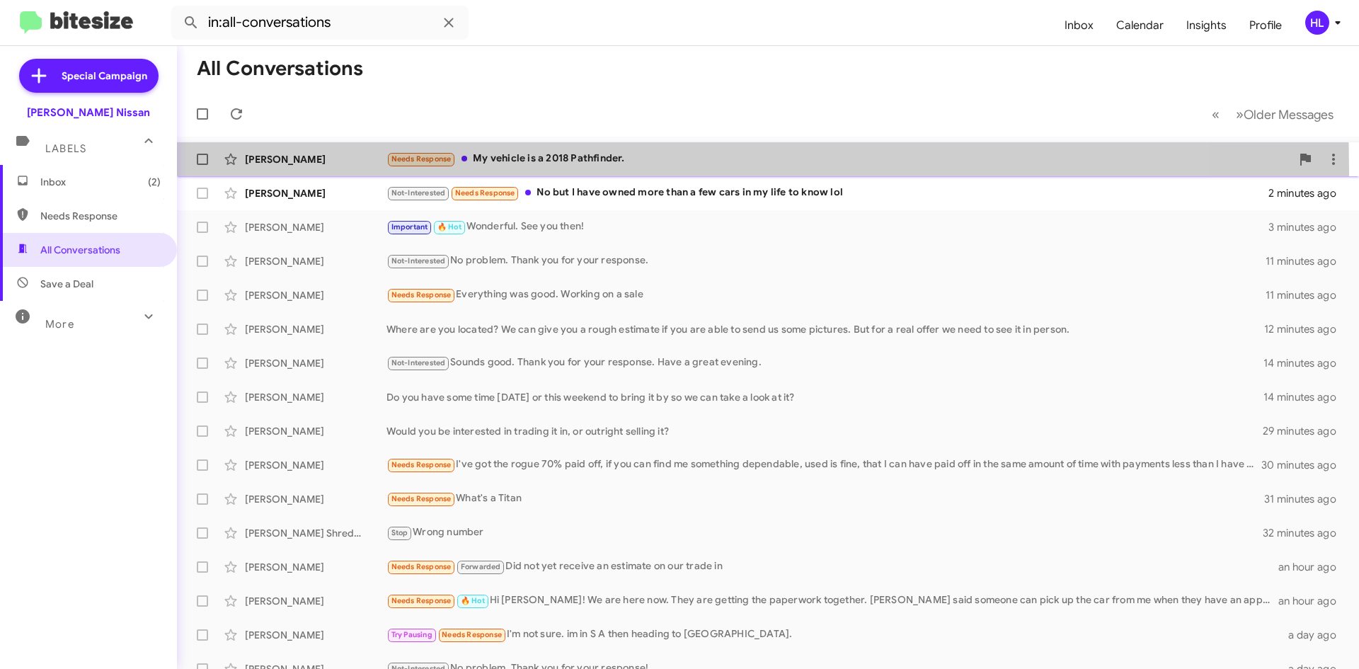
click at [290, 171] on div "[PERSON_NAME] Needs Response My vehicle is a 2018 Pathfinder. a minute ago" at bounding box center [767, 159] width 1159 height 28
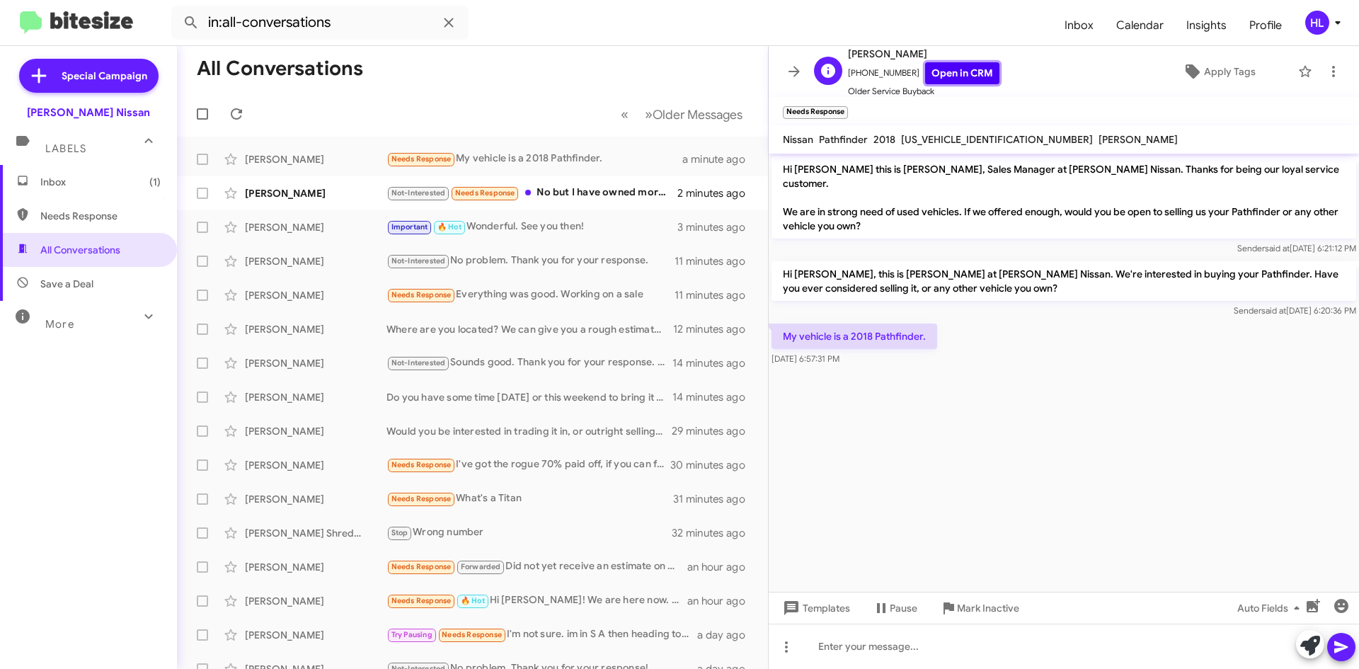
click at [957, 70] on link "Open in CRM" at bounding box center [962, 73] width 74 height 22
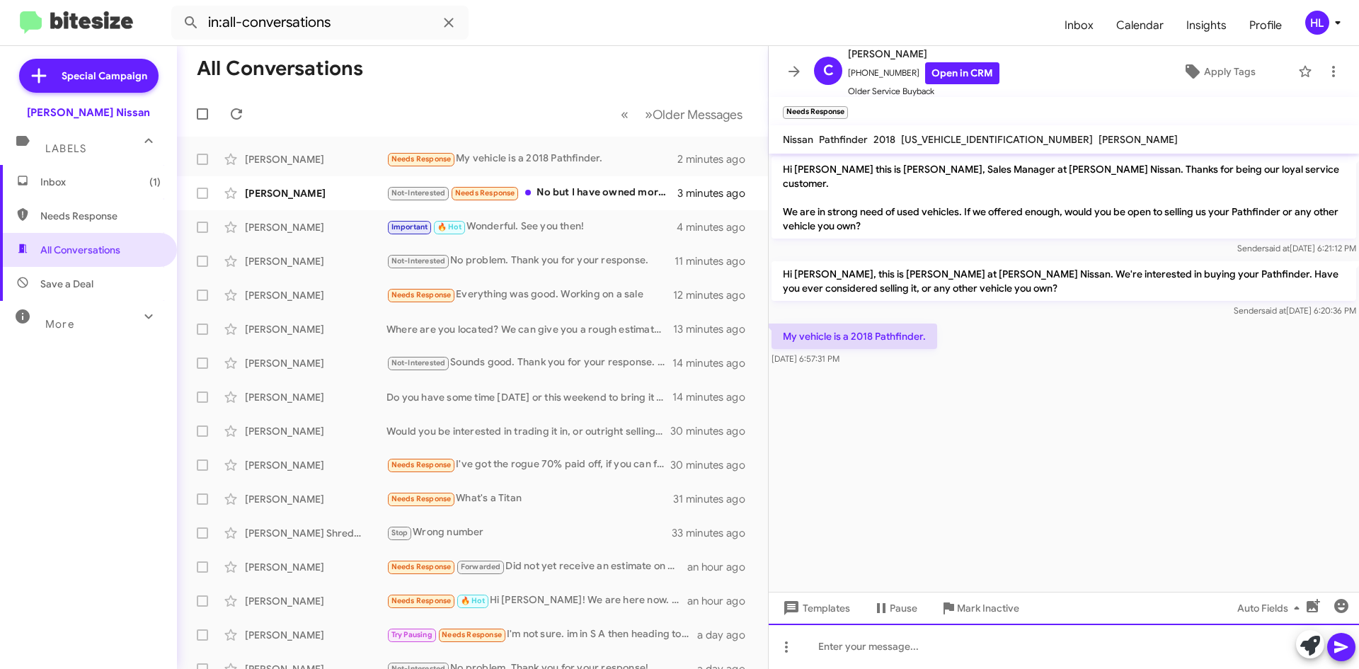
click at [1035, 658] on div at bounding box center [1063, 645] width 590 height 45
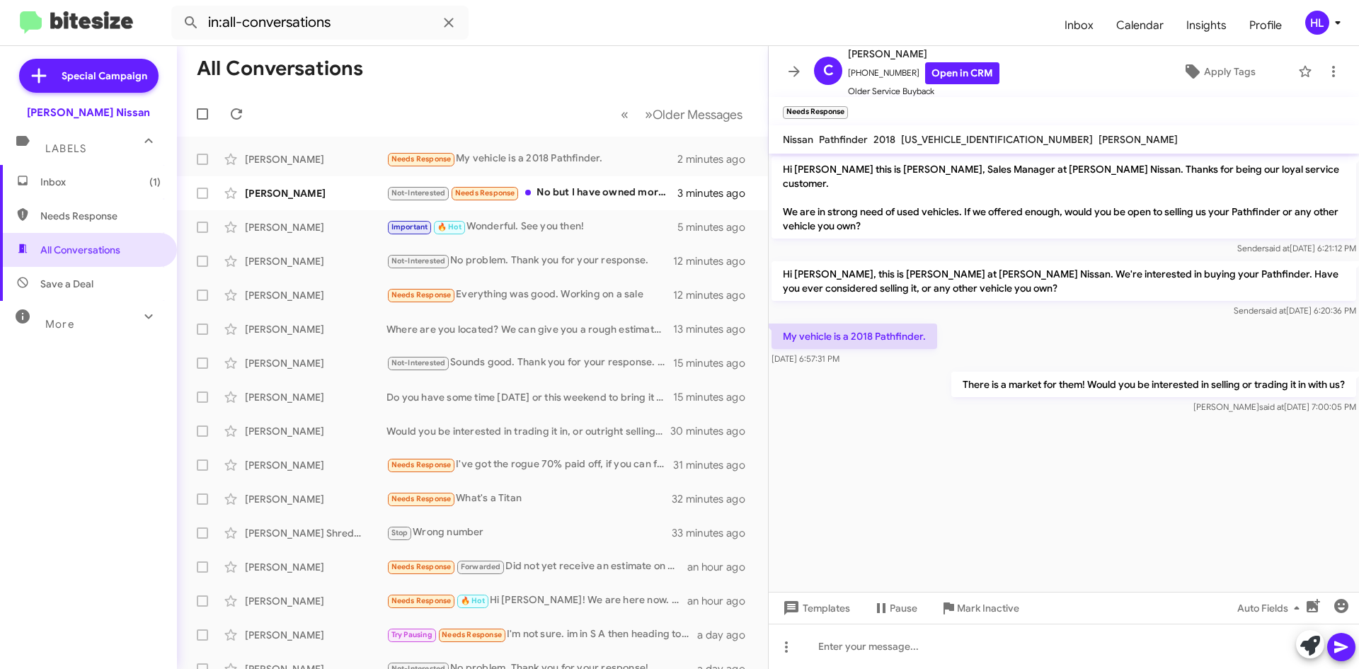
drag, startPoint x: 790, startPoint y: 78, endPoint x: 748, endPoint y: 68, distance: 42.9
click at [790, 77] on icon at bounding box center [793, 71] width 17 height 17
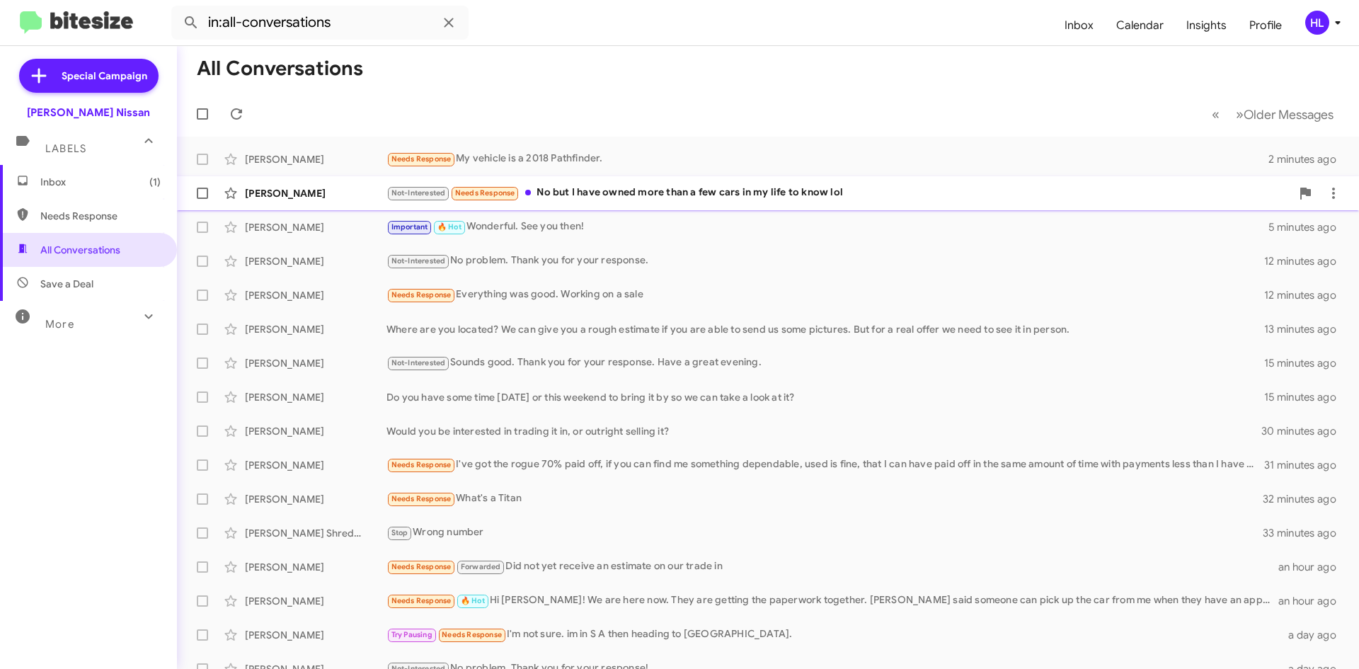
click at [350, 197] on div "[PERSON_NAME]" at bounding box center [316, 193] width 142 height 14
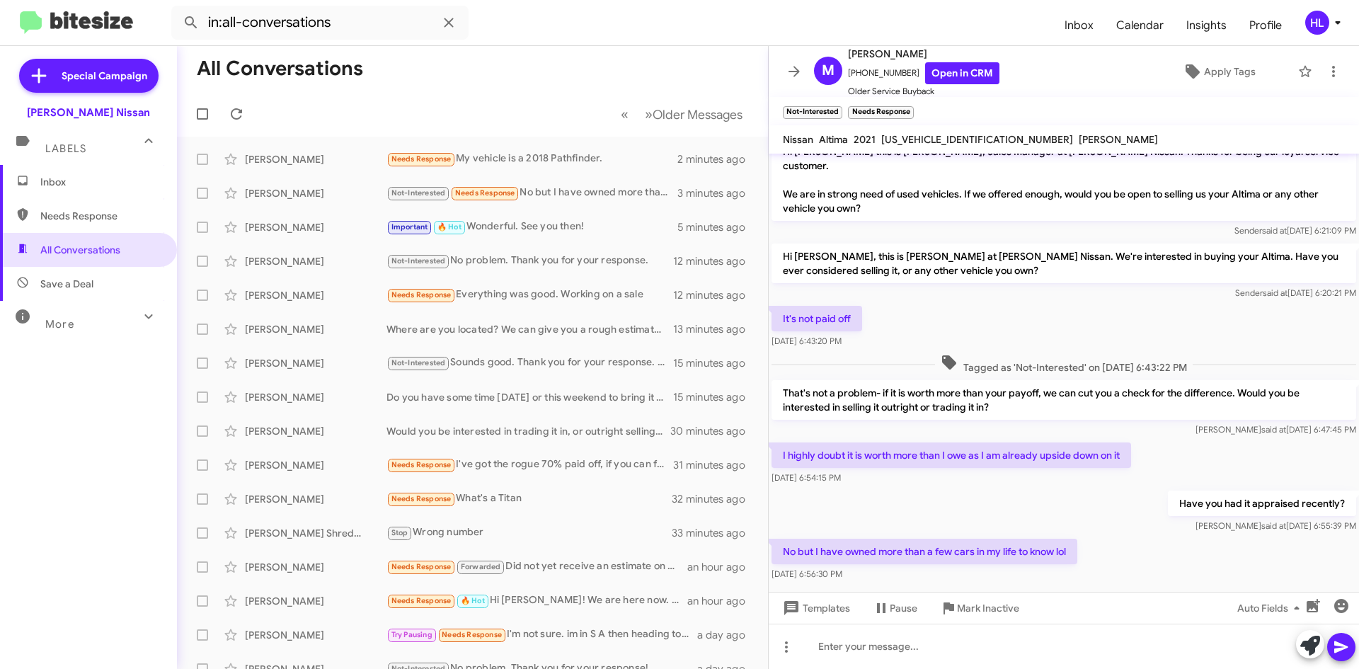
scroll to position [24, 0]
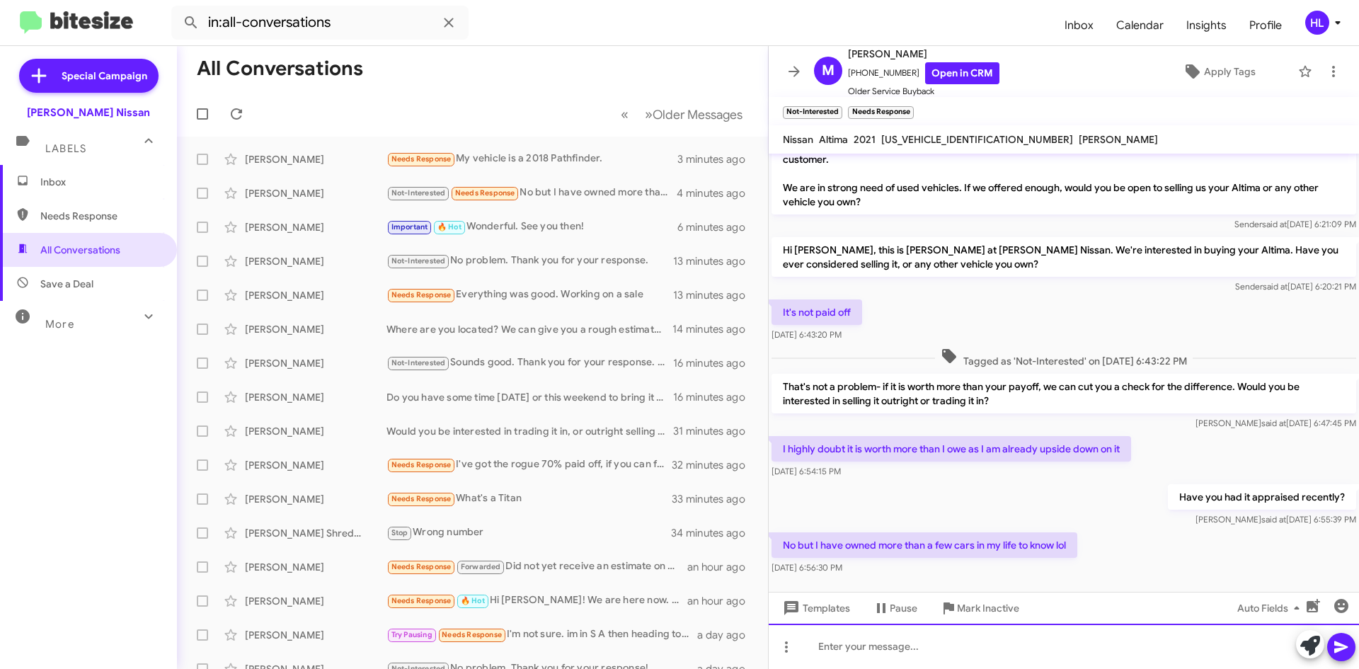
click at [1067, 648] on div at bounding box center [1063, 645] width 590 height 45
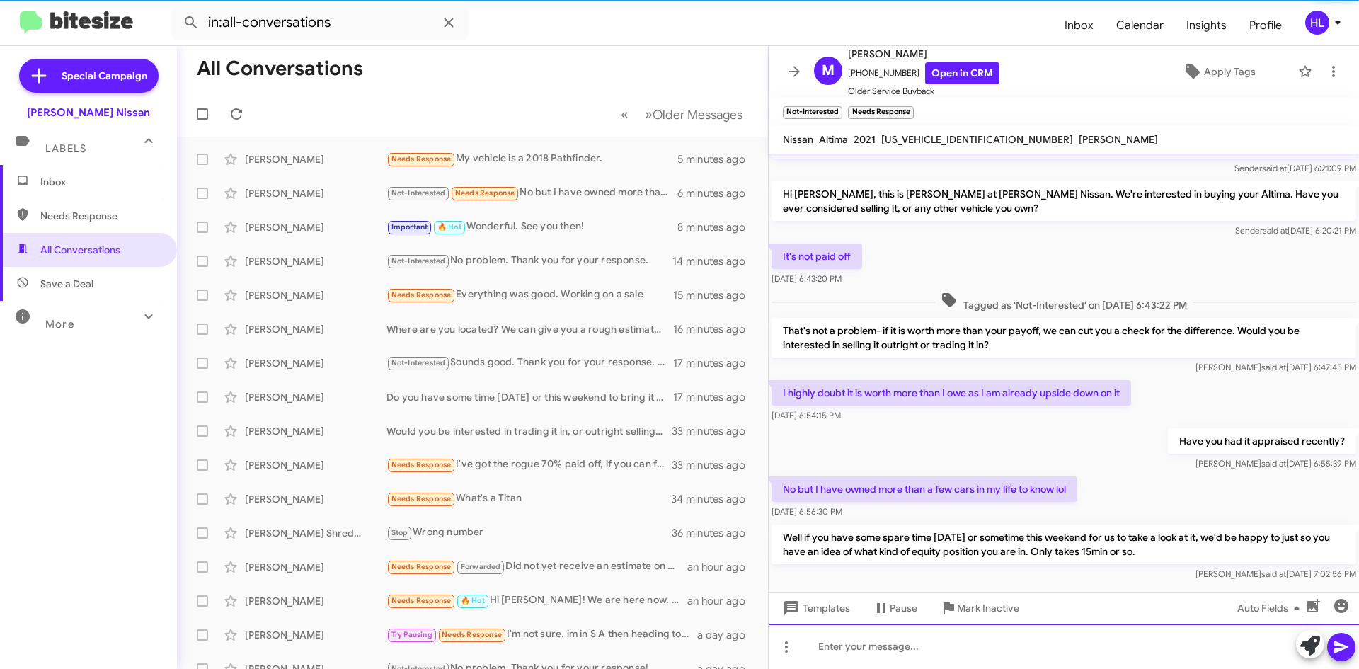
scroll to position [90, 0]
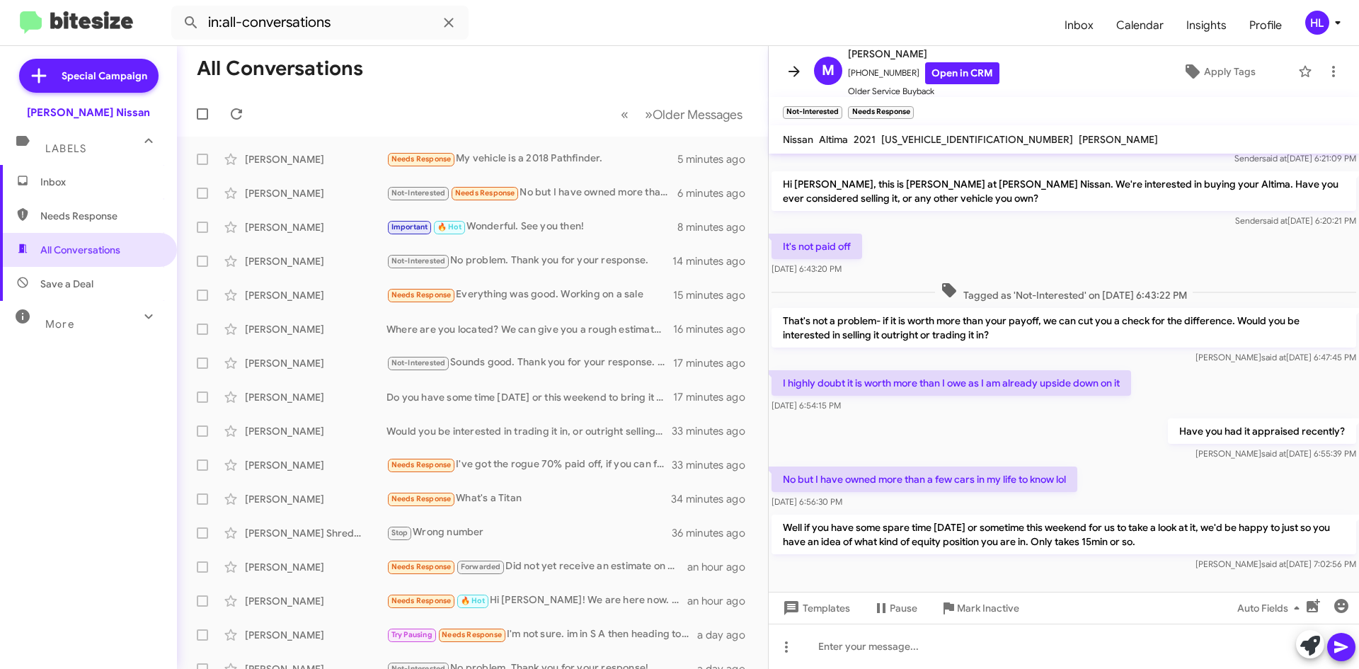
click at [797, 69] on icon at bounding box center [793, 71] width 11 height 11
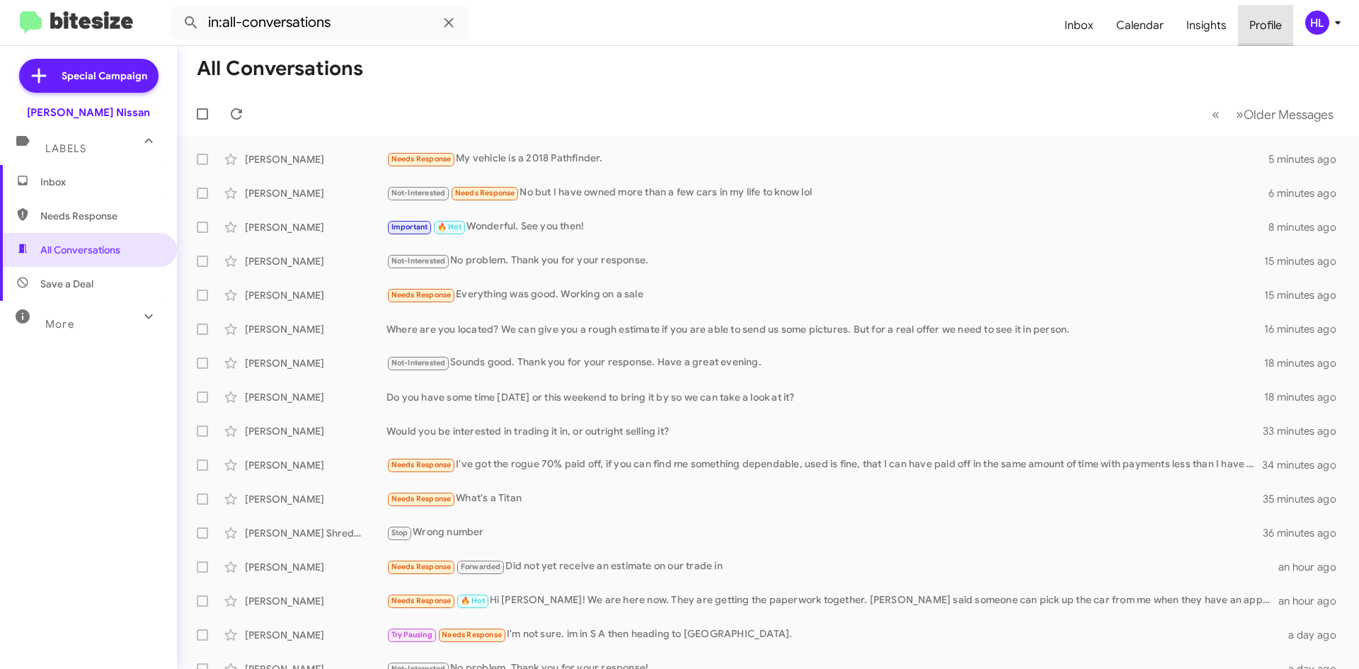
click at [1273, 20] on span "Profile" at bounding box center [1265, 25] width 55 height 41
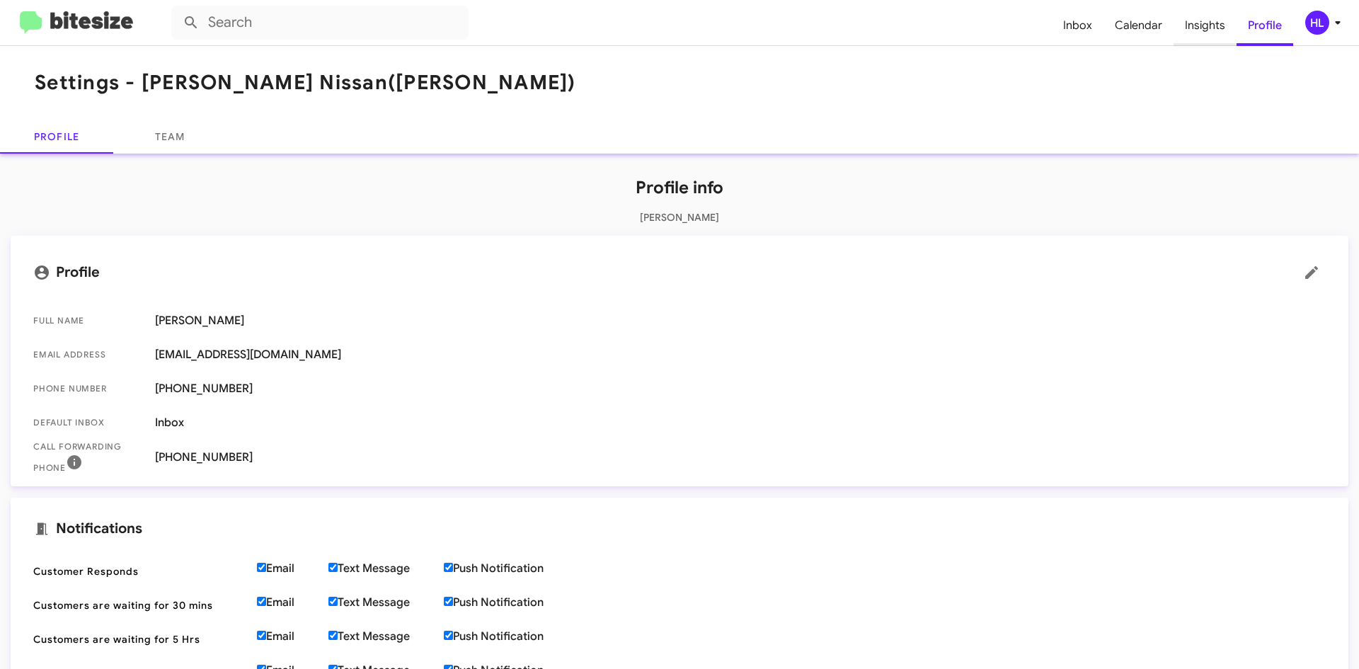
click at [1204, 18] on span "Insights" at bounding box center [1204, 25] width 63 height 41
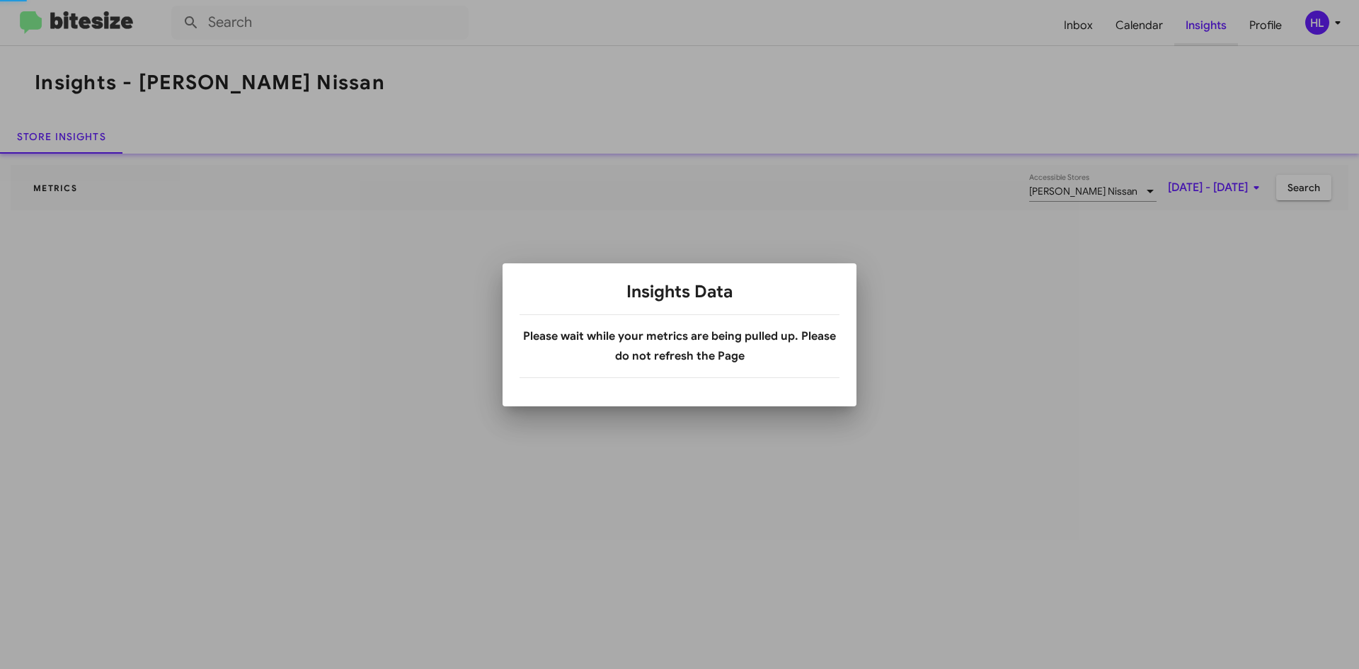
click at [1203, 33] on div at bounding box center [679, 334] width 1359 height 669
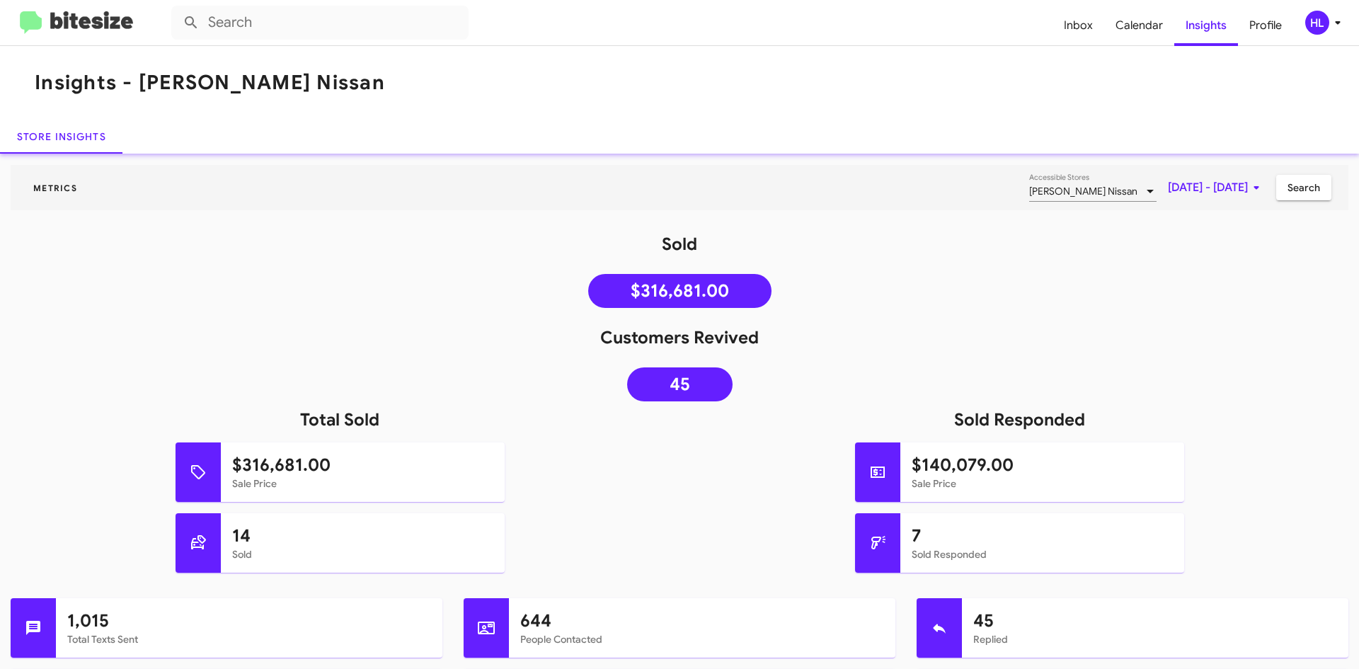
click at [1177, 190] on span "[DATE] - [DATE]" at bounding box center [1216, 187] width 97 height 25
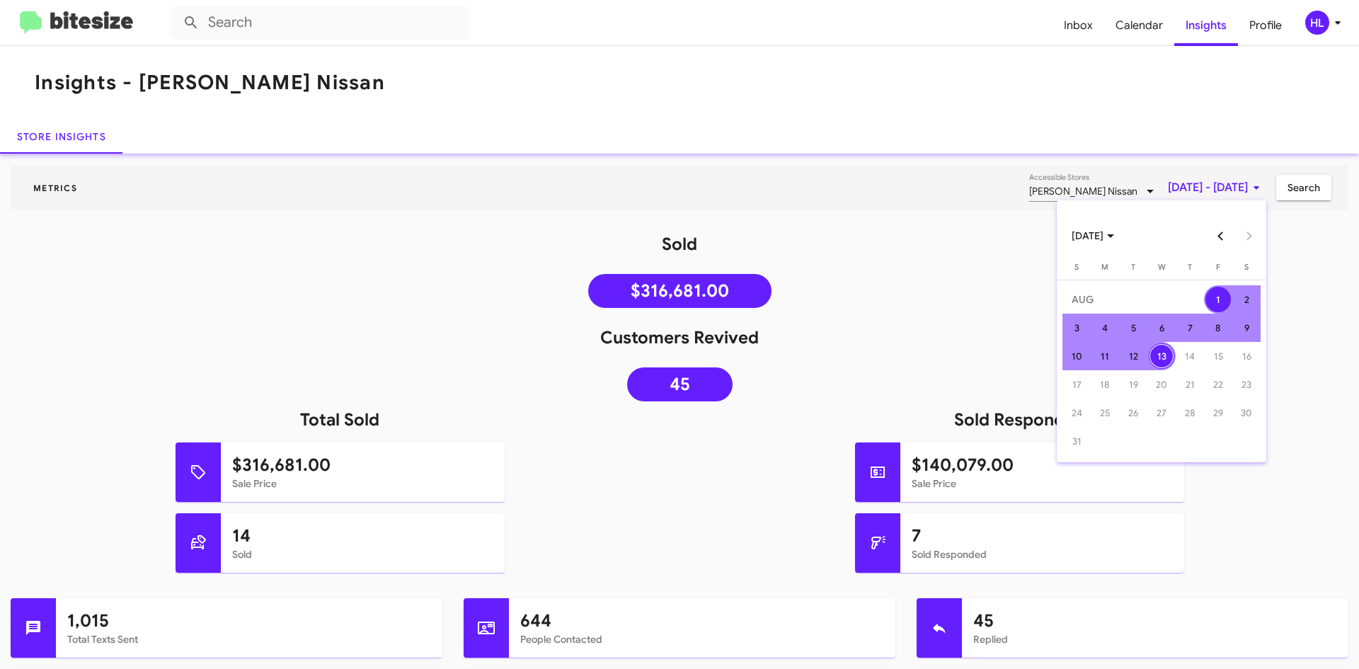
click at [1171, 190] on div at bounding box center [679, 334] width 1359 height 669
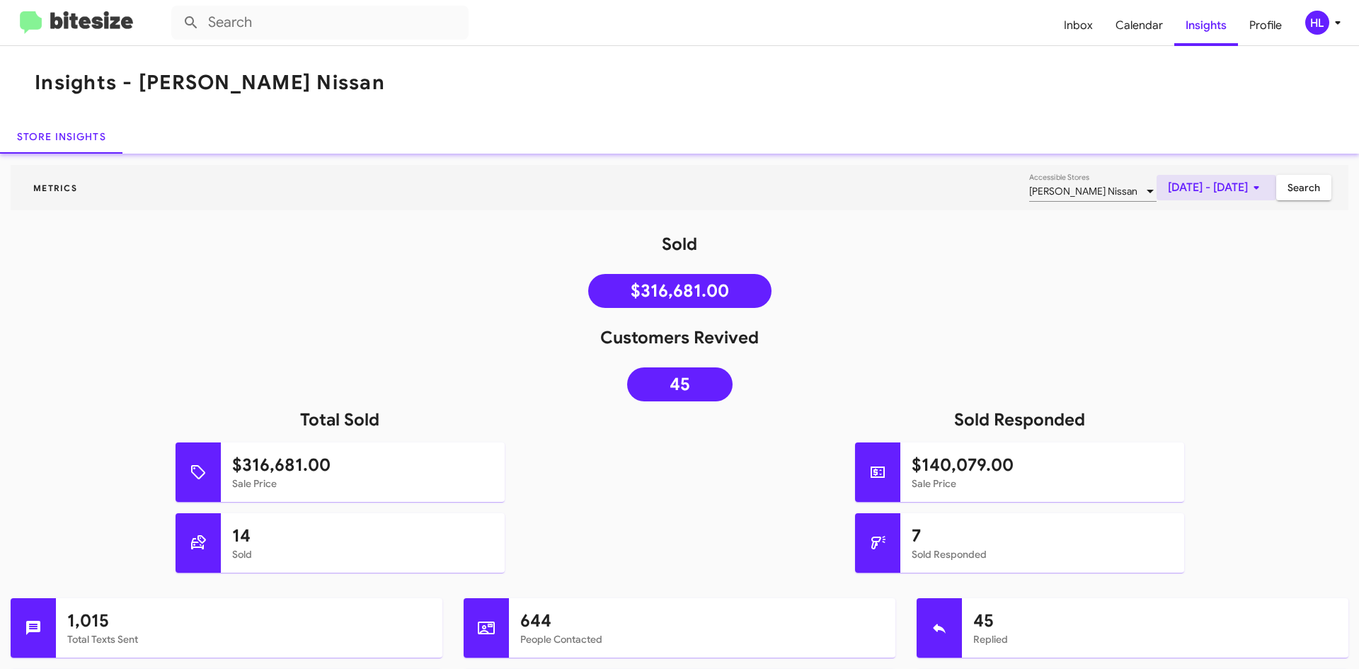
click at [1174, 185] on span "[DATE] - [DATE]" at bounding box center [1216, 187] width 97 height 25
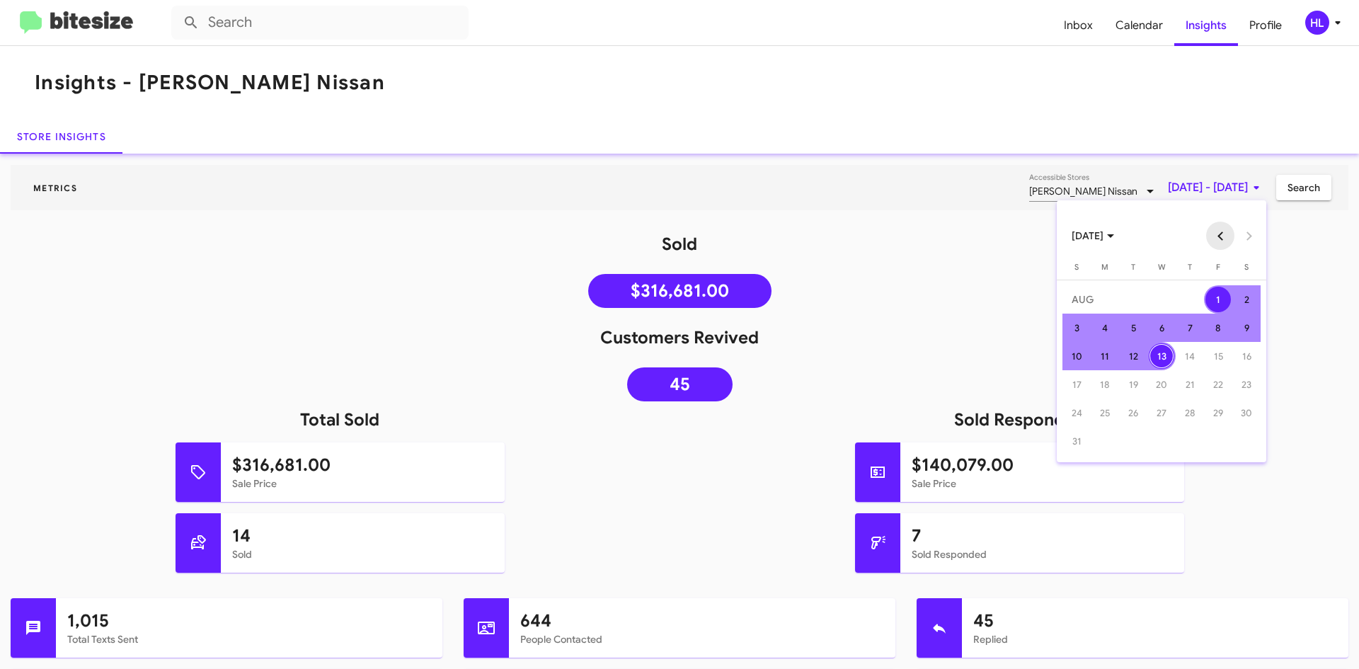
click at [1217, 243] on button "Previous month" at bounding box center [1220, 235] width 28 height 28
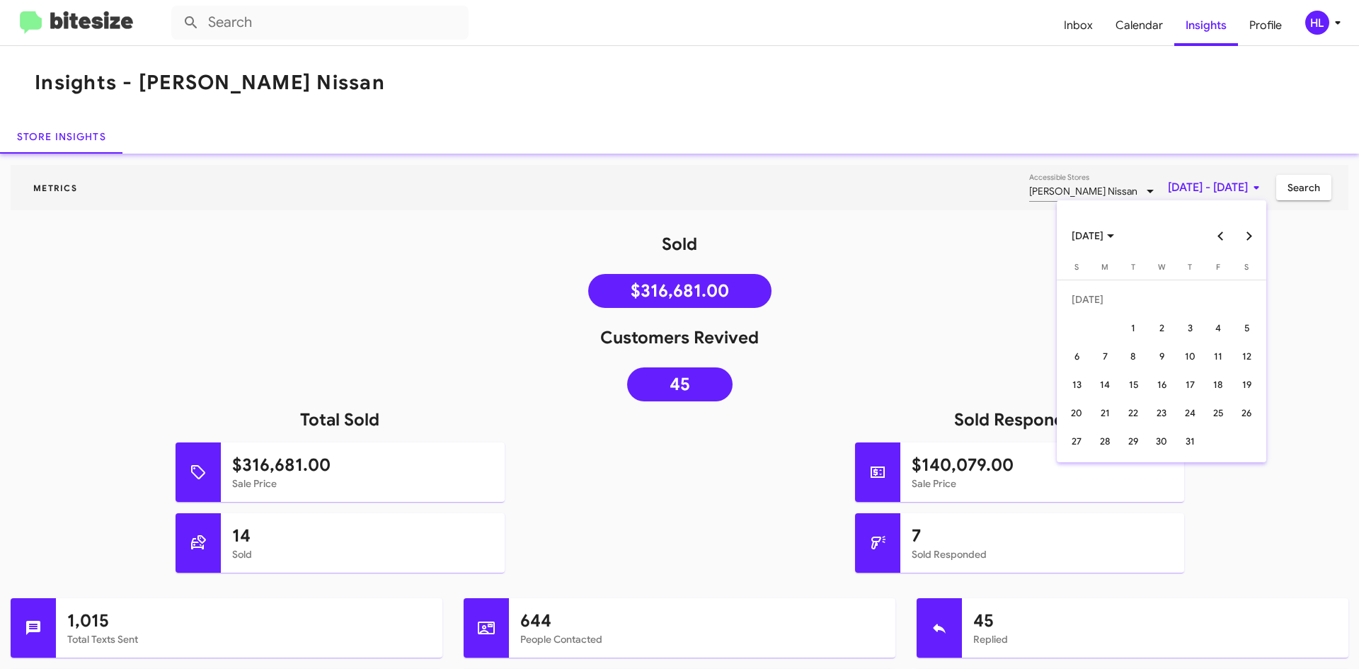
click at [1219, 220] on div "[DATE]" at bounding box center [1160, 228] width 209 height 44
click at [1216, 236] on button "Previous month" at bounding box center [1220, 235] width 28 height 28
click at [1085, 333] on div "1" at bounding box center [1076, 327] width 25 height 25
click at [1254, 240] on button "Next month" at bounding box center [1248, 235] width 28 height 28
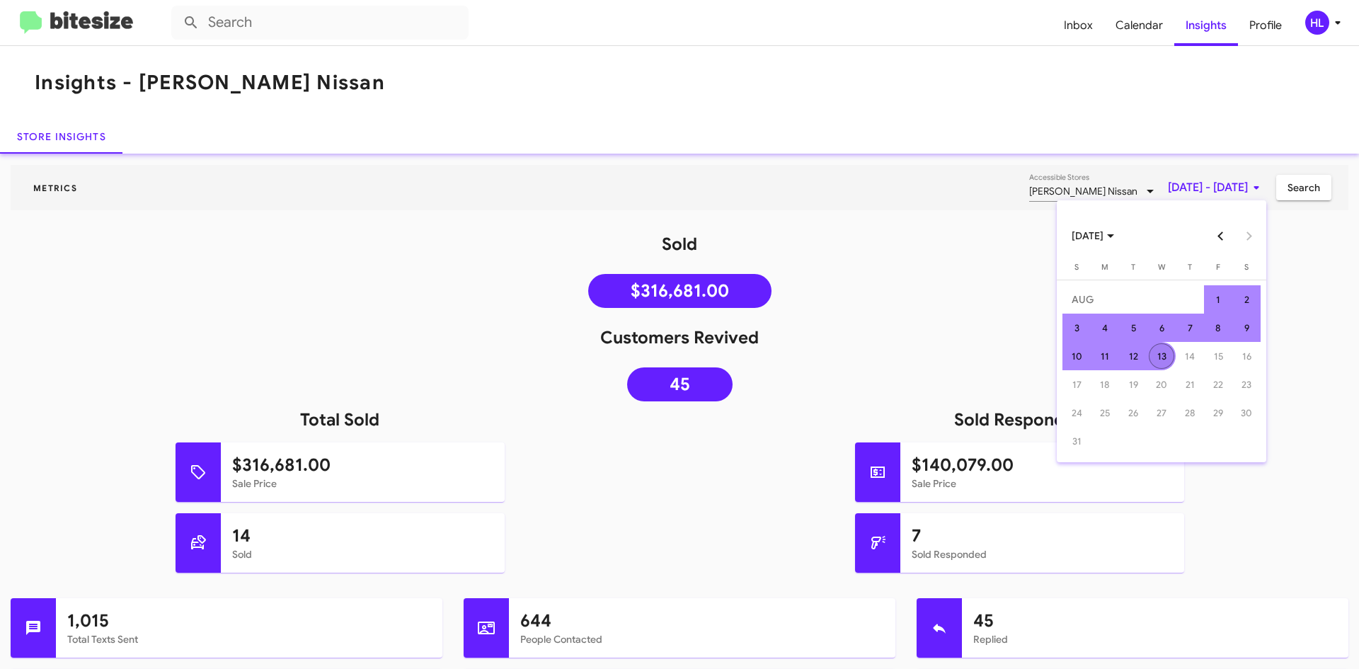
click at [1170, 359] on div "13" at bounding box center [1160, 355] width 25 height 25
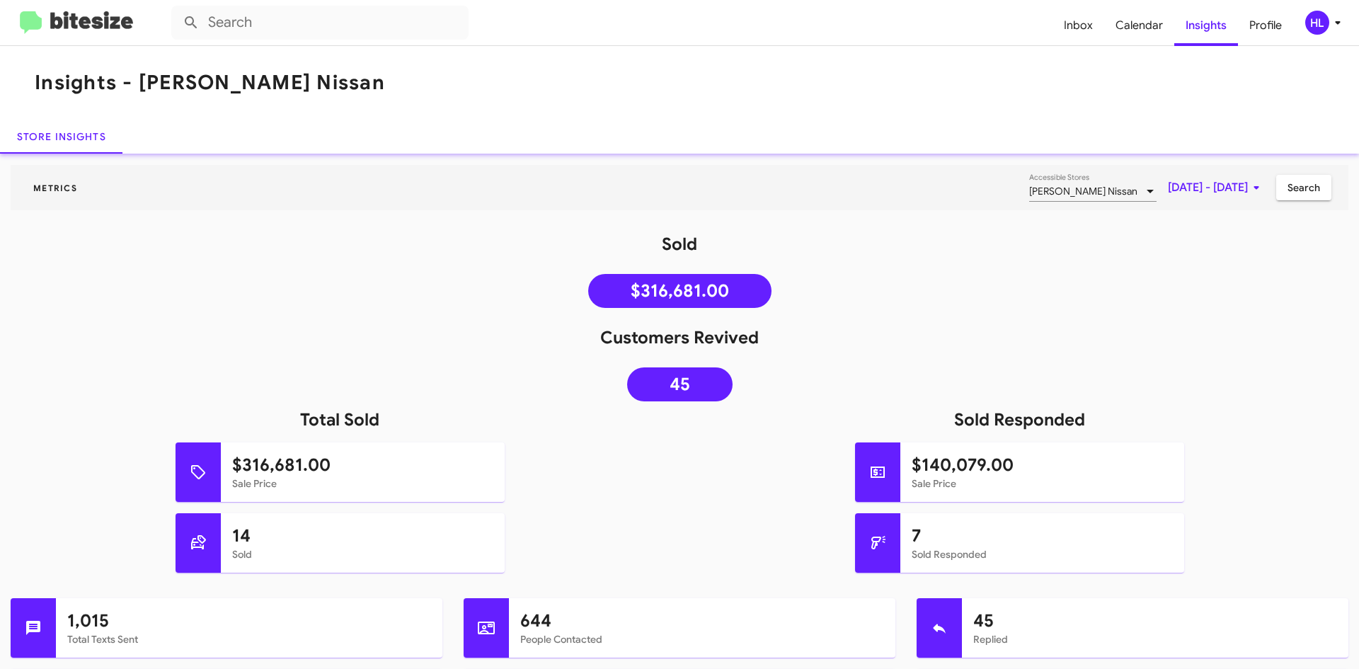
click at [1287, 189] on span "Search" at bounding box center [1303, 187] width 33 height 25
click at [1047, 33] on form at bounding box center [611, 23] width 881 height 34
click at [1071, 30] on span "Inbox" at bounding box center [1078, 25] width 52 height 41
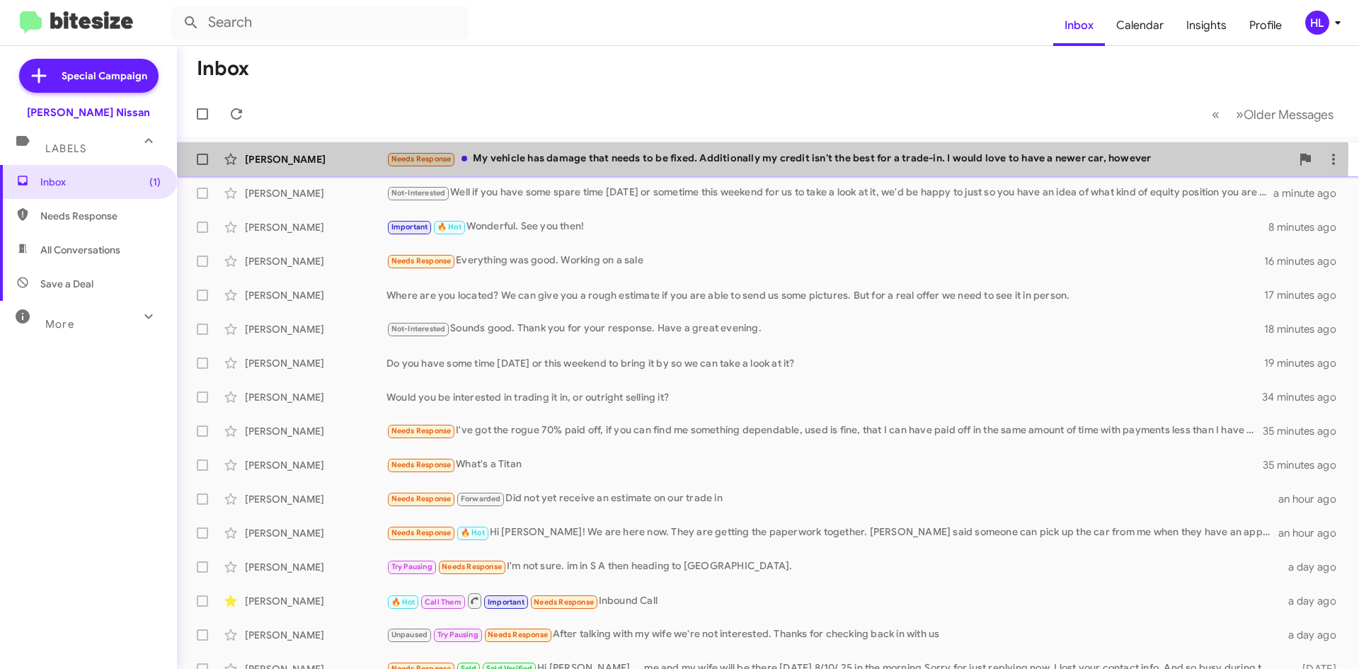
click at [351, 152] on div "[PERSON_NAME]" at bounding box center [316, 159] width 142 height 14
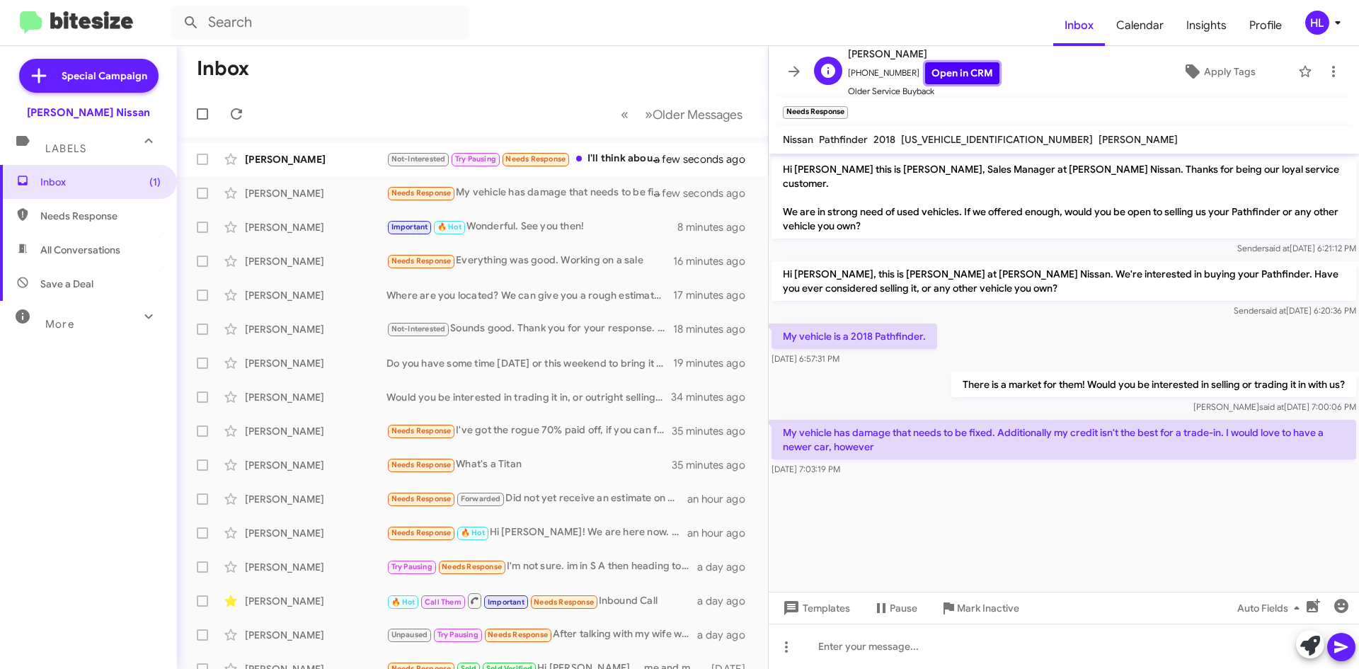
click at [962, 77] on link "Open in CRM" at bounding box center [962, 73] width 74 height 22
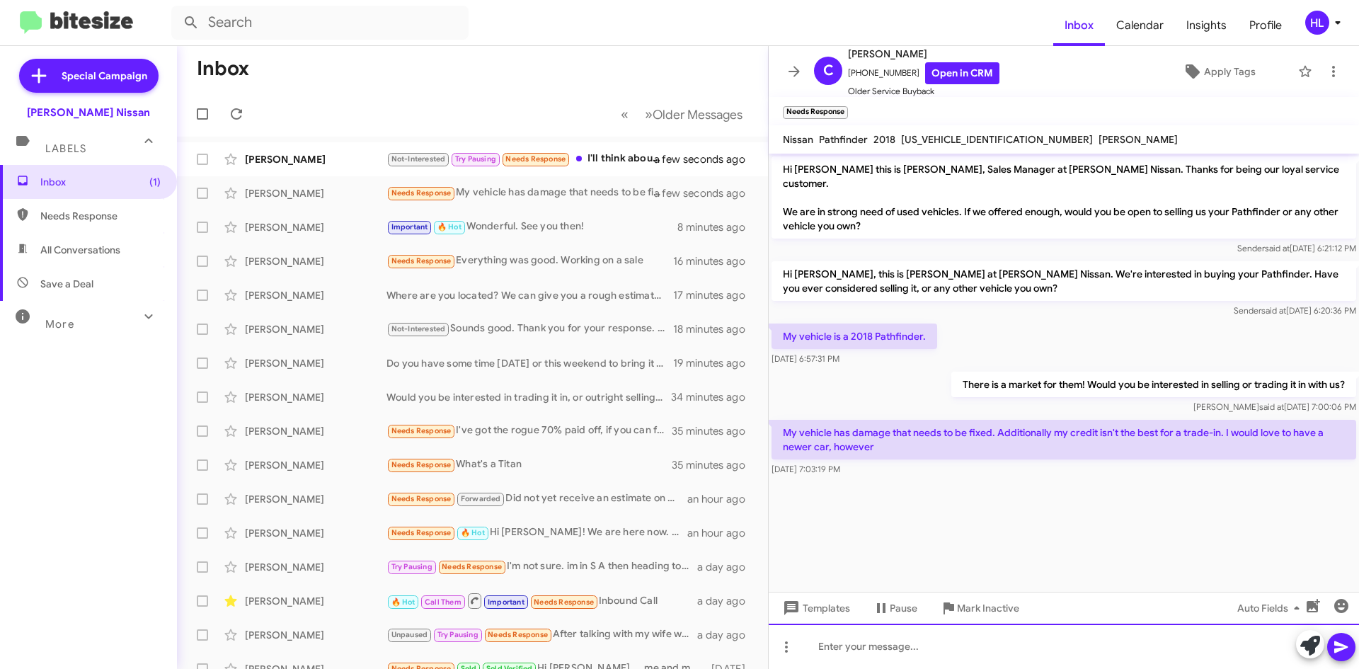
click at [1051, 643] on div at bounding box center [1063, 645] width 590 height 45
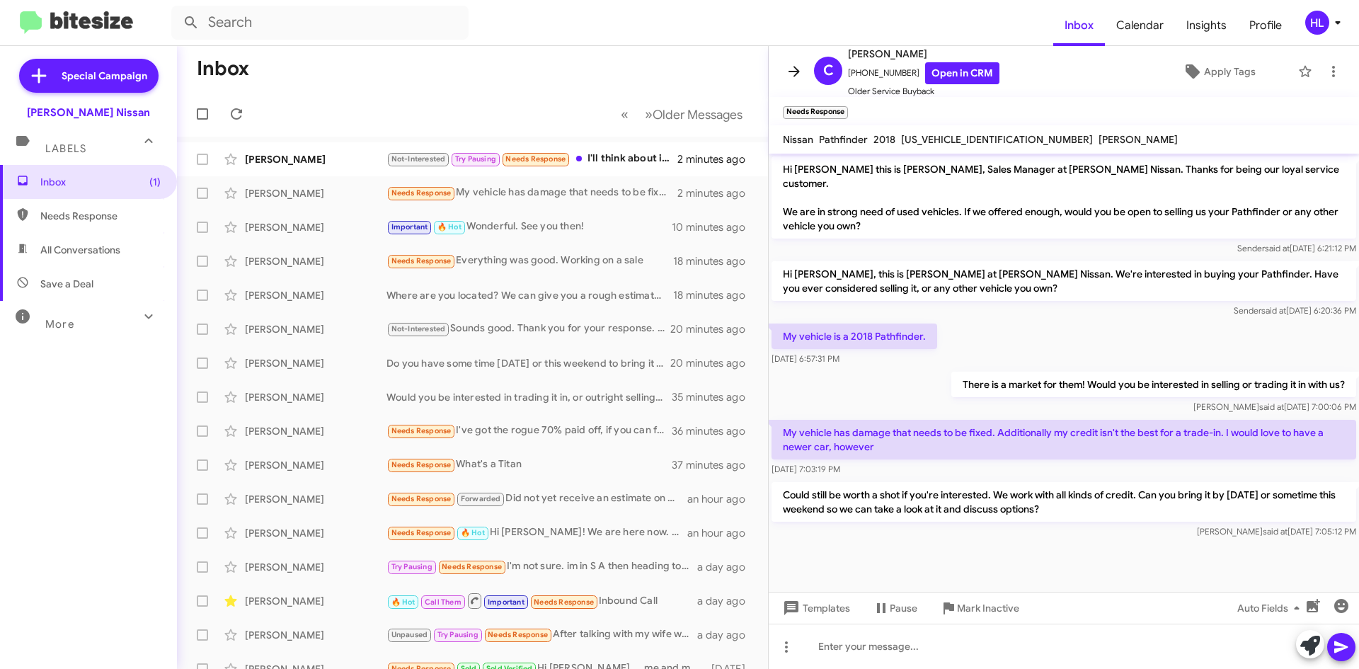
click at [796, 69] on icon at bounding box center [793, 71] width 11 height 11
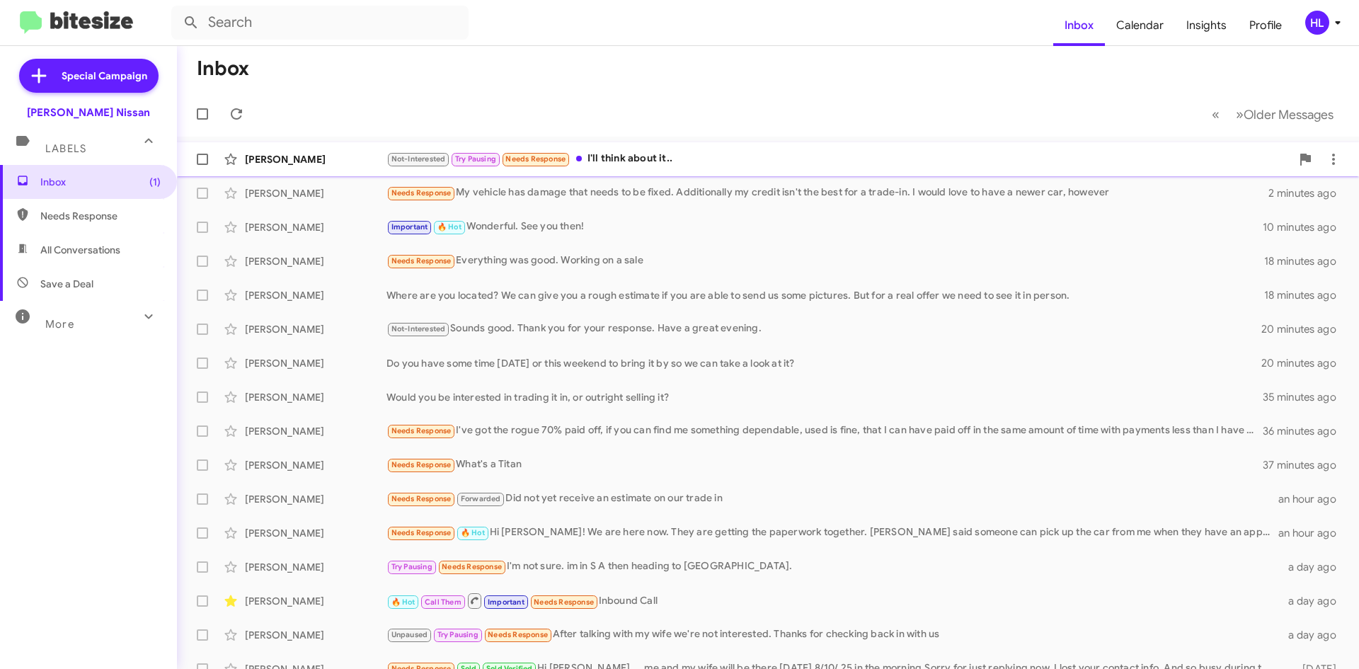
click at [405, 157] on span "Not-Interested" at bounding box center [418, 158] width 54 height 9
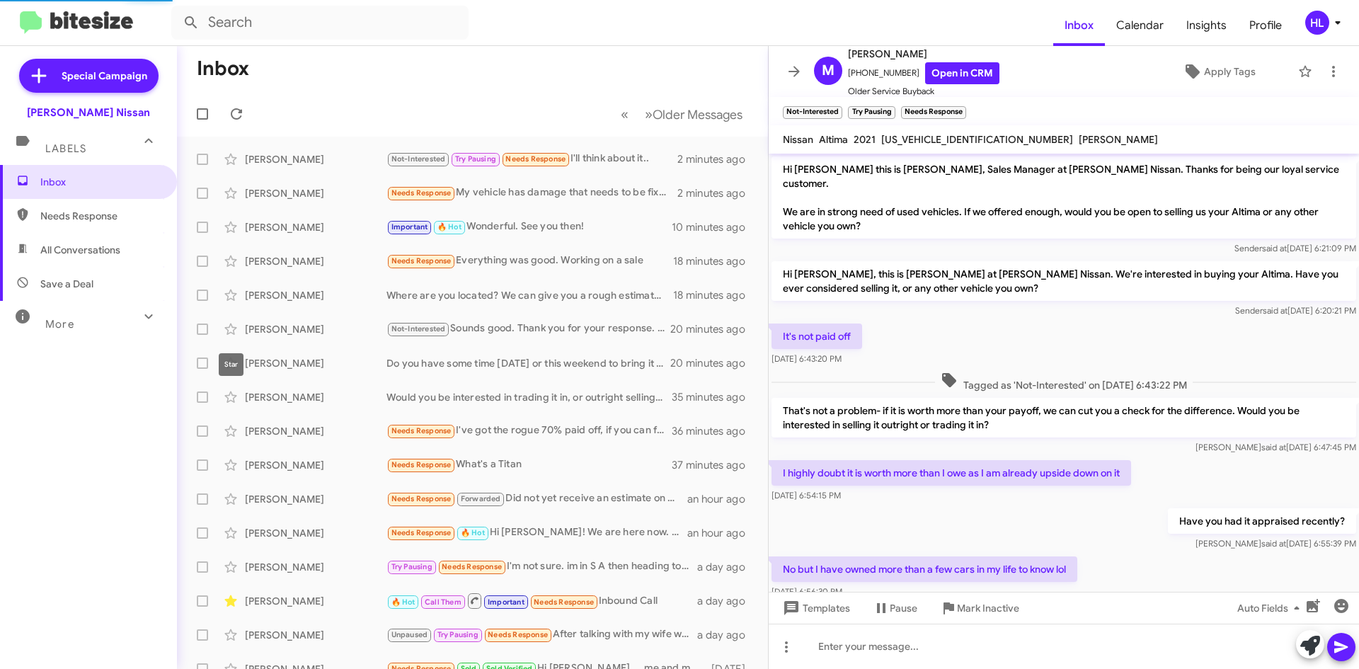
scroll to position [113, 0]
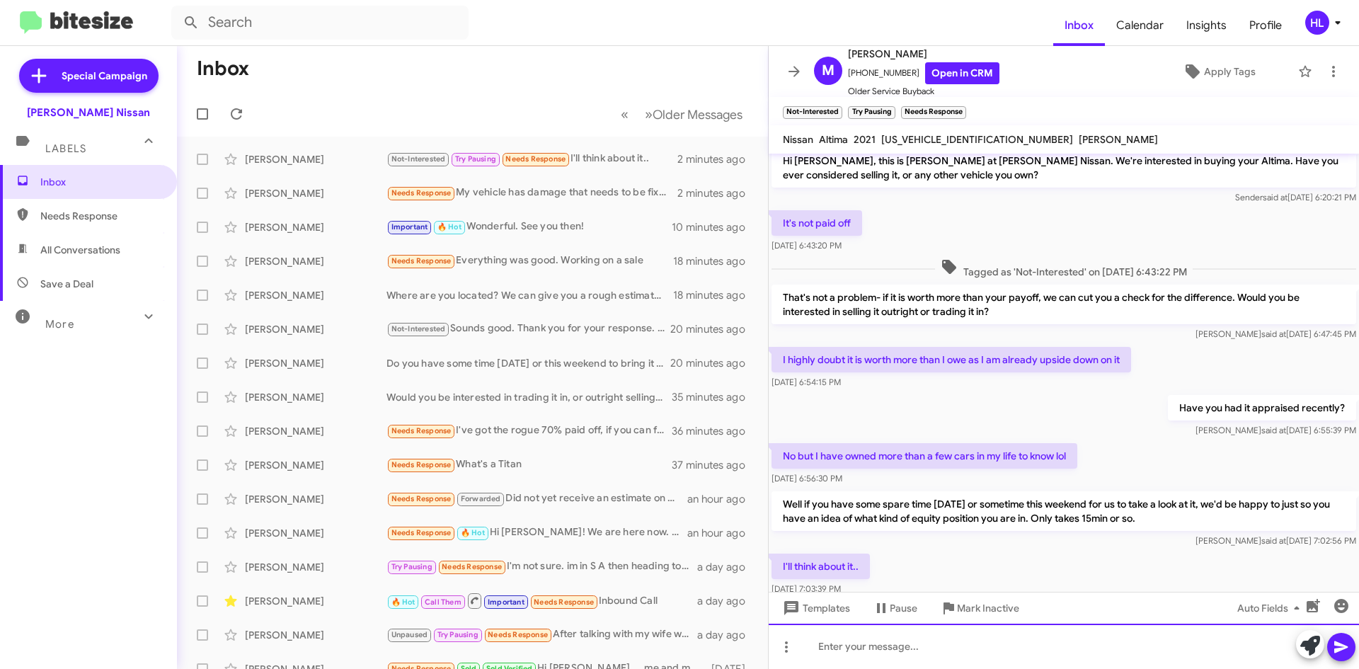
click at [1081, 662] on div at bounding box center [1063, 645] width 590 height 45
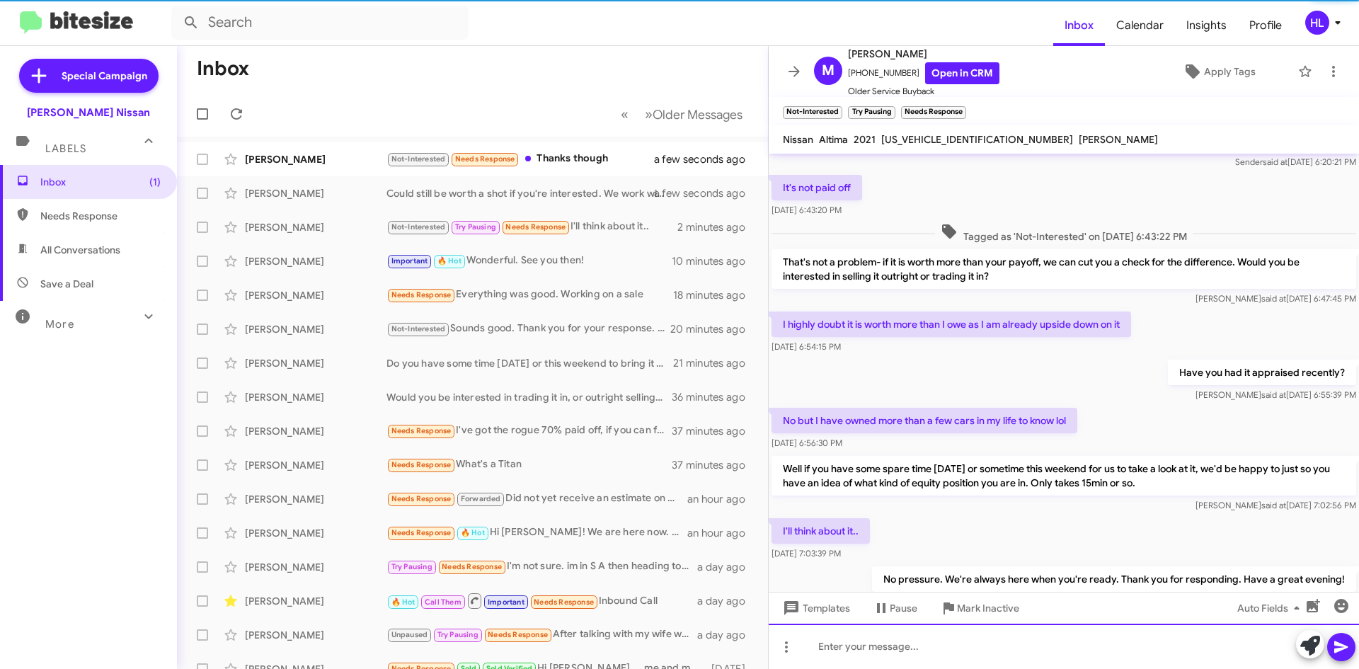
scroll to position [193, 0]
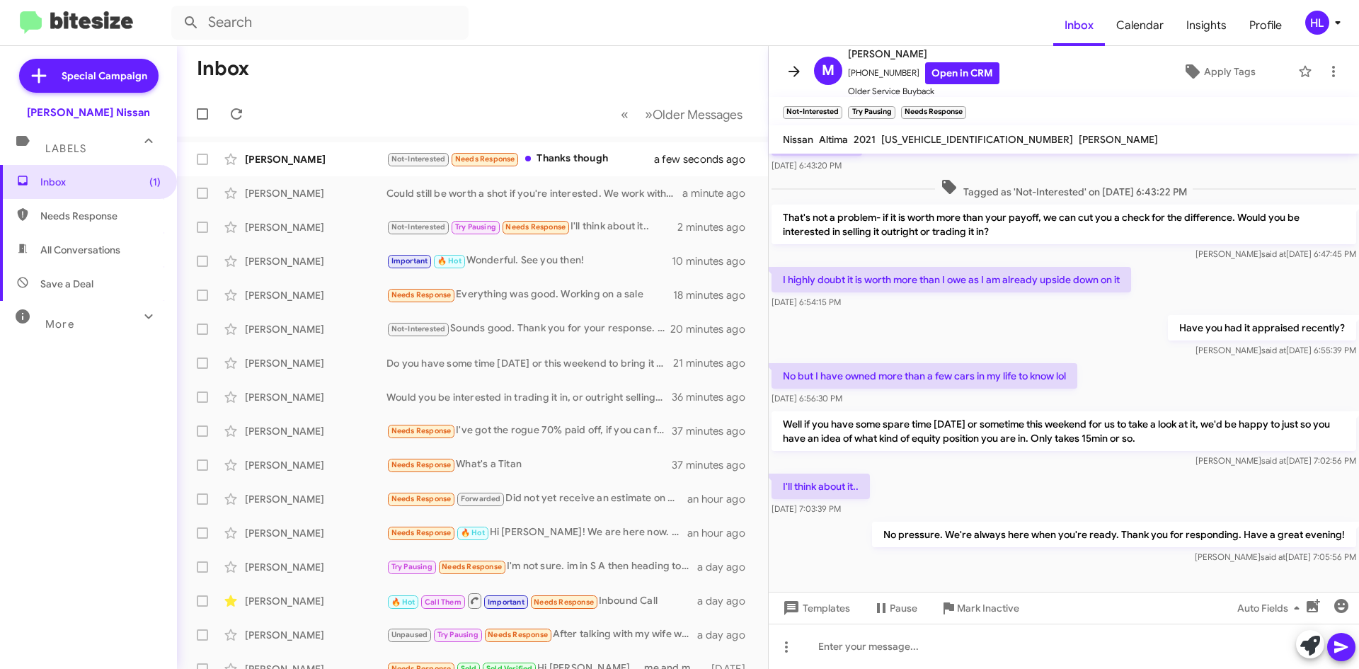
click at [795, 72] on icon at bounding box center [793, 71] width 11 height 11
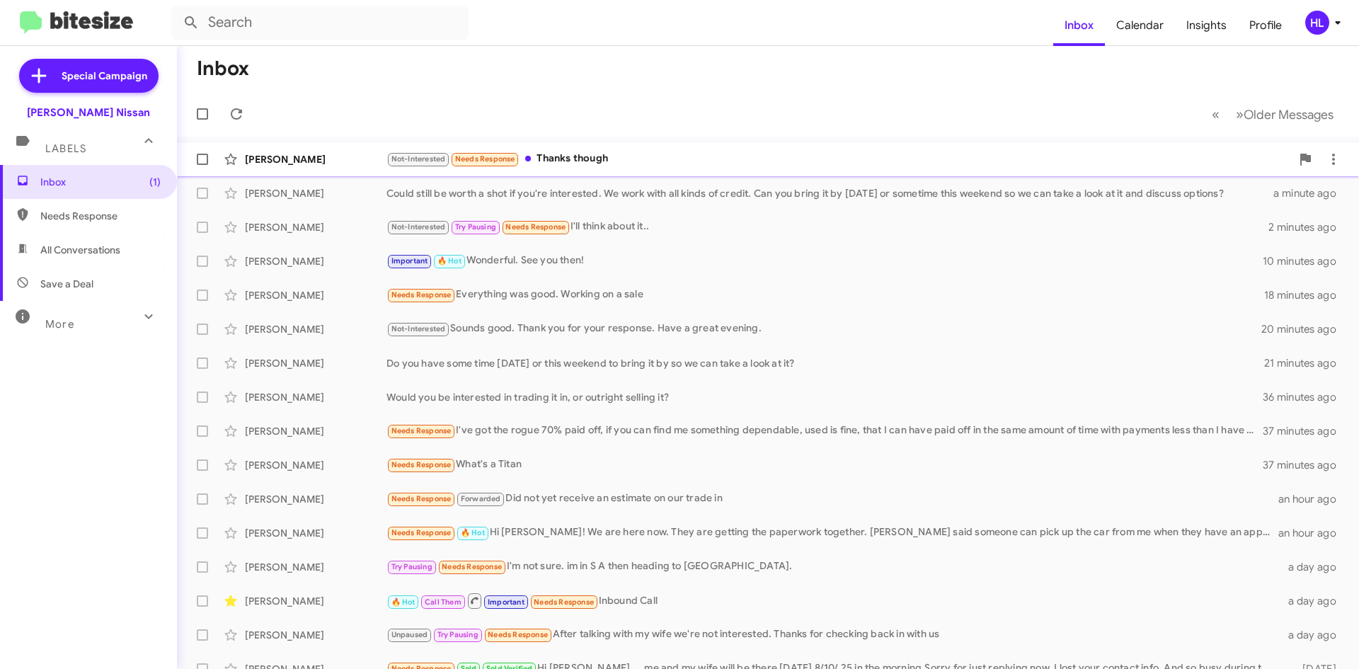
click at [306, 151] on div "[PERSON_NAME] Not-Interested Needs Response Thanks though a few seconds ago" at bounding box center [767, 159] width 1159 height 28
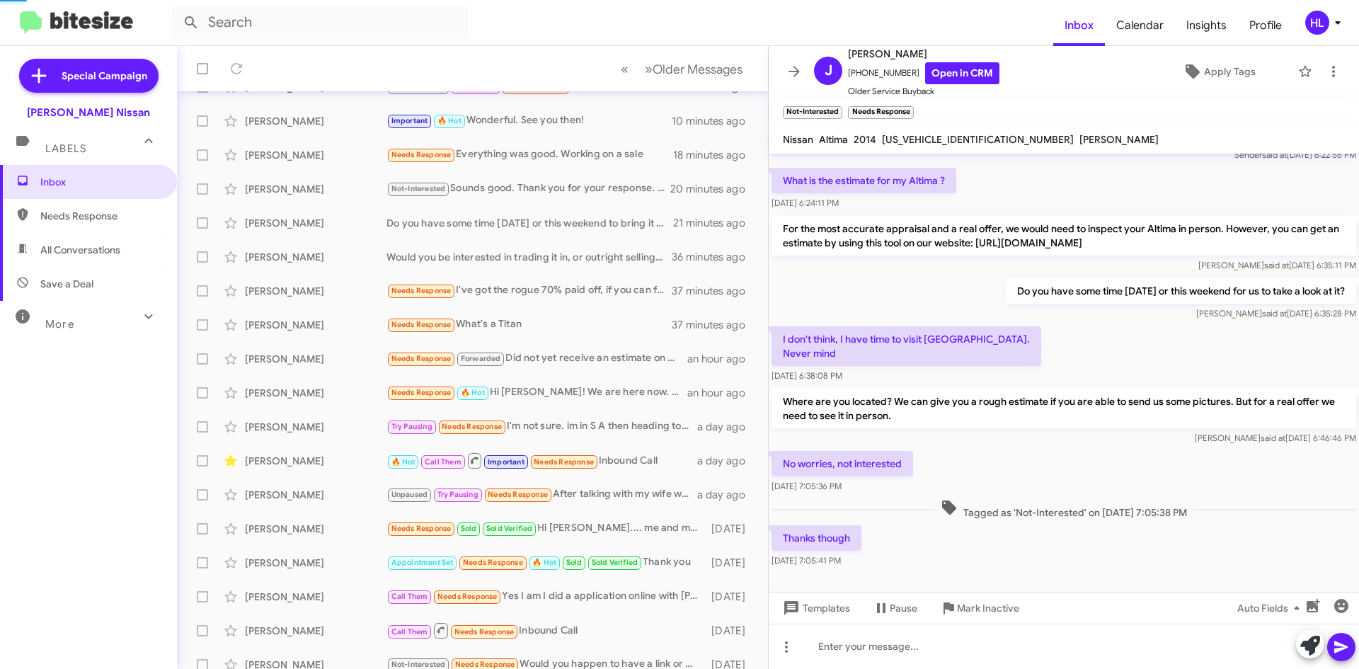
scroll to position [153, 0]
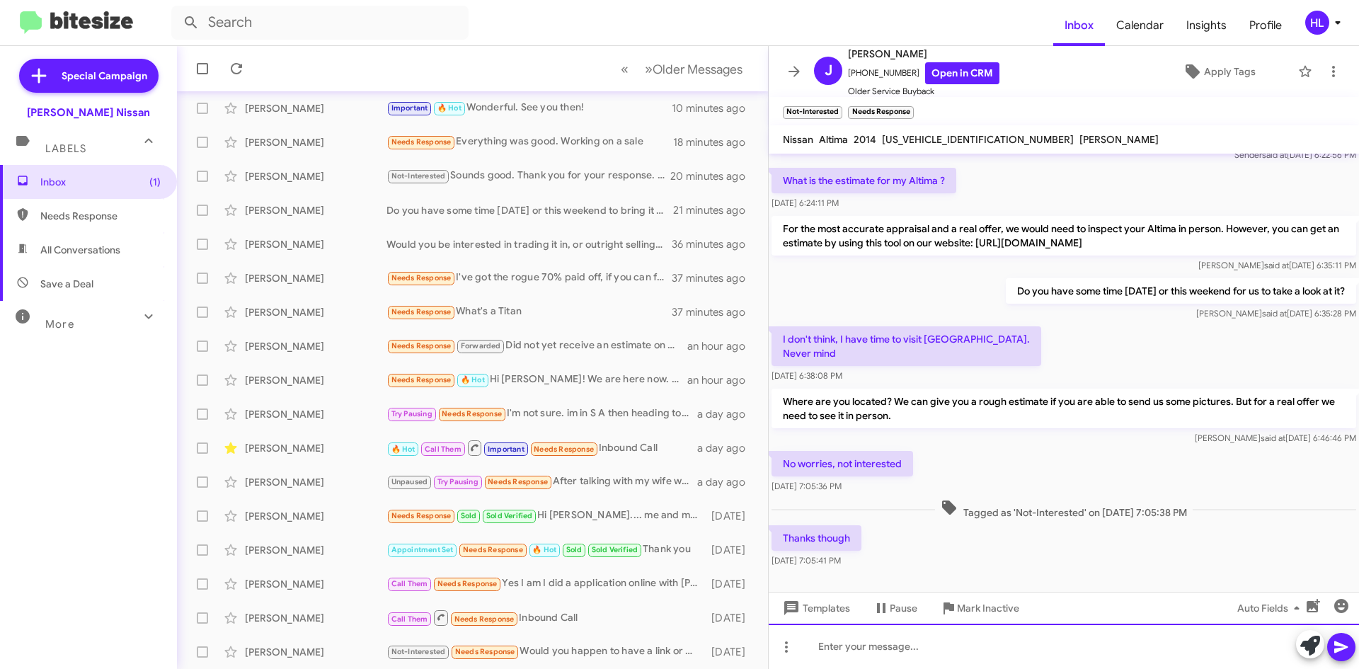
click at [1063, 646] on div at bounding box center [1063, 645] width 590 height 45
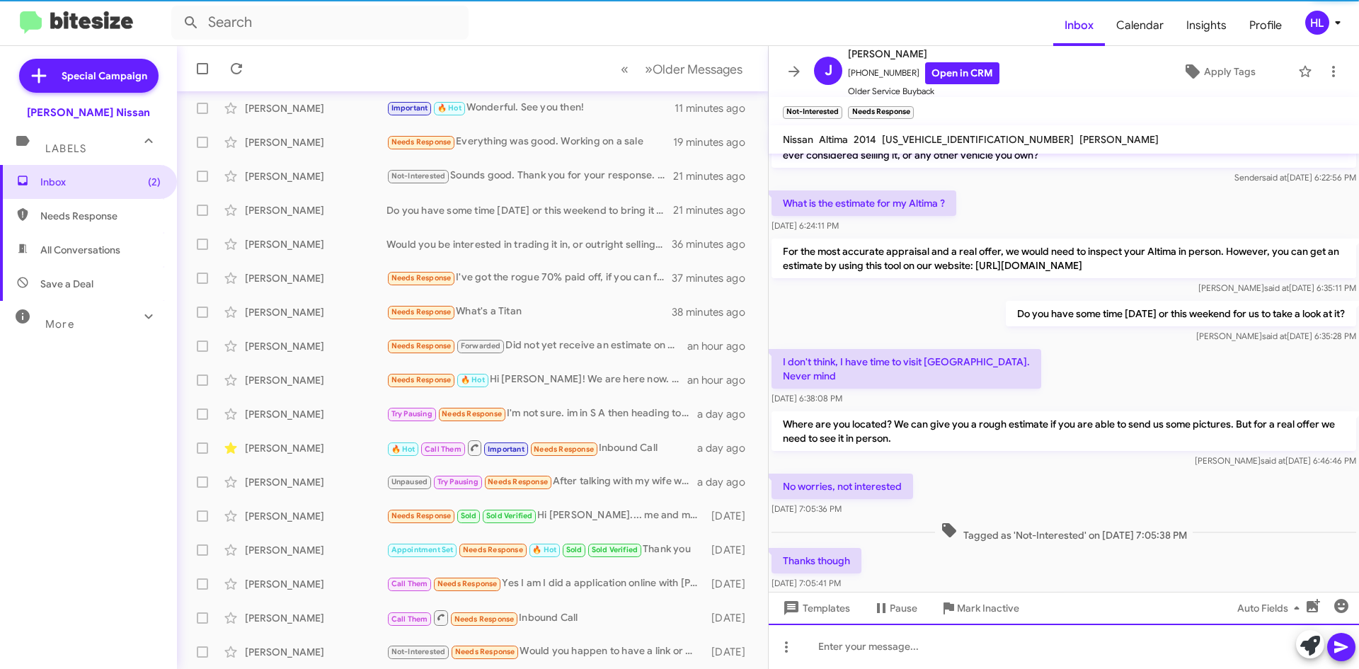
scroll to position [207, 0]
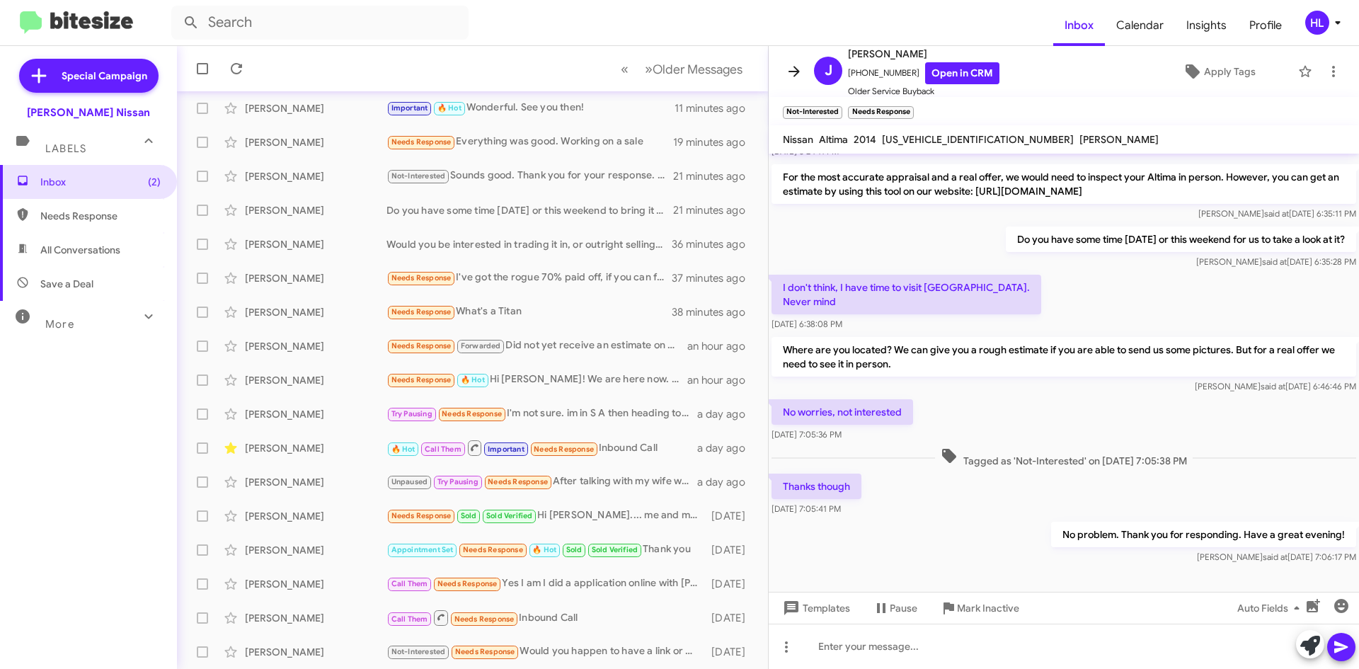
click at [803, 67] on span at bounding box center [794, 71] width 28 height 17
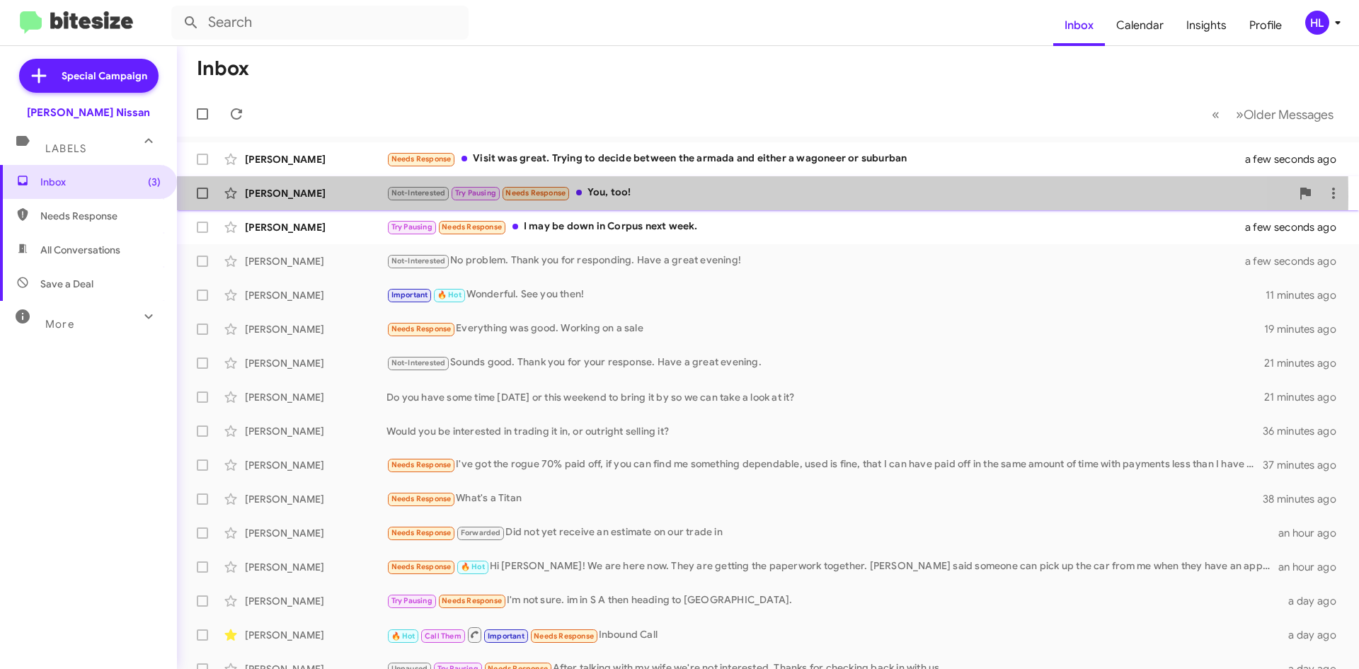
click at [318, 196] on div "[PERSON_NAME]" at bounding box center [316, 193] width 142 height 14
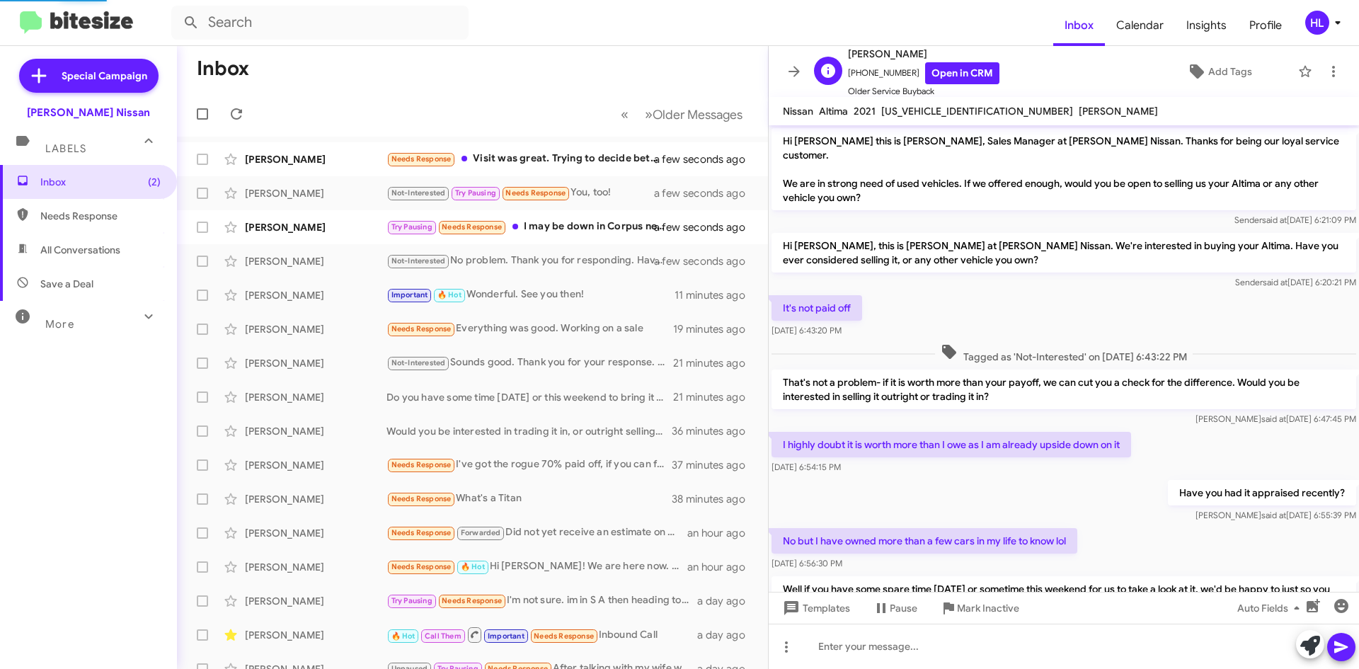
scroll to position [217, 0]
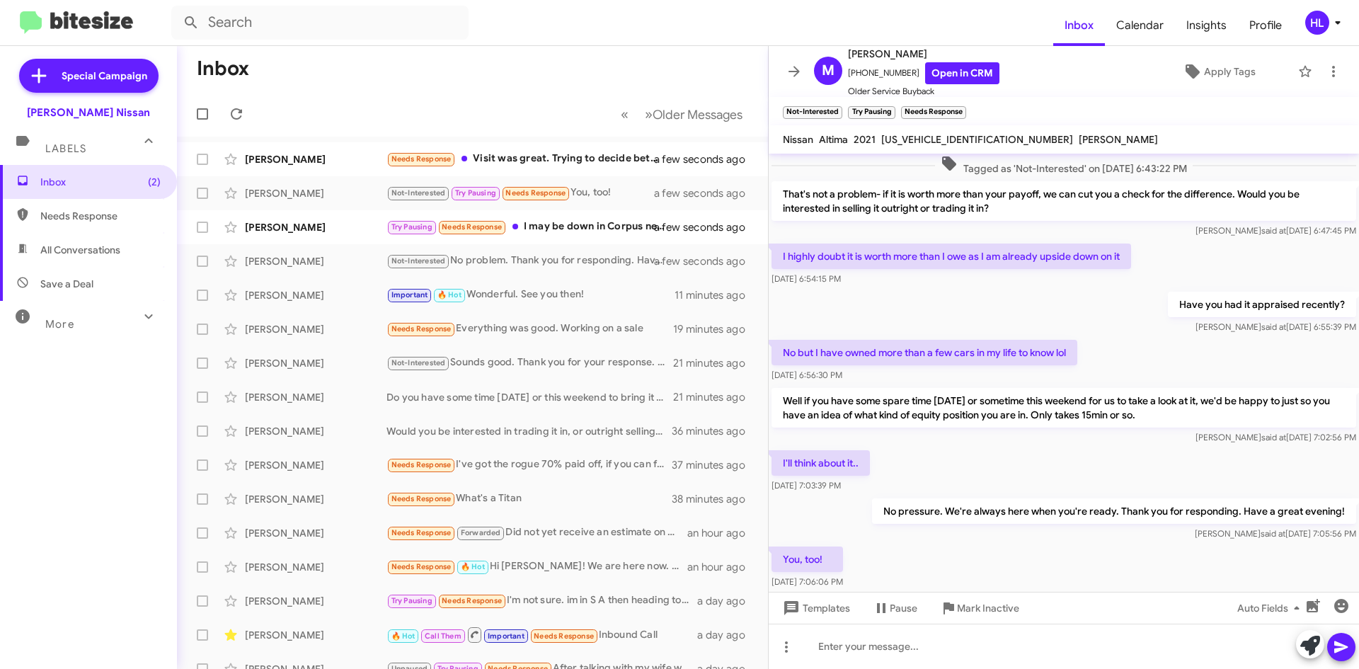
click at [779, 71] on mat-toolbar "M [PERSON_NAME] [PHONE_NUMBER] Open in CRM Older Service Buyback Apply Tags" at bounding box center [1063, 71] width 590 height 51
click at [797, 69] on icon at bounding box center [793, 71] width 17 height 17
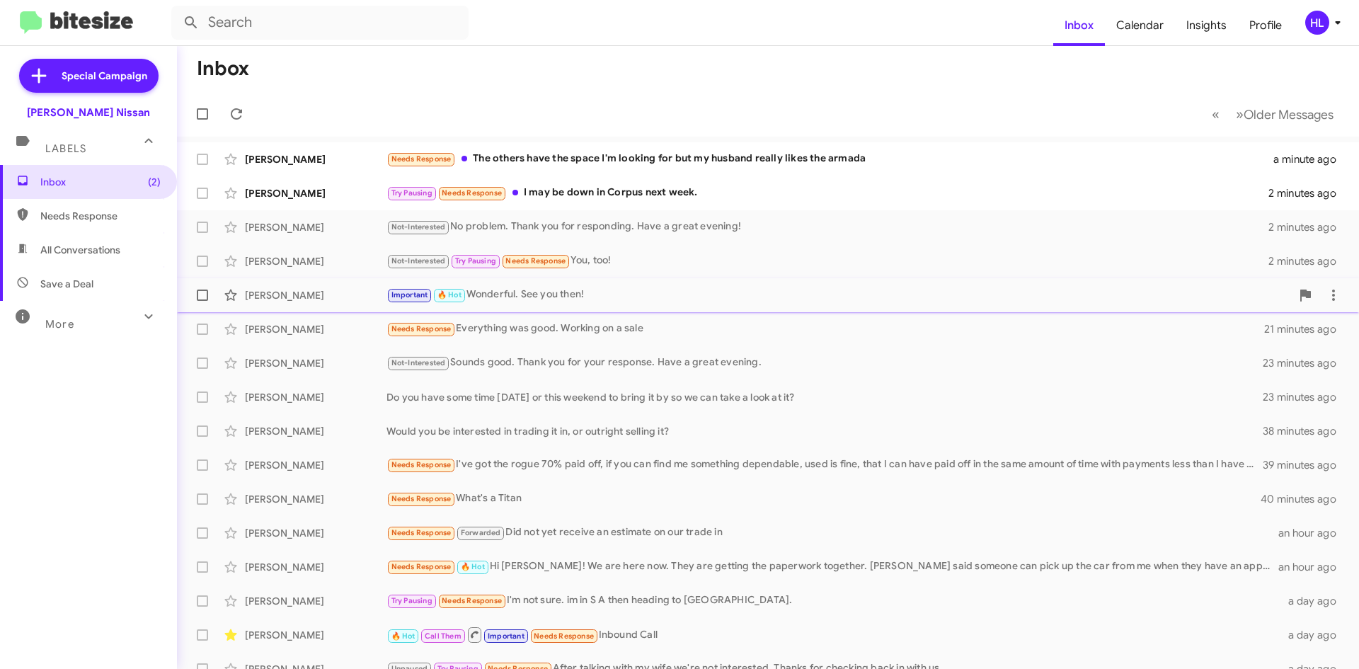
click at [309, 305] on div "[PERSON_NAME] Important 🔥 Hot Wonderful. See you then! 13 minutes ago" at bounding box center [767, 295] width 1159 height 28
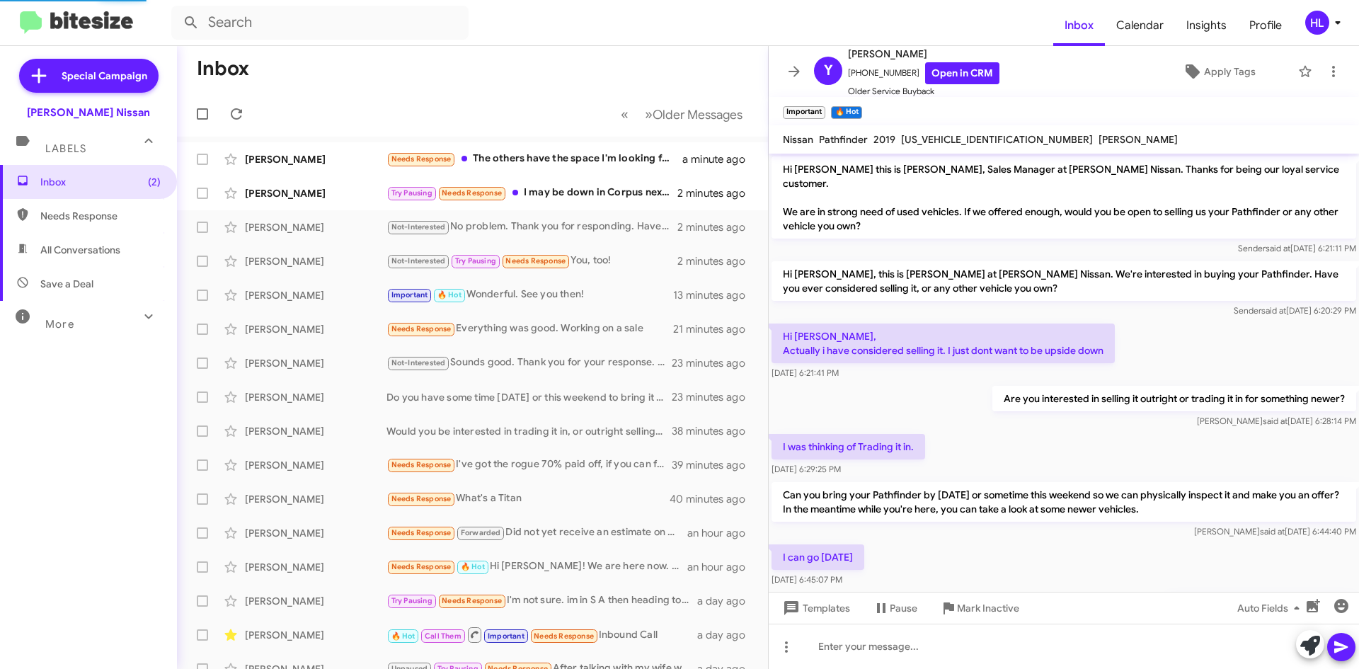
scroll to position [238, 0]
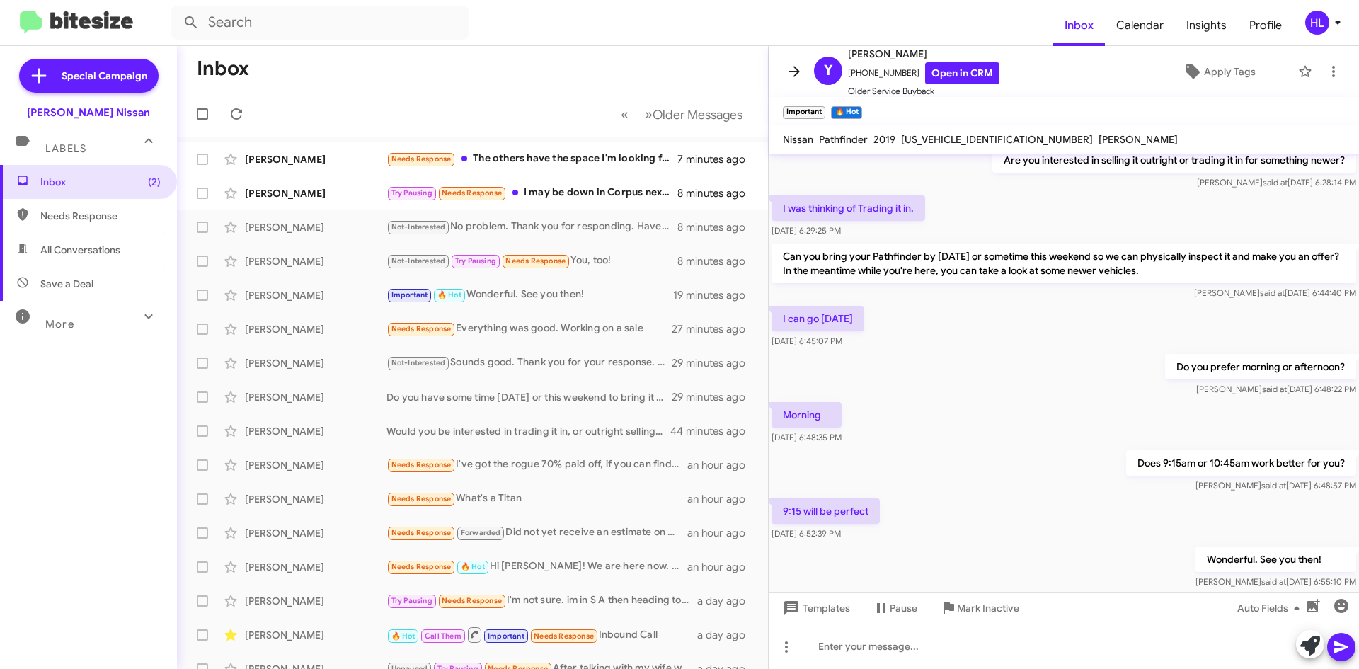
click at [797, 67] on icon at bounding box center [793, 71] width 17 height 17
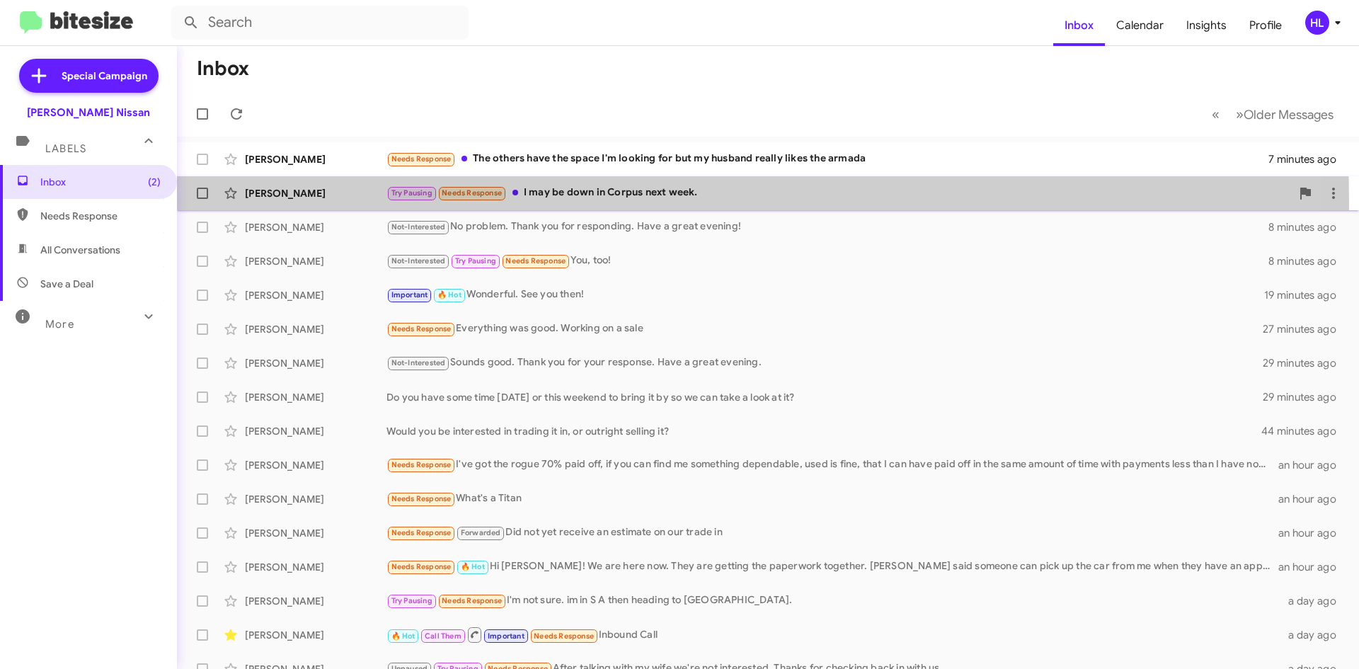
click at [345, 202] on div "[PERSON_NAME] Try Pausing Needs Response I may be down in Corpus next week. 8 m…" at bounding box center [767, 193] width 1159 height 28
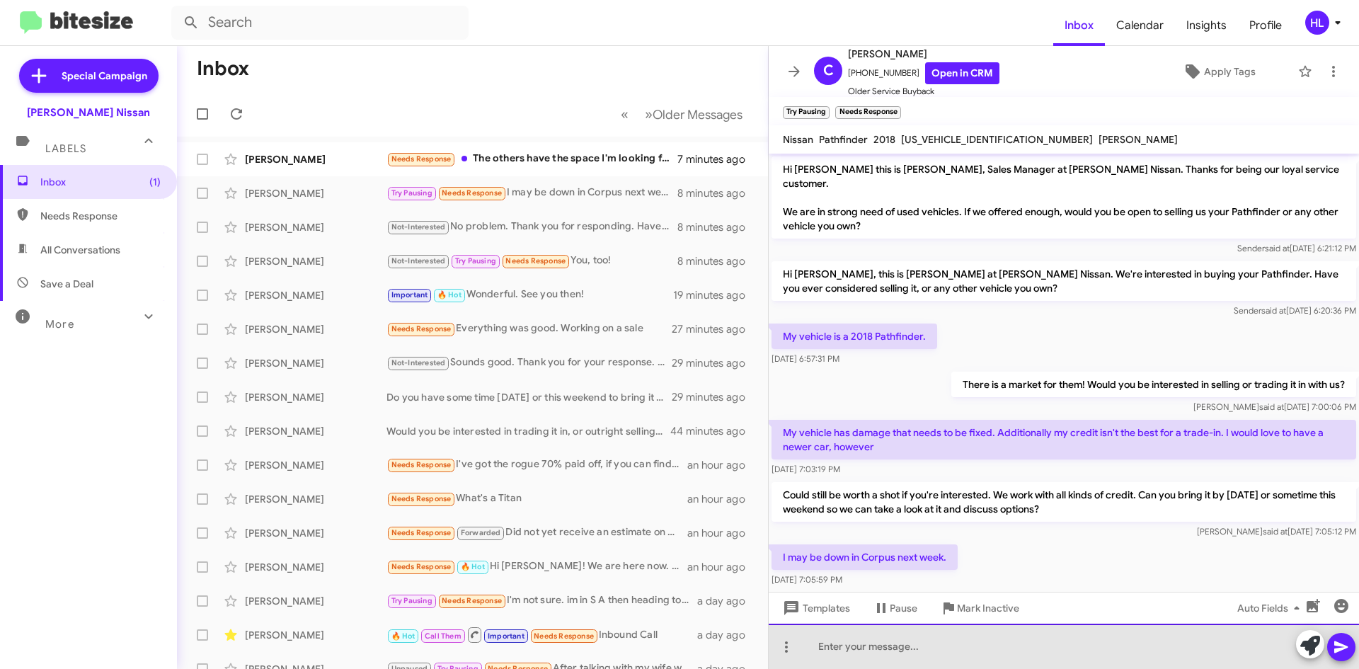
click at [986, 651] on div at bounding box center [1063, 645] width 590 height 45
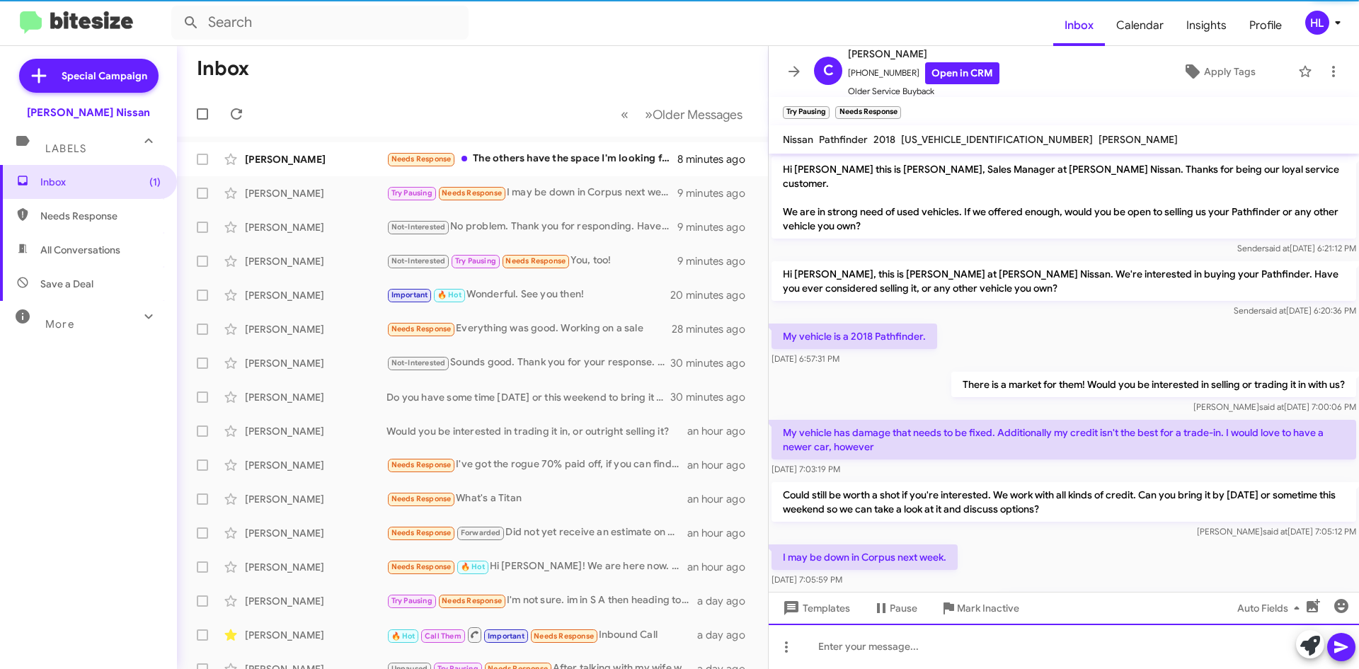
scroll to position [60, 0]
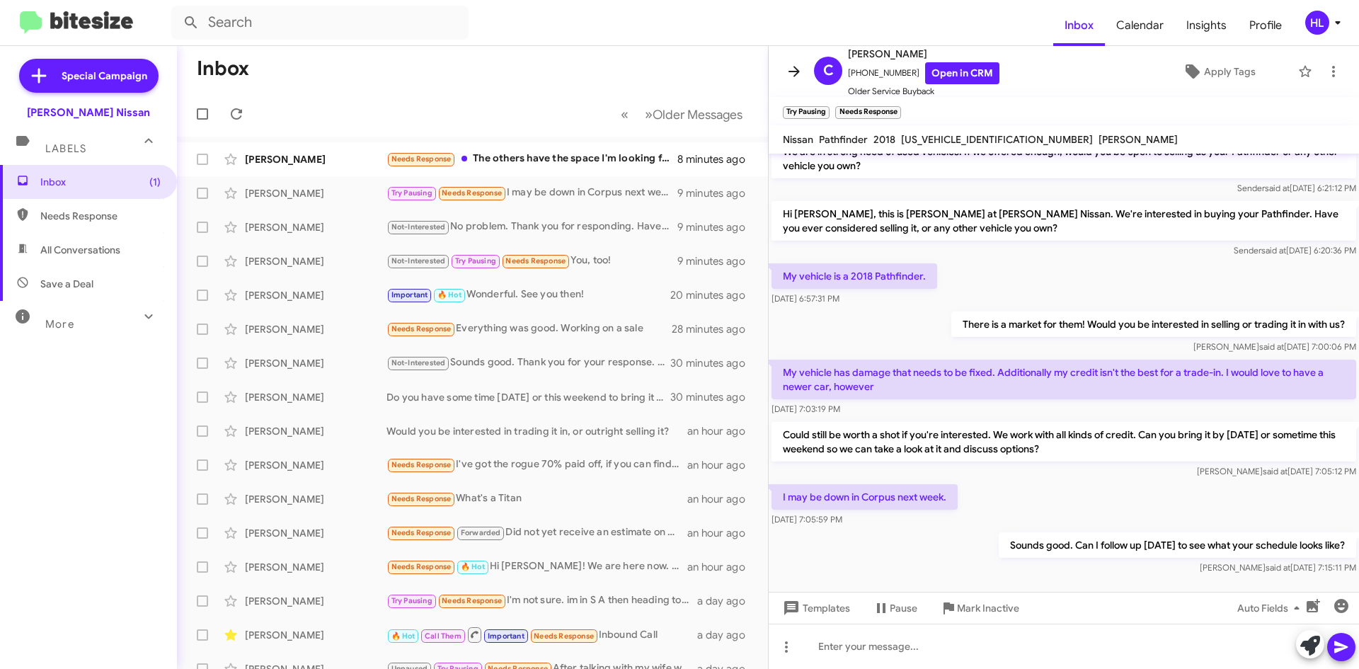
click at [803, 71] on span at bounding box center [794, 71] width 28 height 17
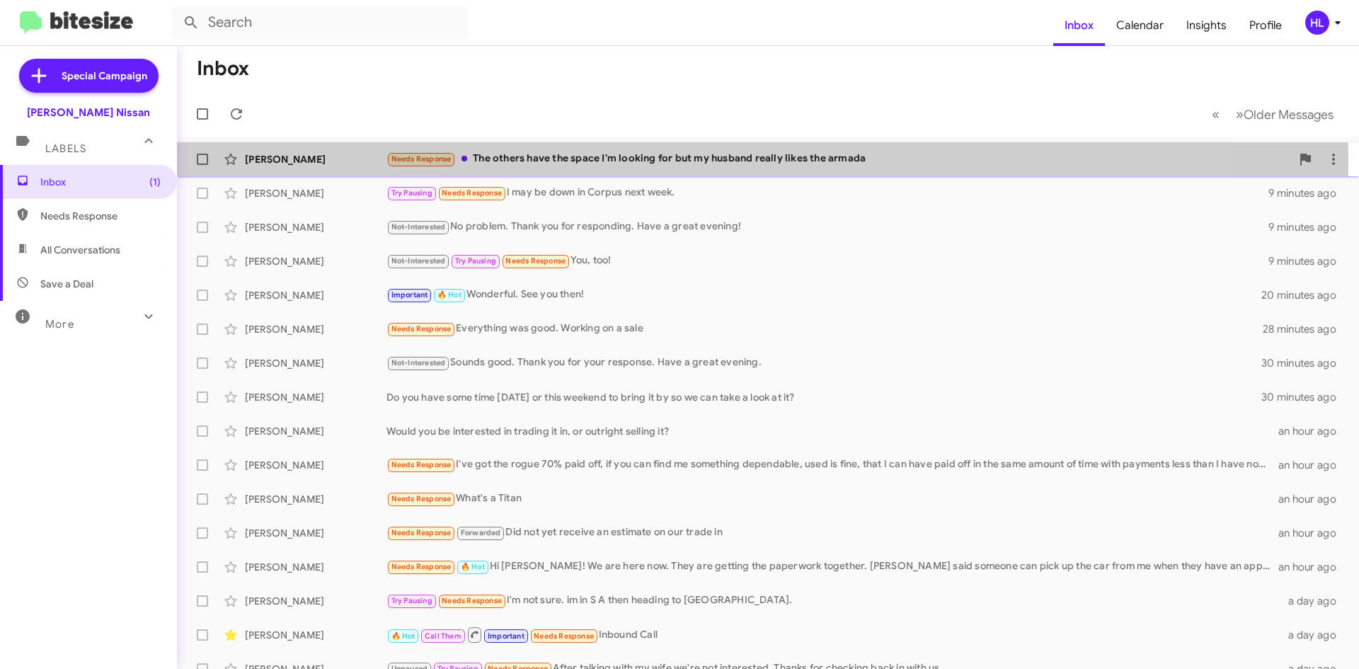
click at [301, 158] on div "[PERSON_NAME]" at bounding box center [316, 159] width 142 height 14
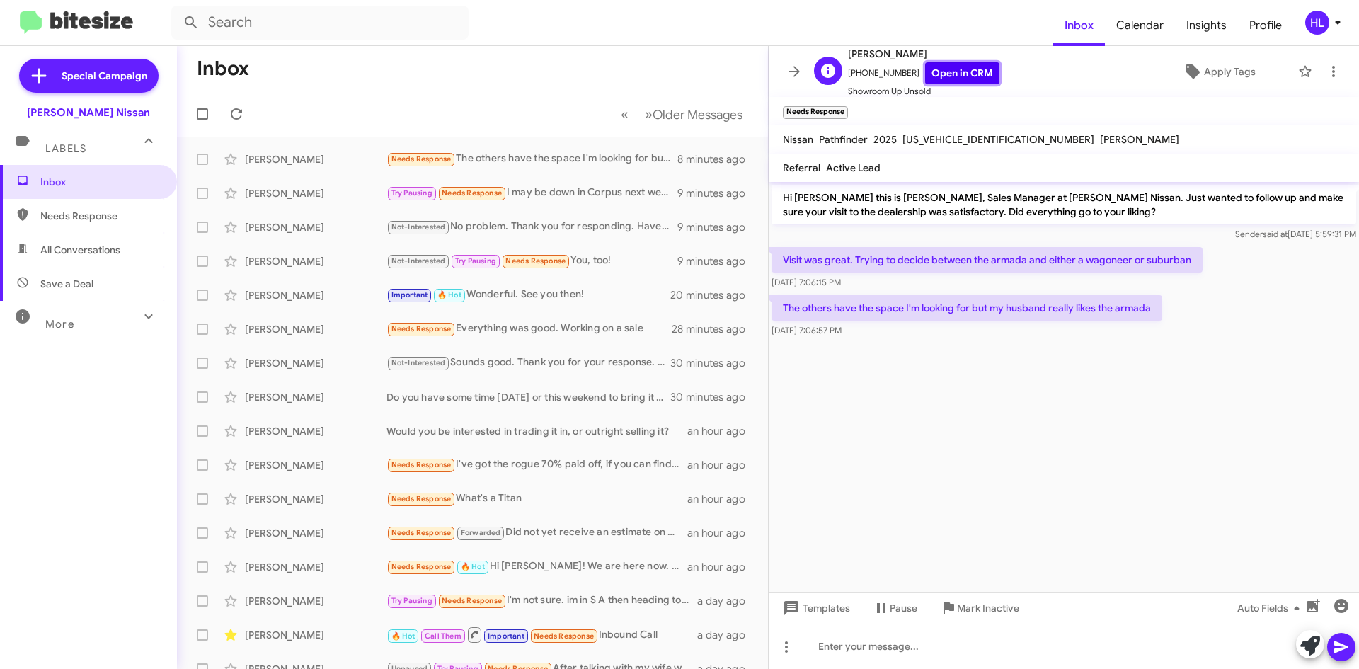
click at [940, 75] on link "Open in CRM" at bounding box center [962, 73] width 74 height 22
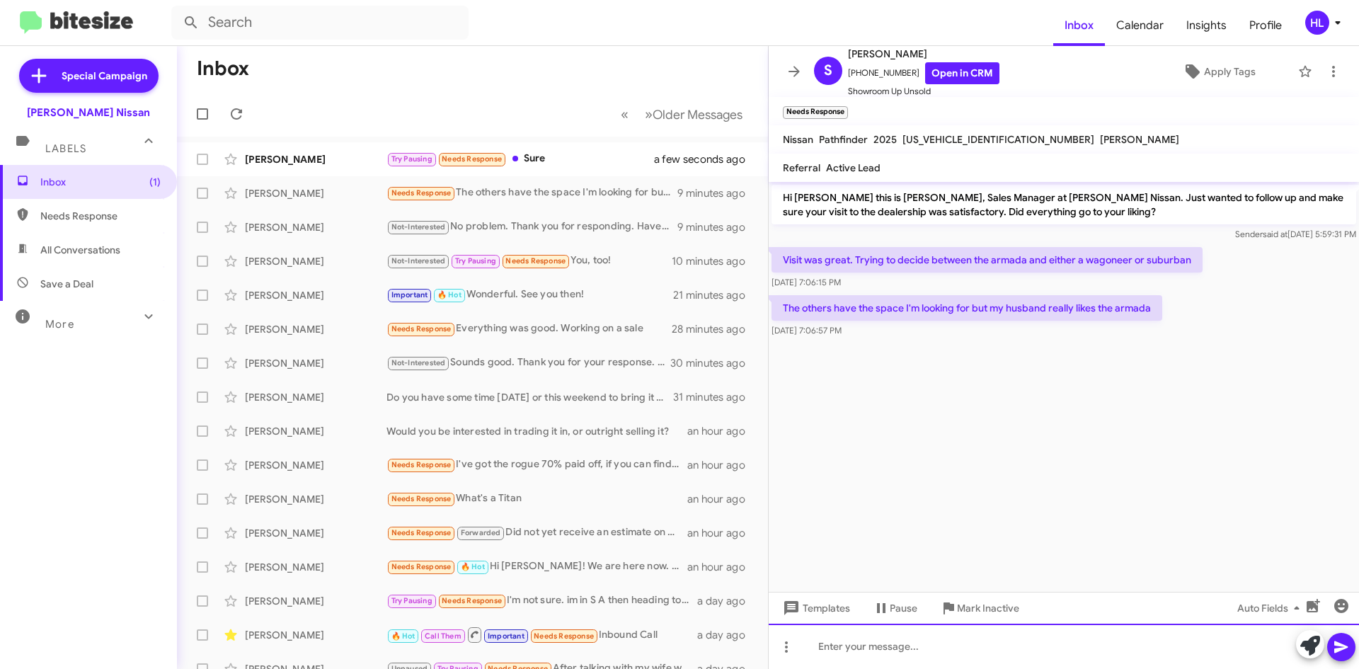
click at [1078, 643] on div at bounding box center [1063, 645] width 590 height 45
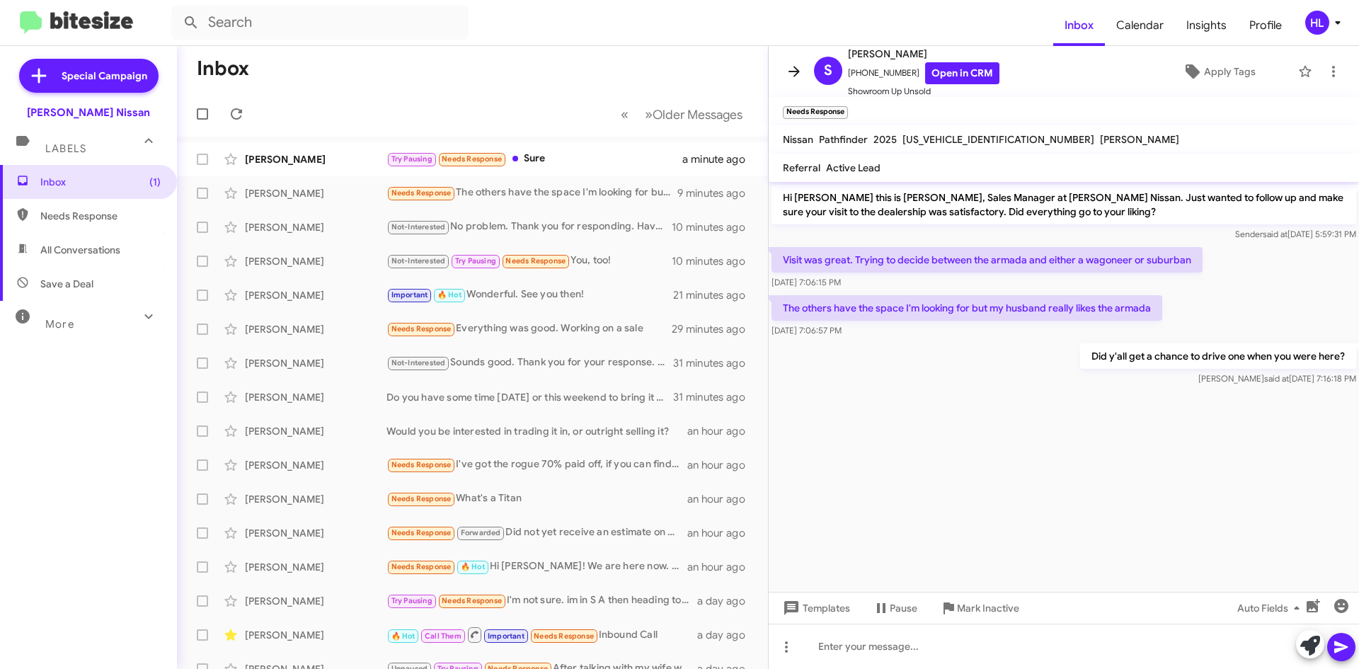
click at [800, 68] on icon at bounding box center [793, 71] width 17 height 17
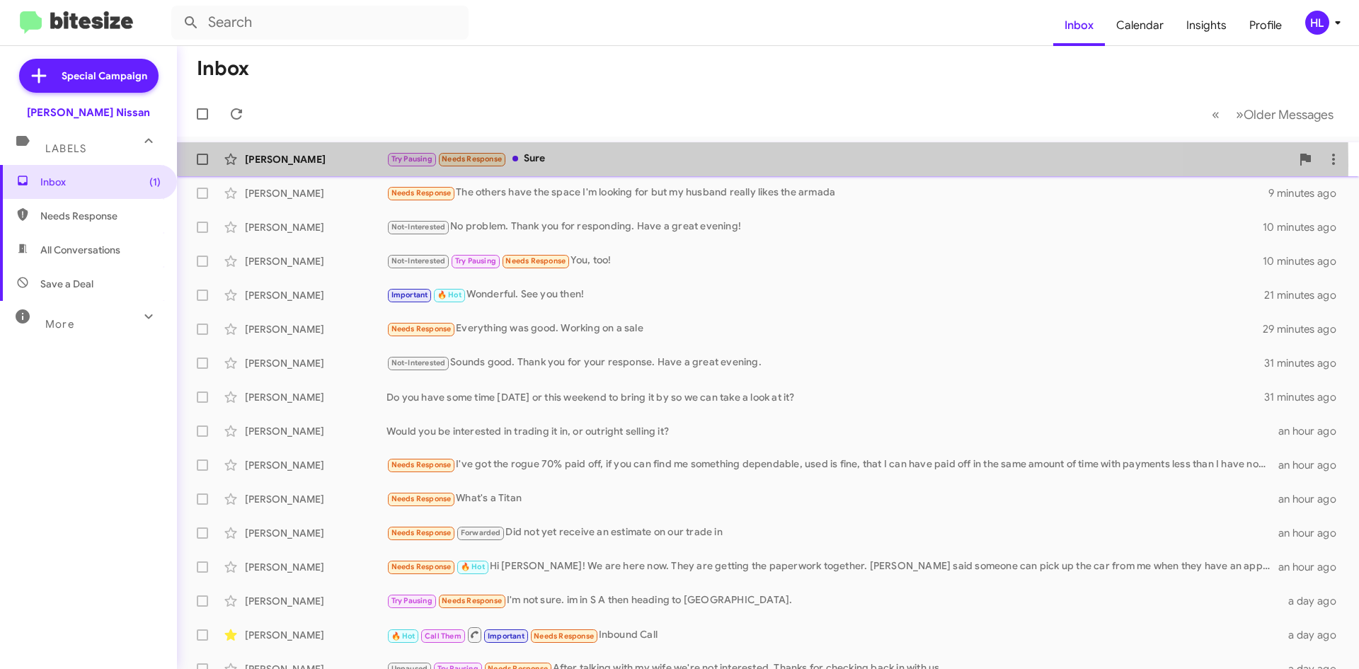
click at [367, 165] on div "[PERSON_NAME]" at bounding box center [316, 159] width 142 height 14
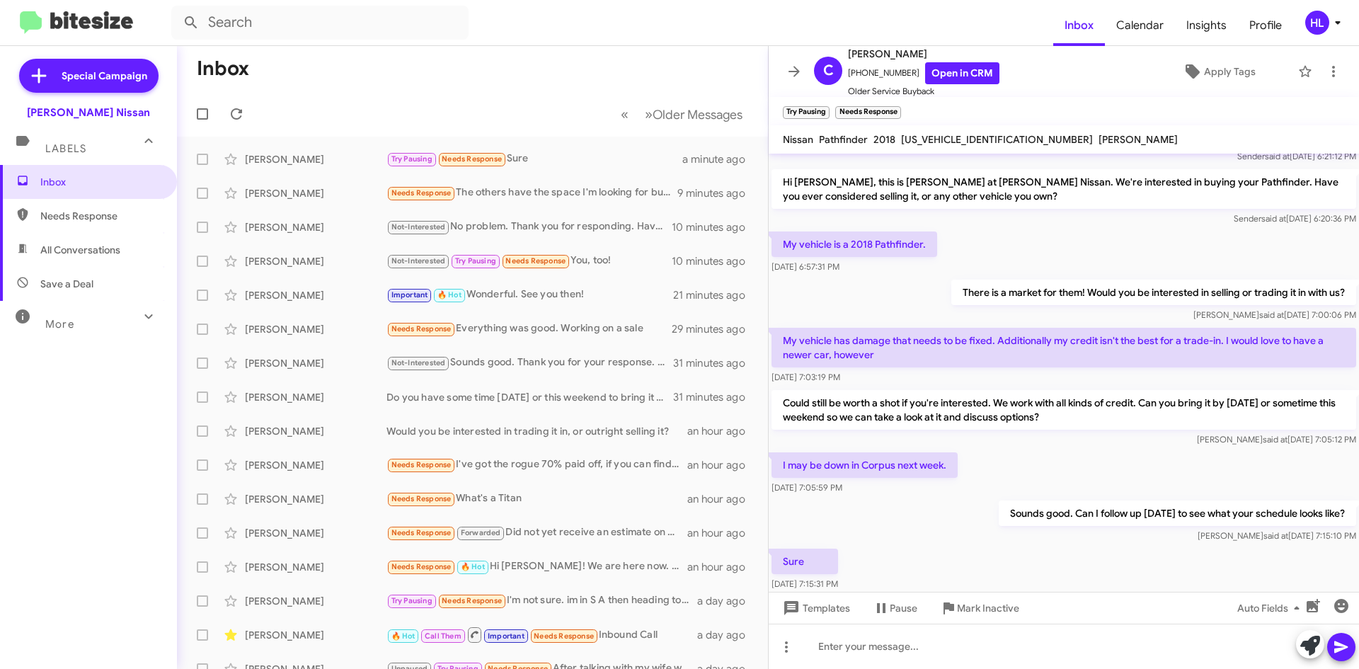
scroll to position [112, 0]
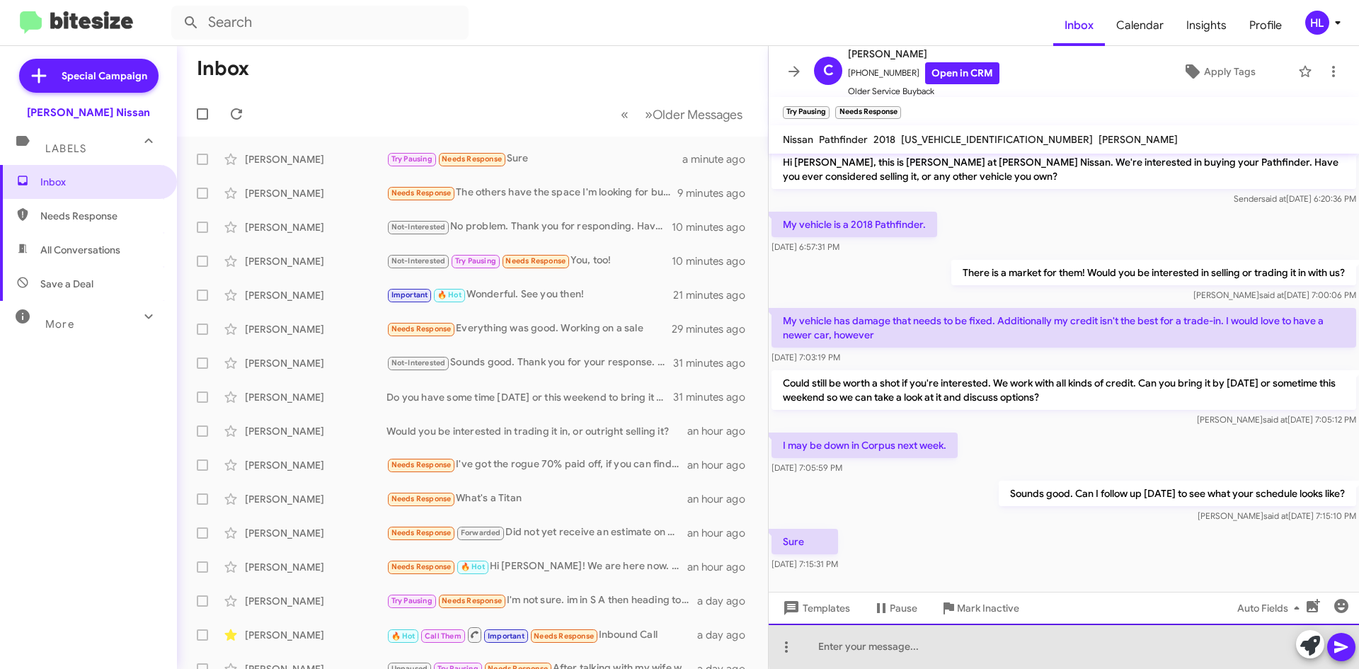
click at [1070, 645] on div at bounding box center [1063, 645] width 590 height 45
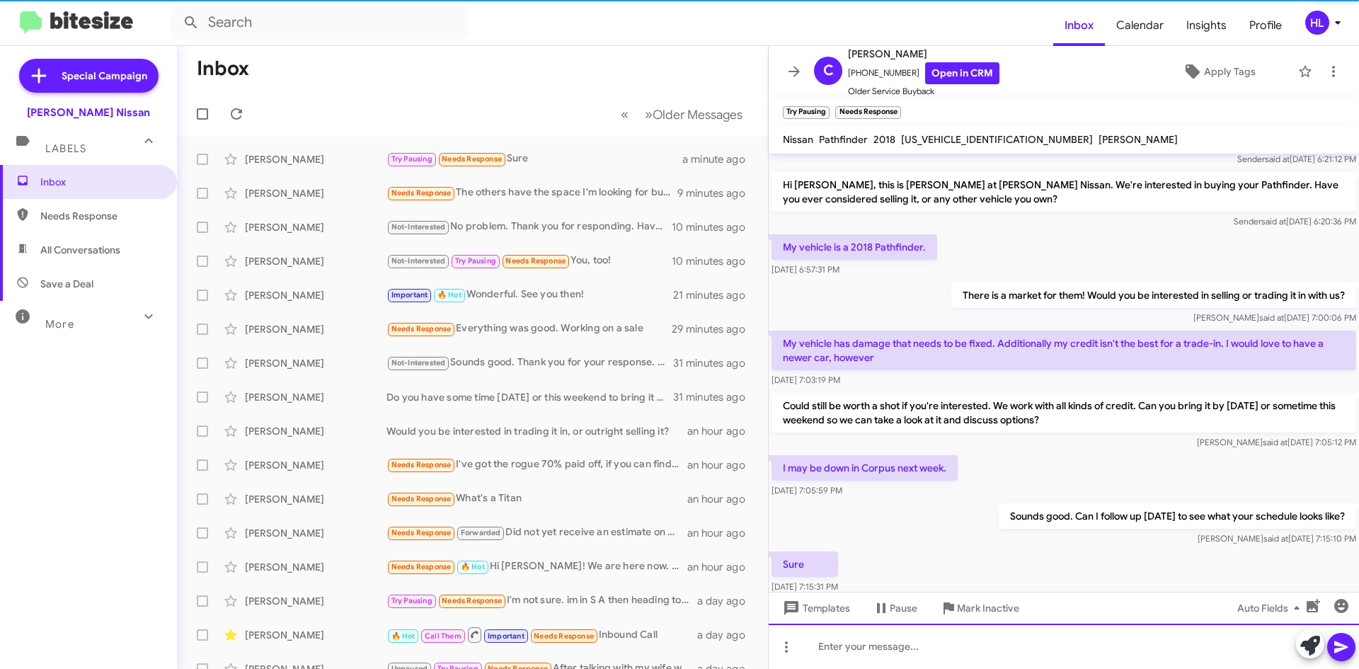
scroll to position [163, 0]
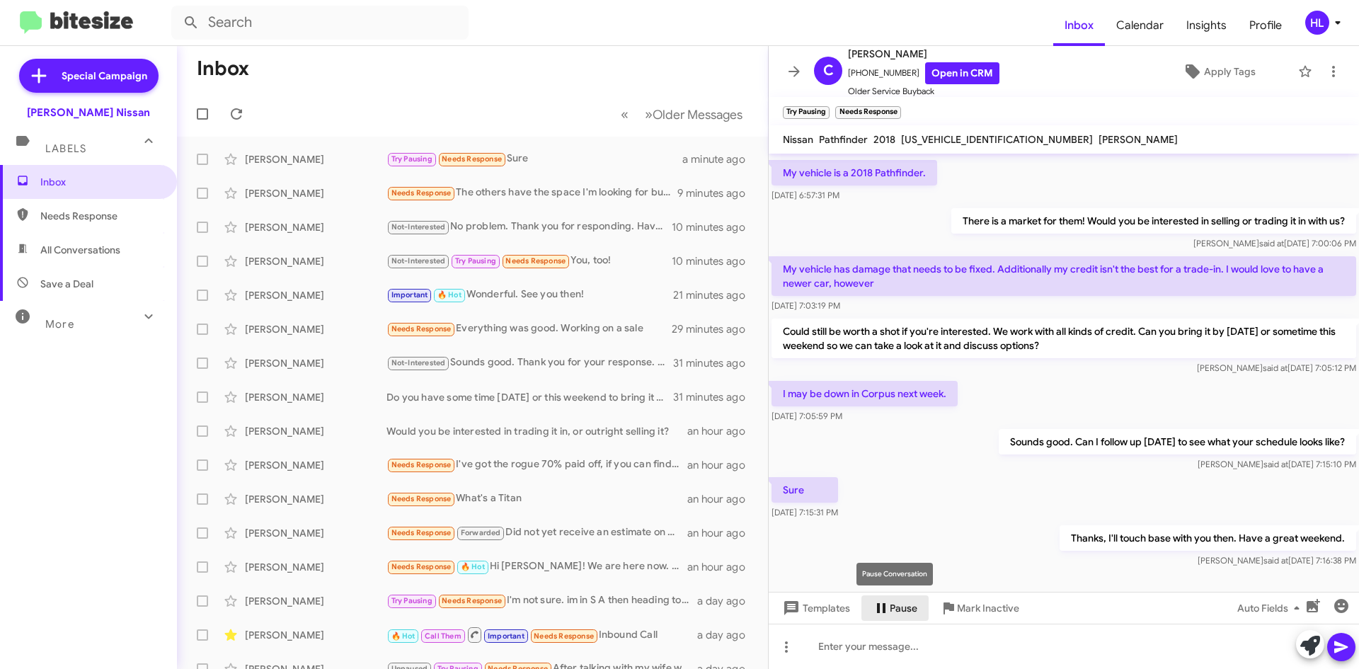
click at [904, 609] on span "Pause" at bounding box center [903, 607] width 28 height 25
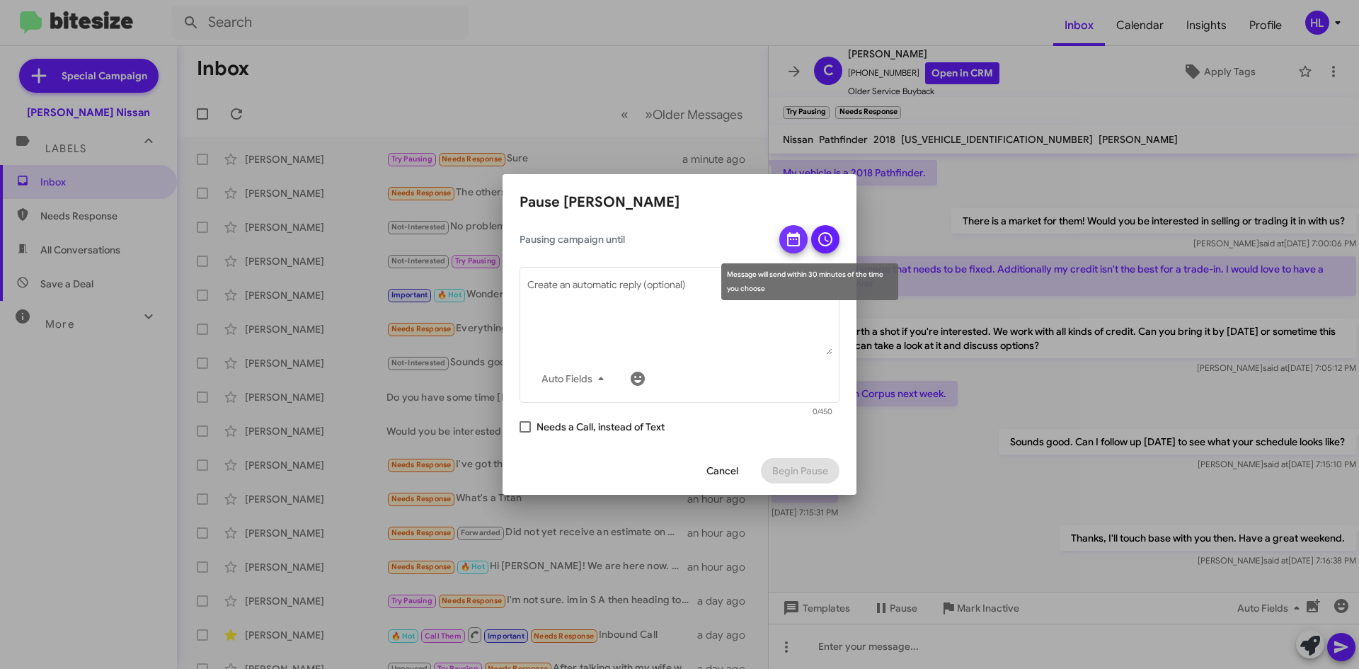
click at [787, 241] on icon at bounding box center [793, 239] width 17 height 17
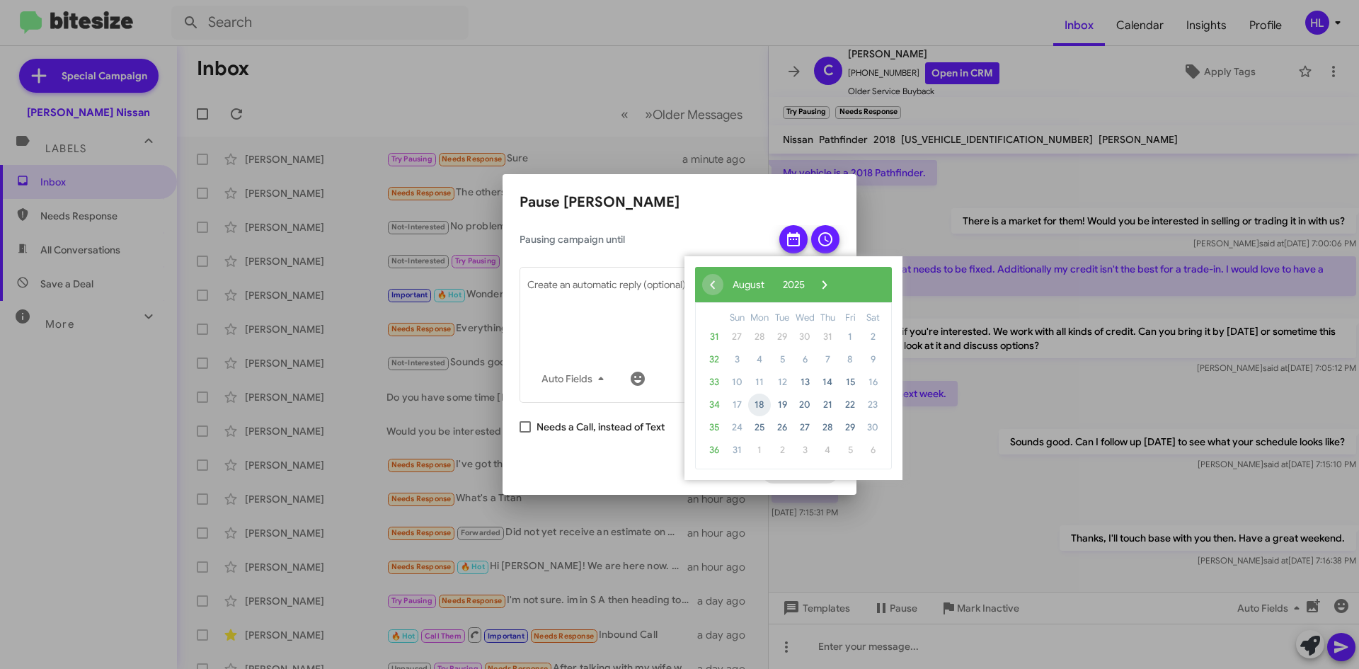
click at [755, 404] on span "18" at bounding box center [759, 404] width 23 height 23
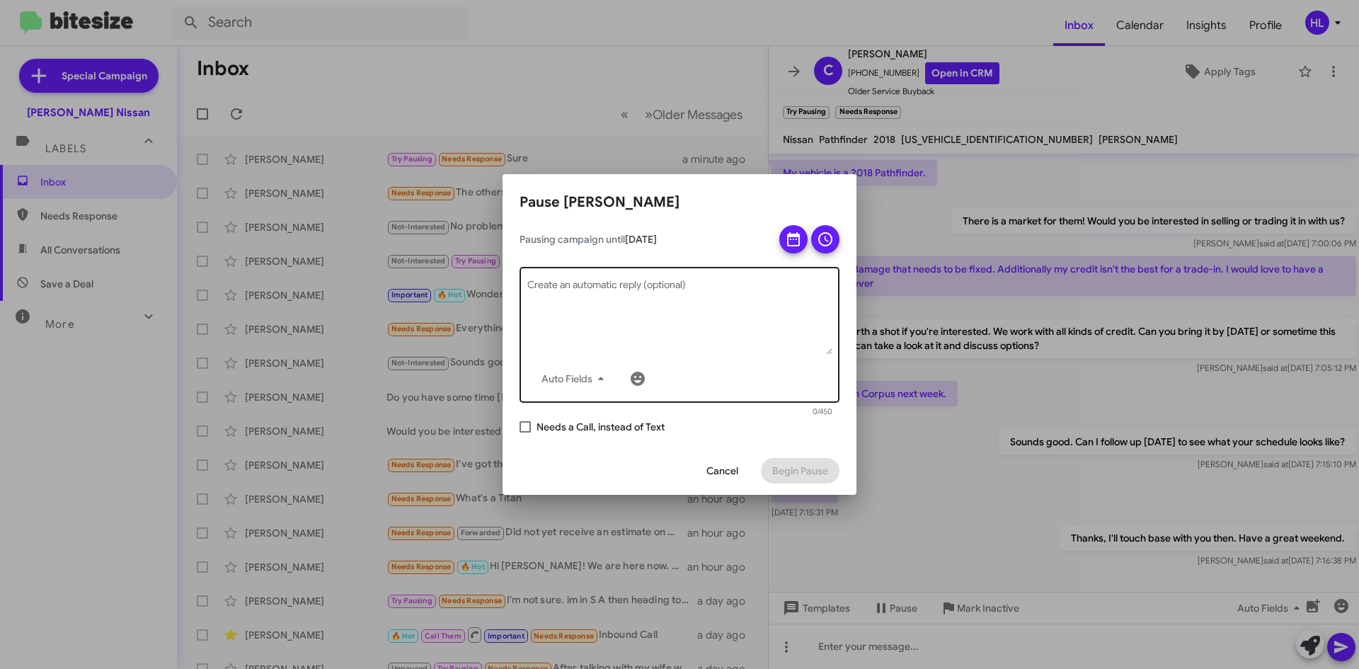
click at [611, 297] on textarea "Create an automatic reply (optional)" at bounding box center [679, 318] width 305 height 74
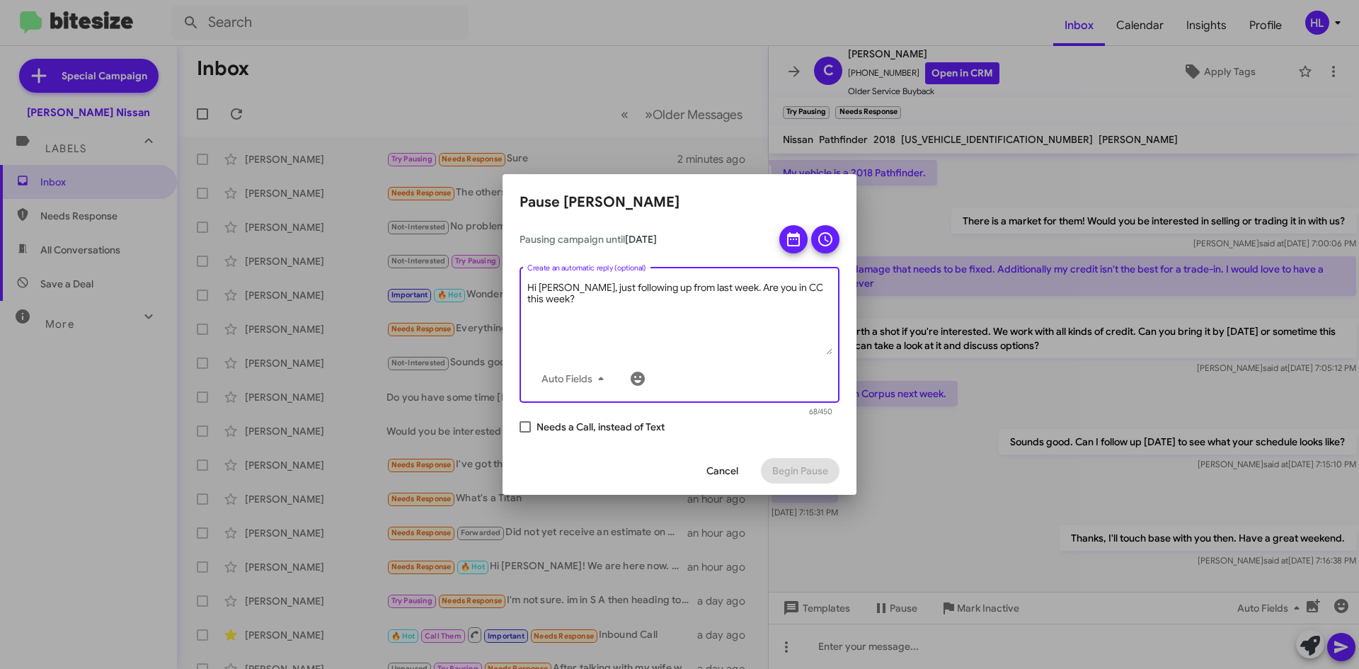
type textarea "Hi [PERSON_NAME], just following up from last week. Are you in CC this week?"
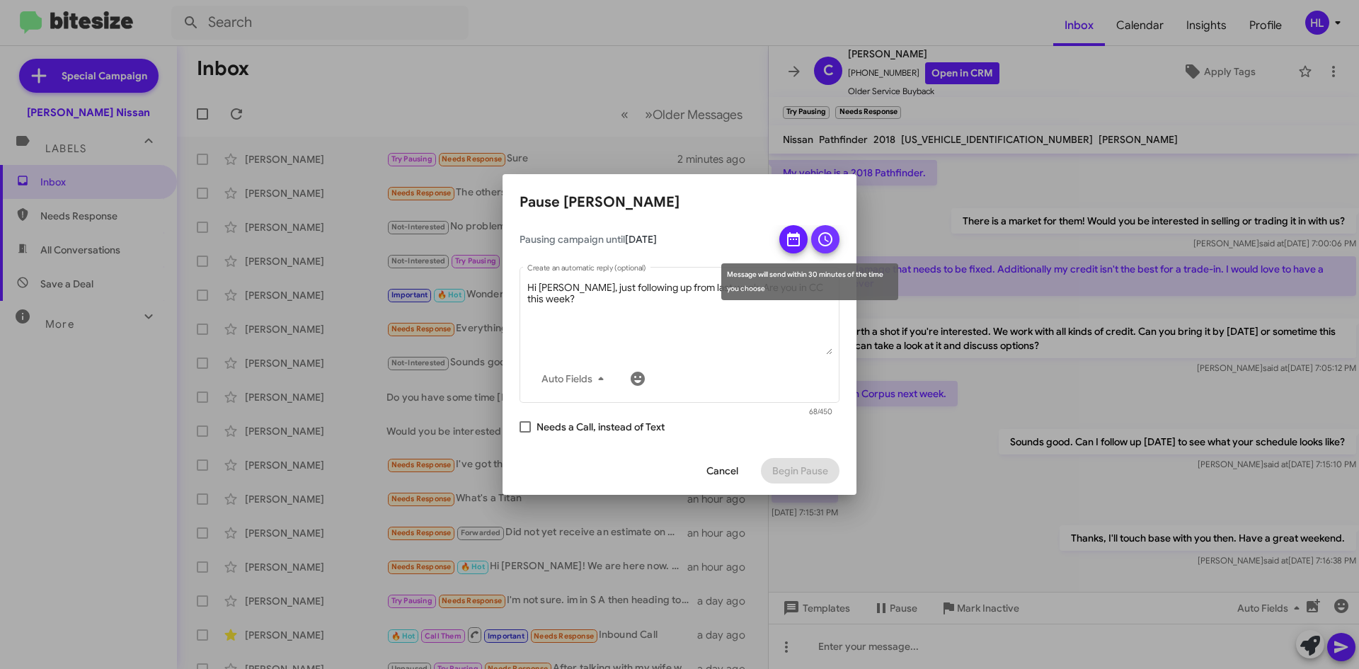
click at [831, 236] on icon at bounding box center [825, 239] width 14 height 14
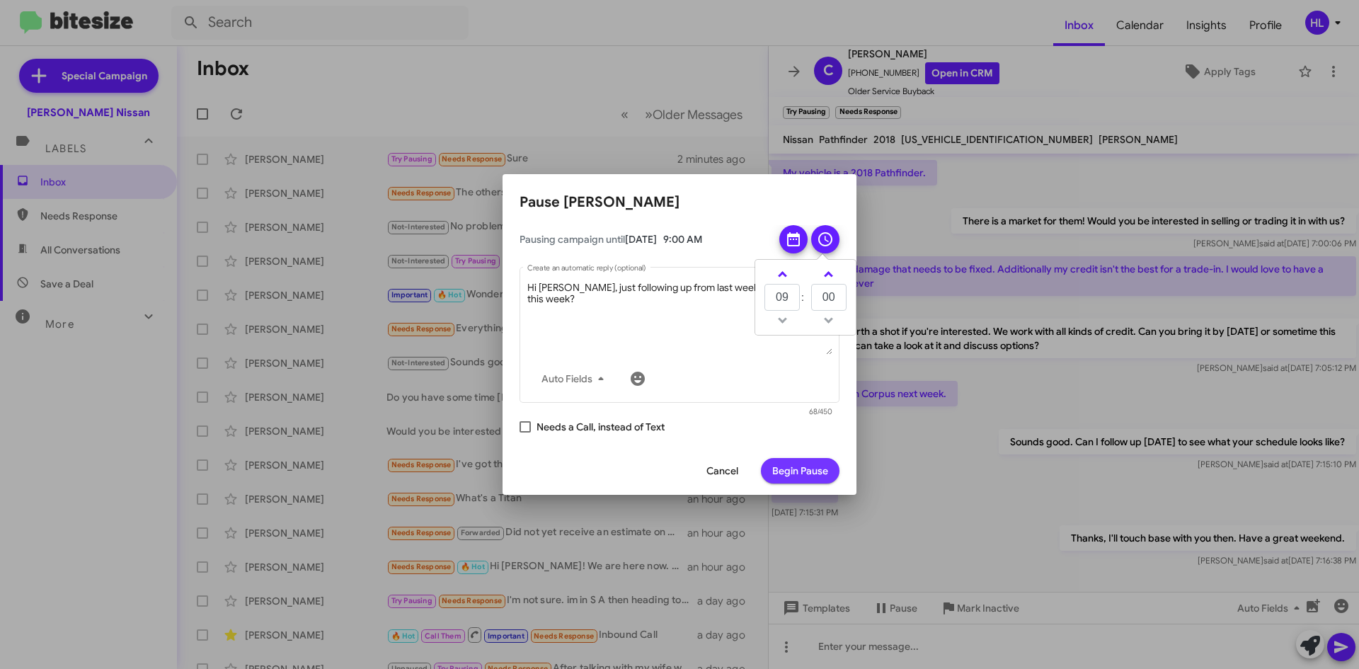
click at [810, 476] on span "Begin Pause" at bounding box center [800, 470] width 56 height 25
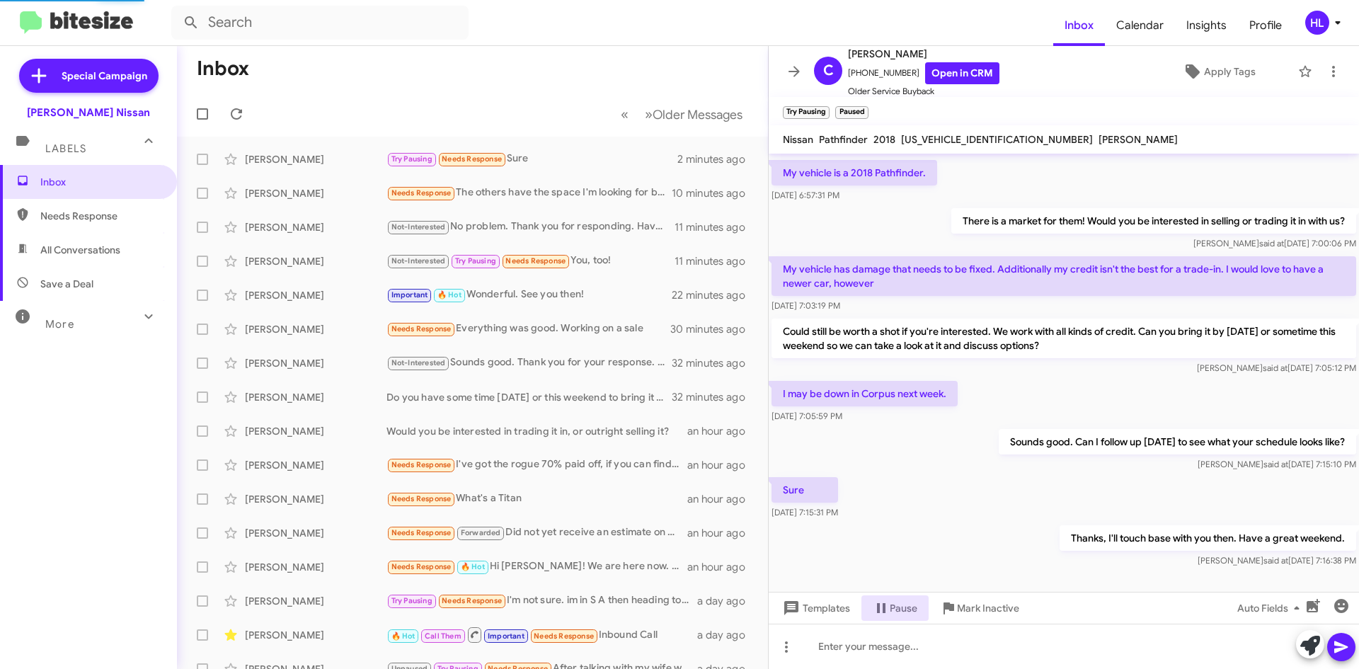
scroll to position [0, 0]
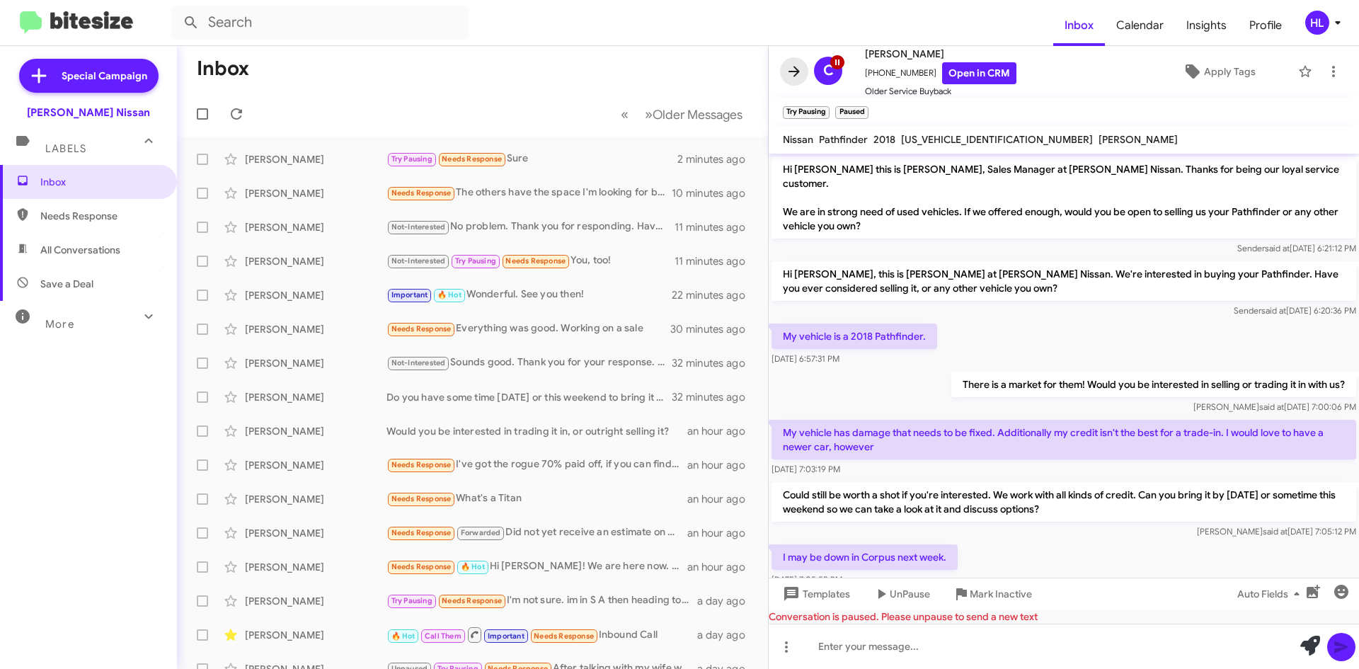
click at [793, 74] on icon at bounding box center [793, 71] width 17 height 17
